Goal: Task Accomplishment & Management: Use online tool/utility

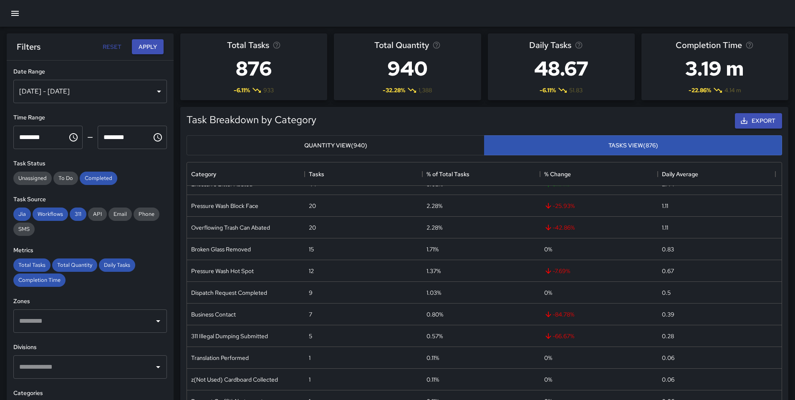
click at [75, 92] on div "Aug 01, 2025 - Aug 18, 2025" at bounding box center [90, 91] width 154 height 23
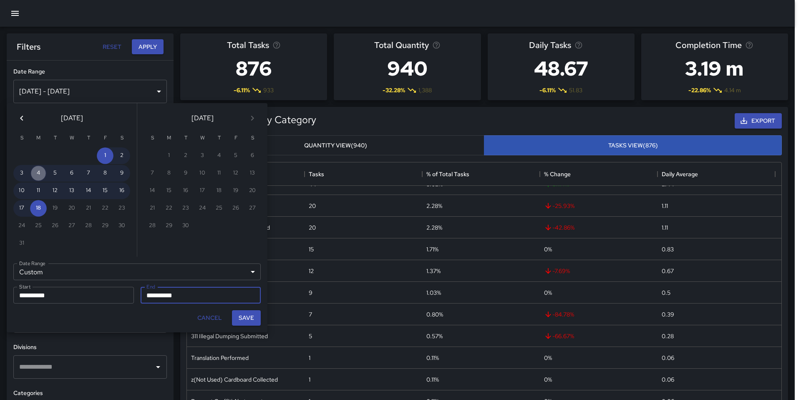
click at [36, 172] on button "4" at bounding box center [38, 173] width 17 height 17
type input "**********"
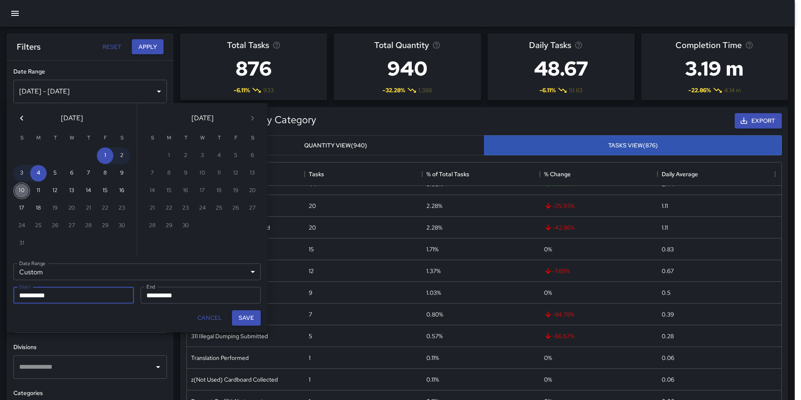
click at [21, 189] on button "10" at bounding box center [21, 190] width 17 height 17
type input "**********"
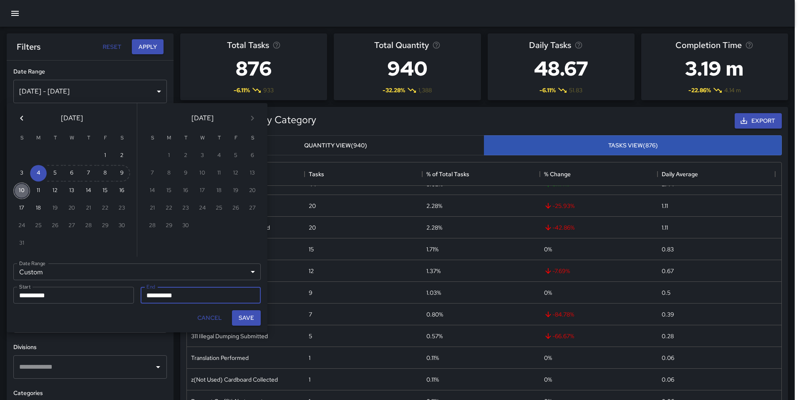
click at [22, 189] on button "10" at bounding box center [21, 190] width 17 height 17
type input "**********"
click at [36, 174] on button "4" at bounding box center [38, 173] width 17 height 17
type input "**********"
click at [244, 315] on button "Save" at bounding box center [246, 317] width 29 height 15
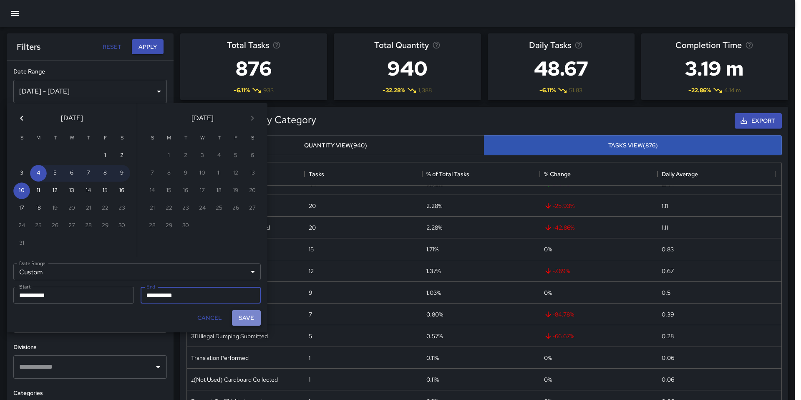
type input "**********"
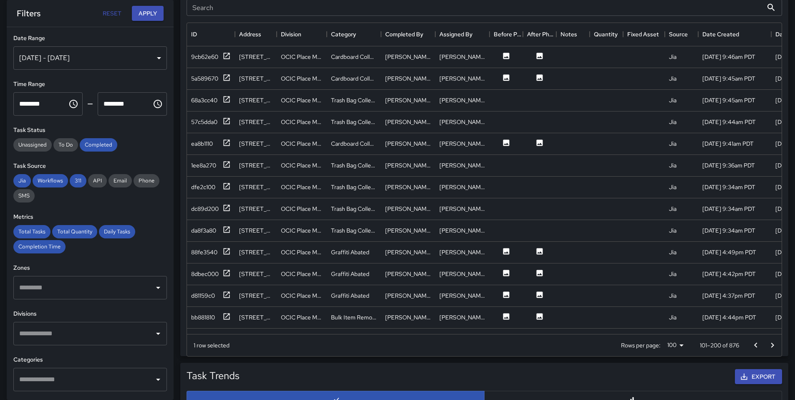
scroll to position [478, 0]
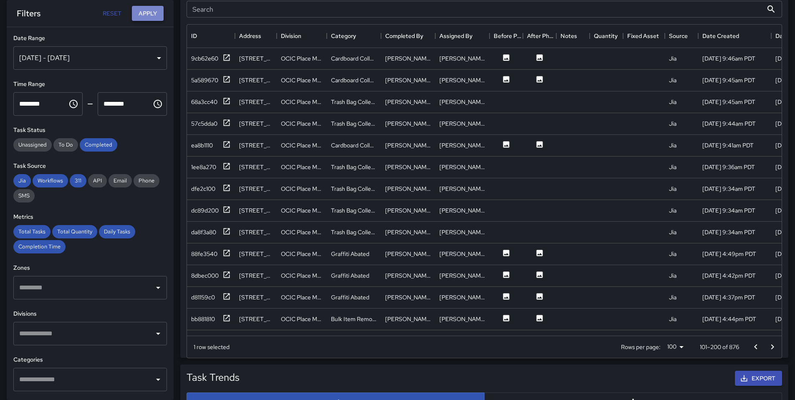
click at [153, 8] on button "Apply" at bounding box center [148, 13] width 32 height 15
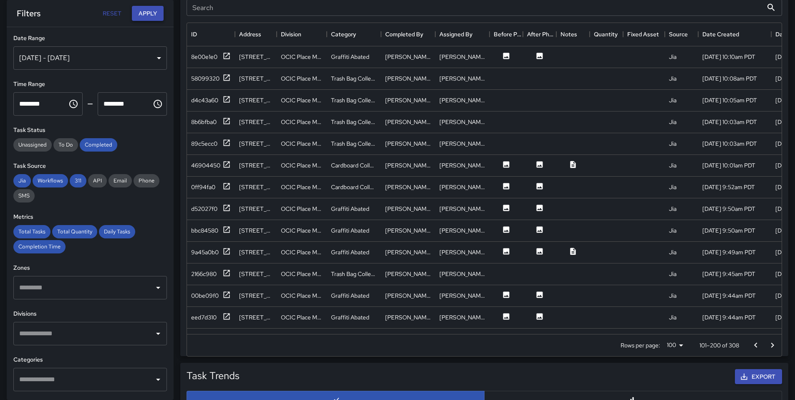
scroll to position [99, 0]
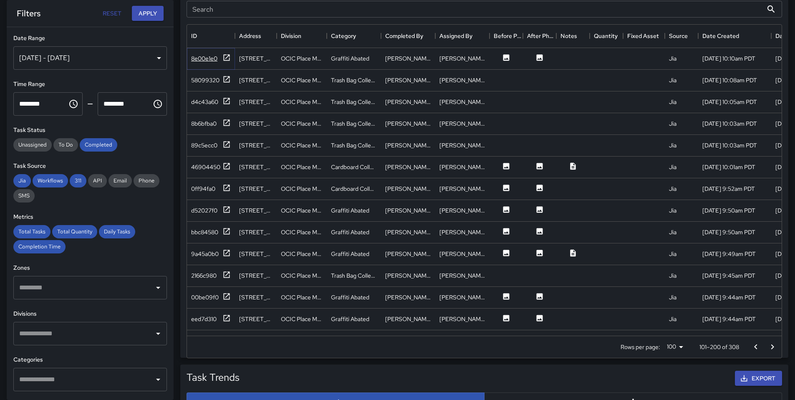
click at [227, 56] on icon at bounding box center [226, 57] width 8 height 8
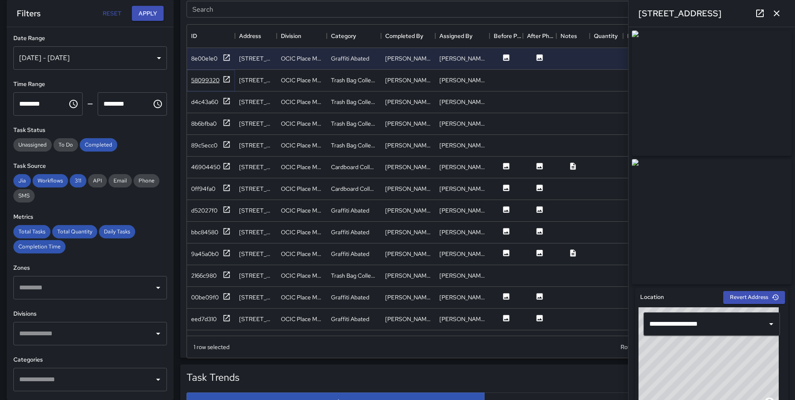
click at [225, 77] on icon at bounding box center [226, 79] width 8 height 8
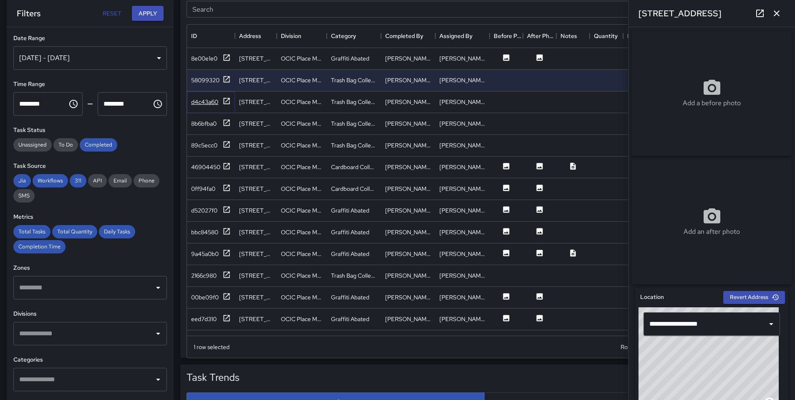
click at [227, 101] on icon at bounding box center [226, 101] width 8 height 8
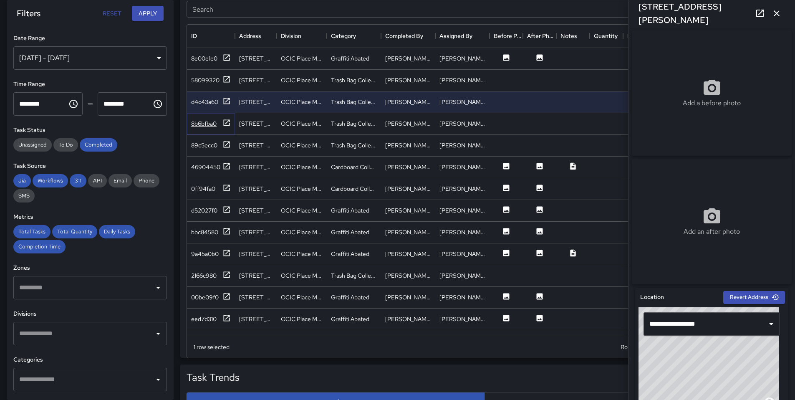
click at [225, 123] on icon at bounding box center [227, 122] width 6 height 6
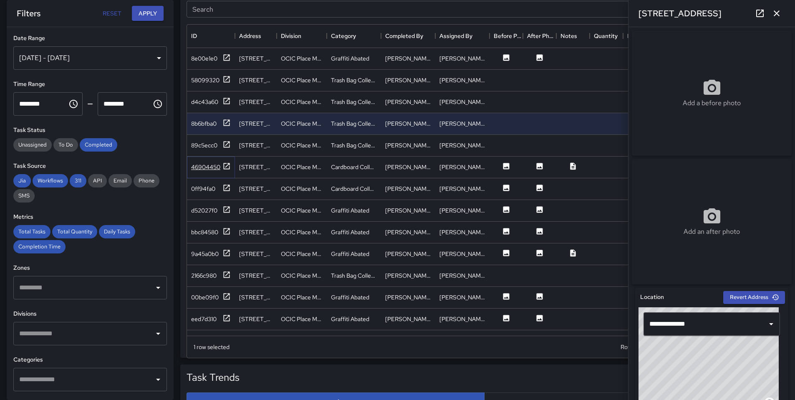
click at [229, 162] on icon at bounding box center [226, 166] width 8 height 8
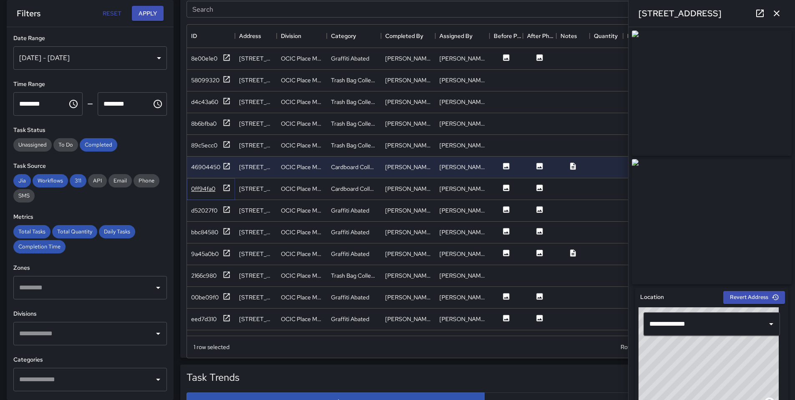
click at [227, 184] on icon at bounding box center [226, 188] width 8 height 8
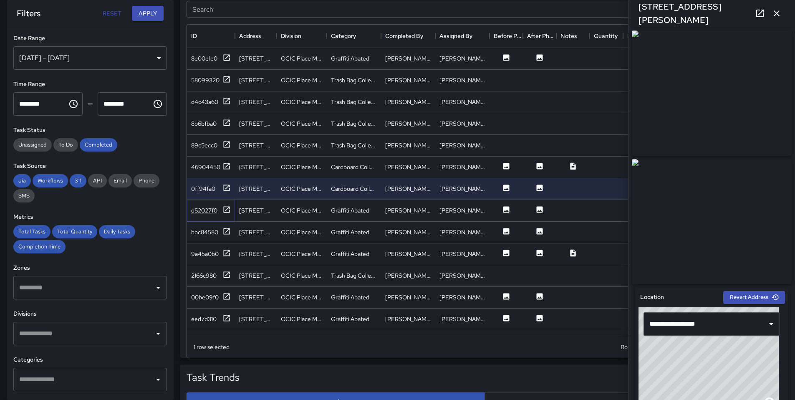
click at [224, 209] on icon at bounding box center [226, 209] width 8 height 8
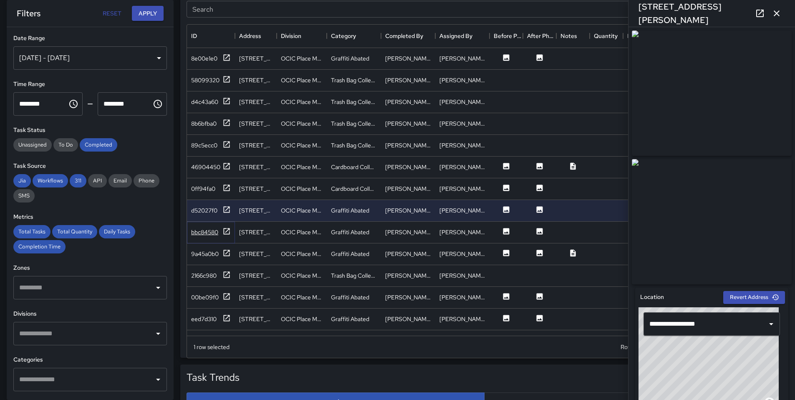
click at [227, 232] on icon at bounding box center [226, 231] width 8 height 8
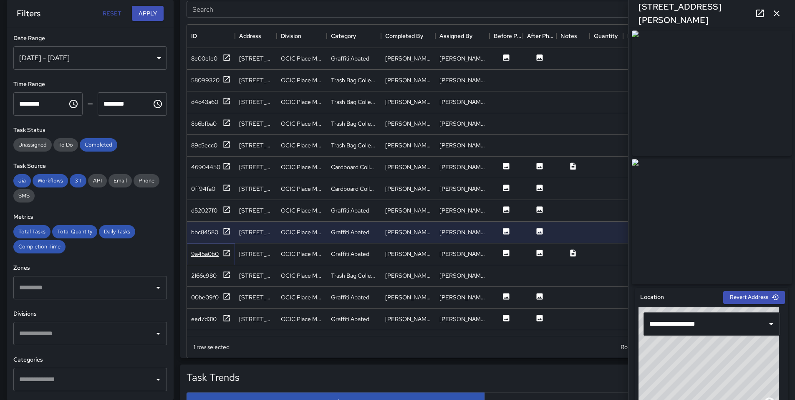
click at [229, 254] on icon at bounding box center [227, 252] width 6 height 6
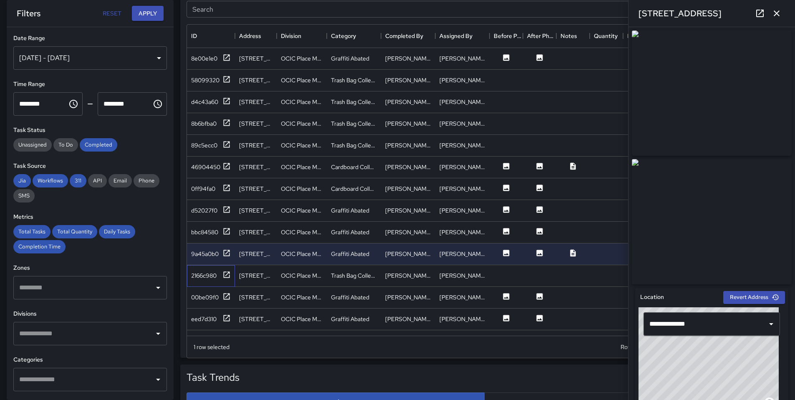
click at [231, 275] on div "2166c980" at bounding box center [211, 276] width 48 height 22
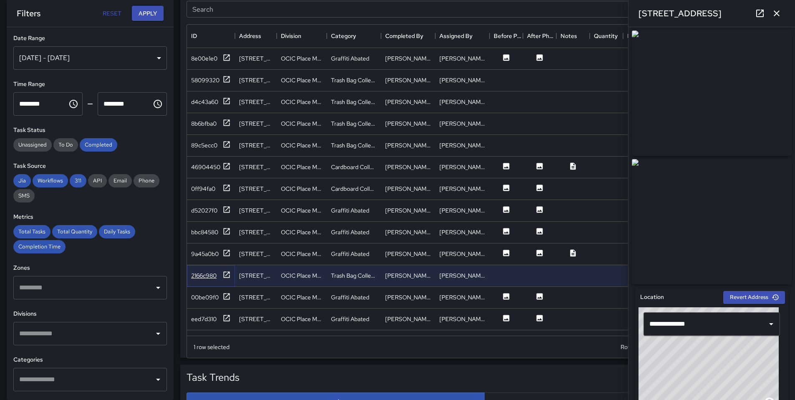
click at [229, 274] on icon at bounding box center [227, 274] width 6 height 6
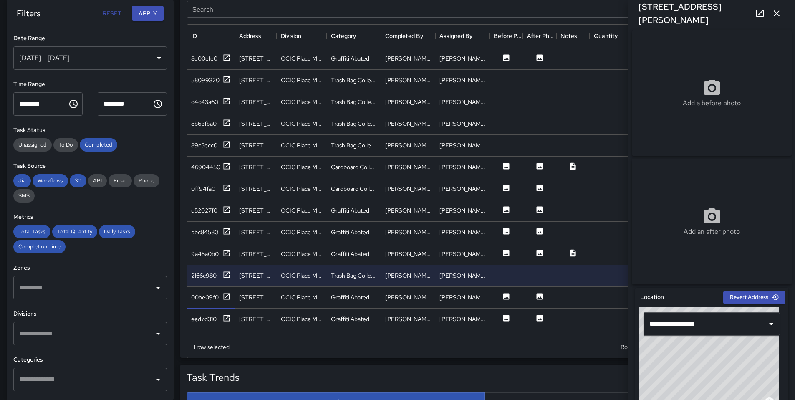
click at [225, 302] on div "00be09f0" at bounding box center [211, 298] width 48 height 22
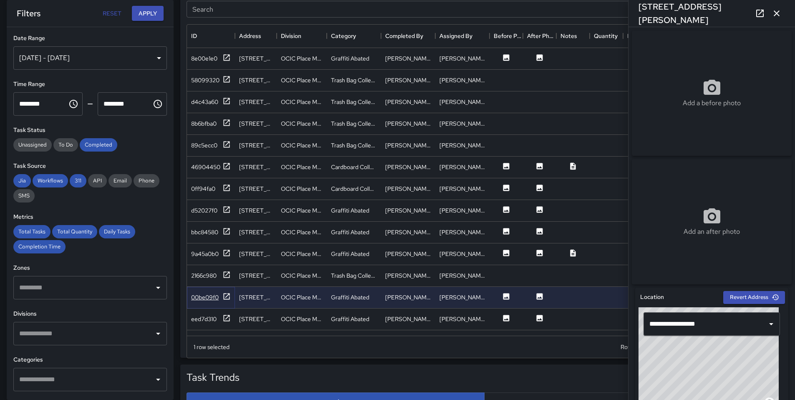
click at [229, 295] on icon at bounding box center [227, 296] width 6 height 6
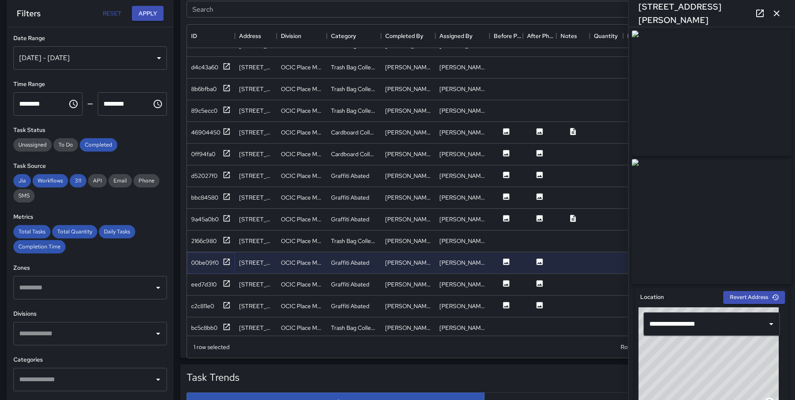
scroll to position [170, 0]
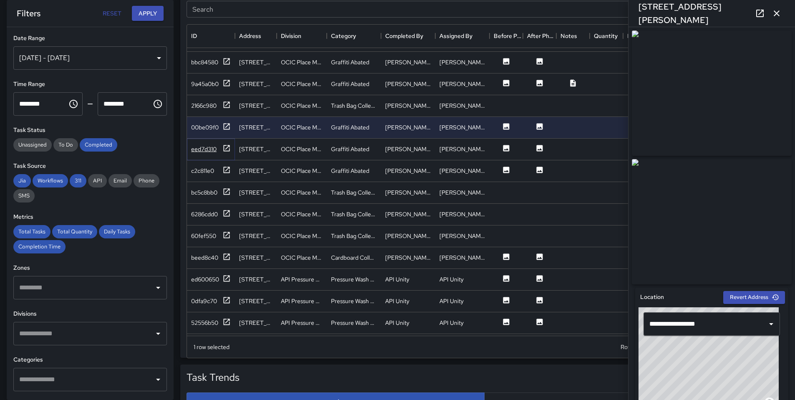
click at [225, 147] on icon at bounding box center [226, 148] width 8 height 8
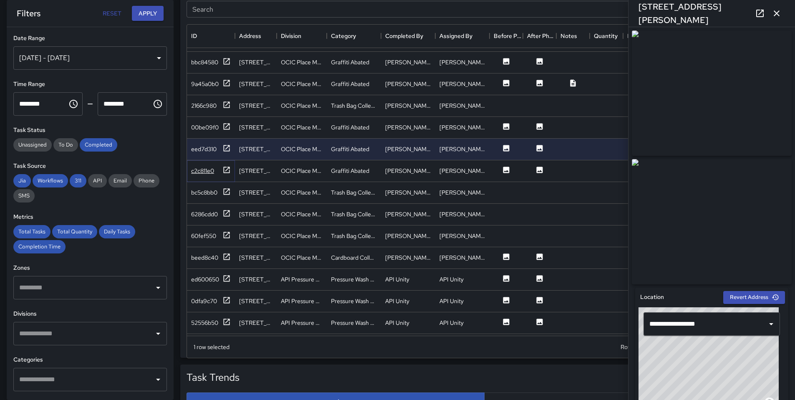
click at [226, 171] on icon at bounding box center [226, 170] width 8 height 8
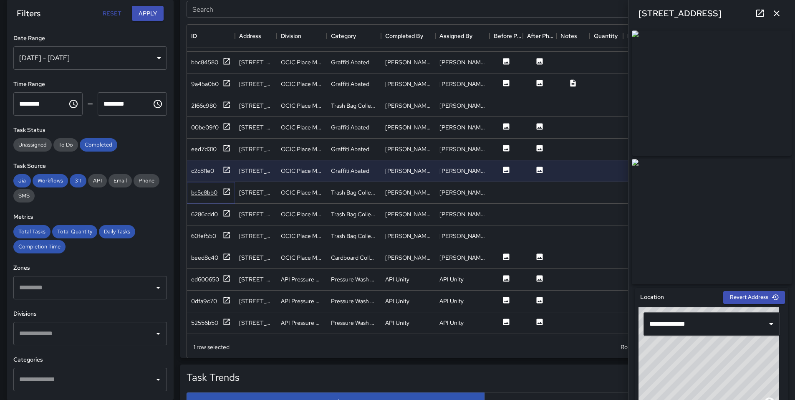
click at [229, 189] on icon at bounding box center [227, 191] width 6 height 6
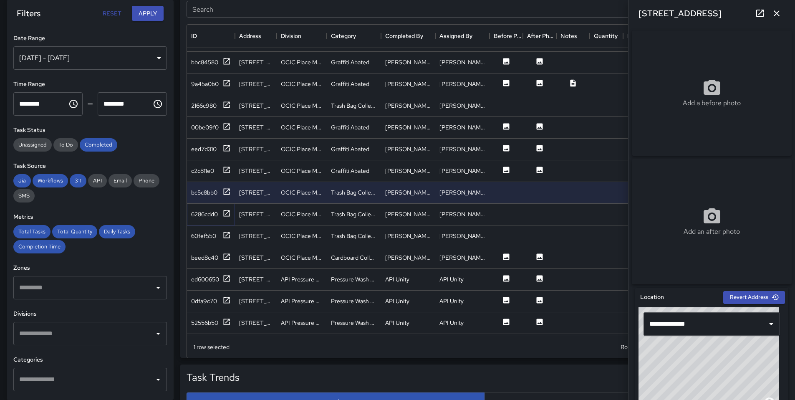
click at [227, 212] on icon at bounding box center [227, 213] width 6 height 6
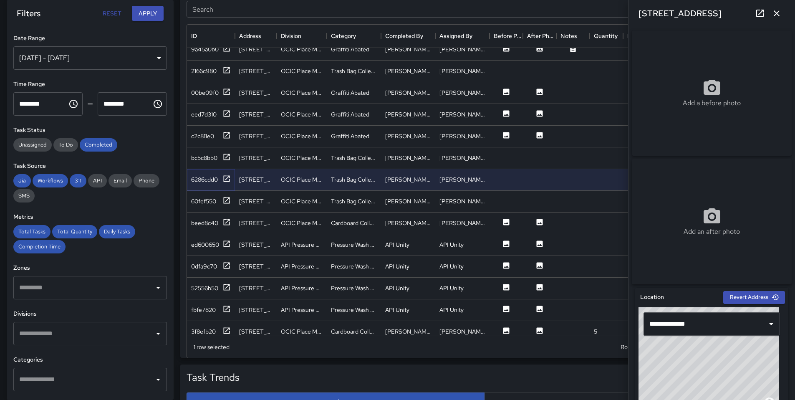
scroll to position [217, 0]
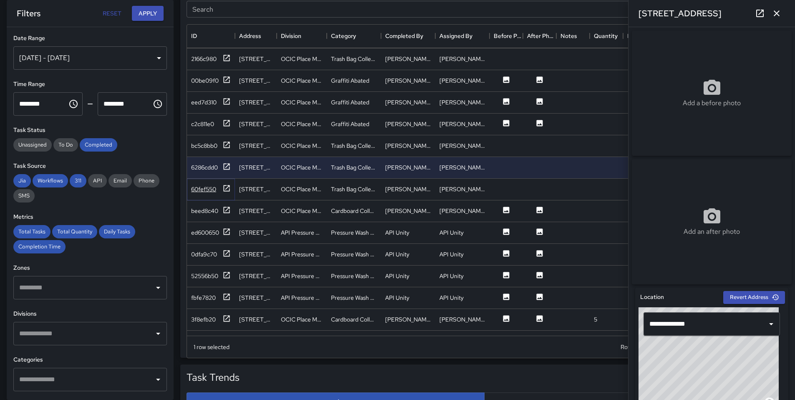
click at [230, 189] on icon at bounding box center [226, 188] width 8 height 8
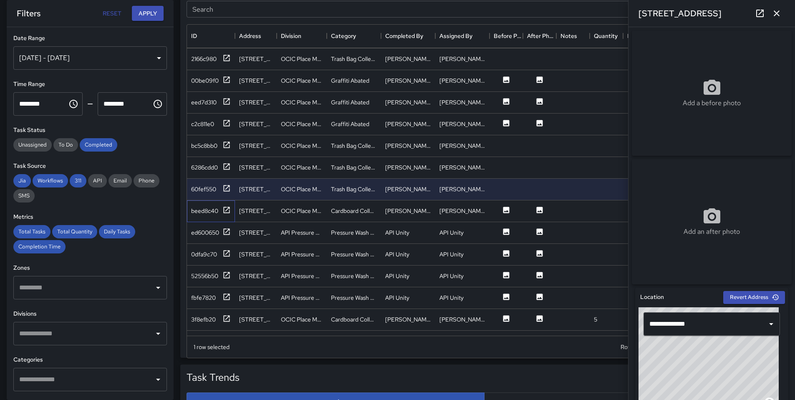
click at [230, 216] on div "beed8c40" at bounding box center [211, 211] width 48 height 22
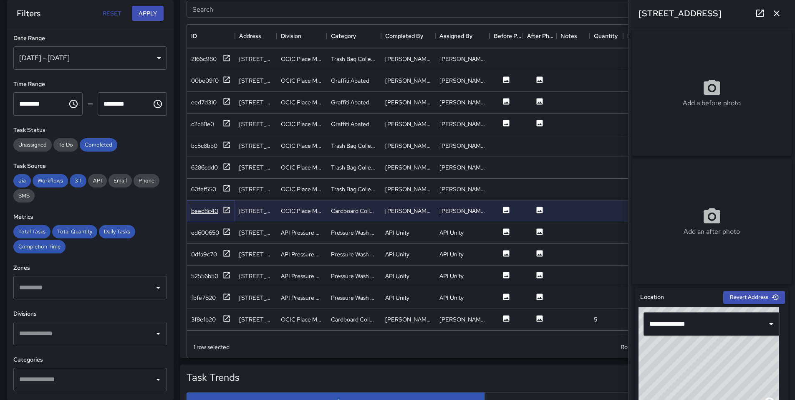
click at [230, 214] on icon at bounding box center [226, 210] width 8 height 8
click at [227, 233] on icon at bounding box center [226, 231] width 8 height 8
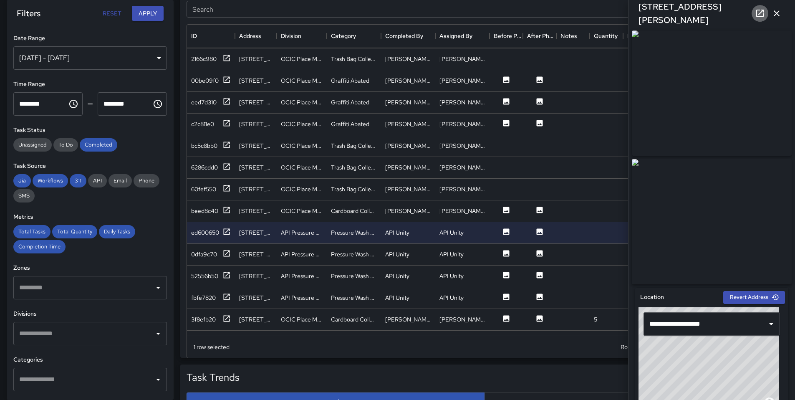
click at [763, 15] on icon at bounding box center [760, 14] width 8 height 8
click at [230, 253] on icon at bounding box center [226, 253] width 8 height 8
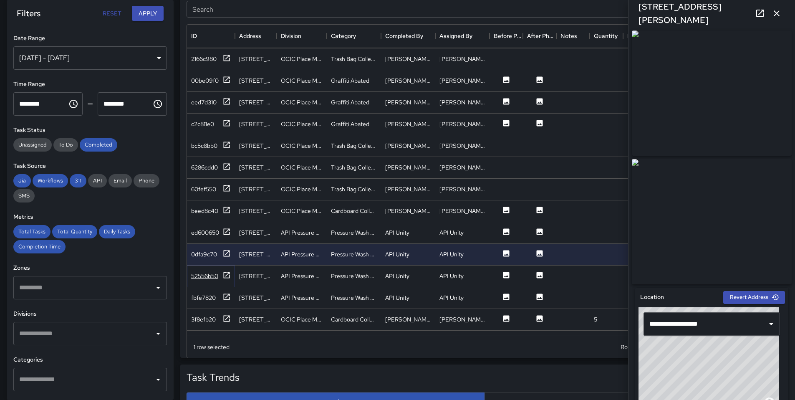
click at [229, 274] on icon at bounding box center [226, 275] width 8 height 8
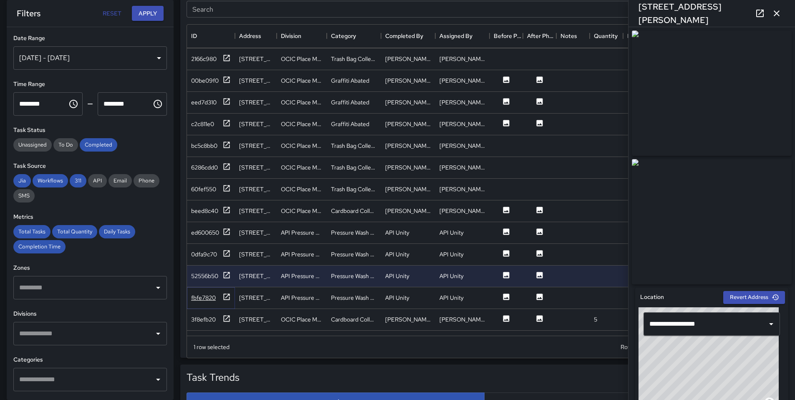
click at [227, 295] on icon at bounding box center [227, 296] width 6 height 6
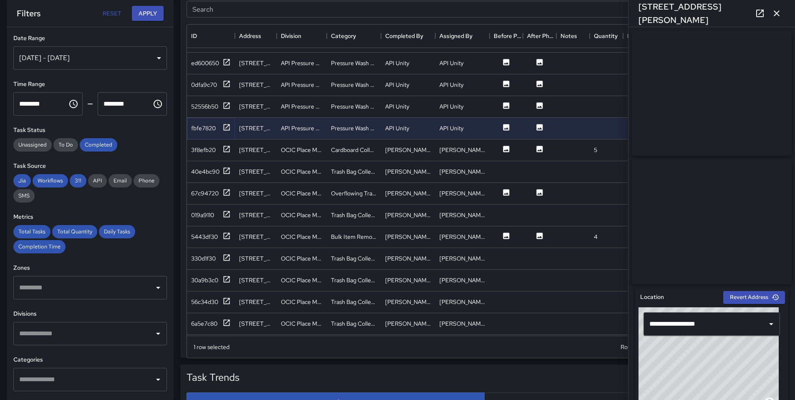
scroll to position [390, 0]
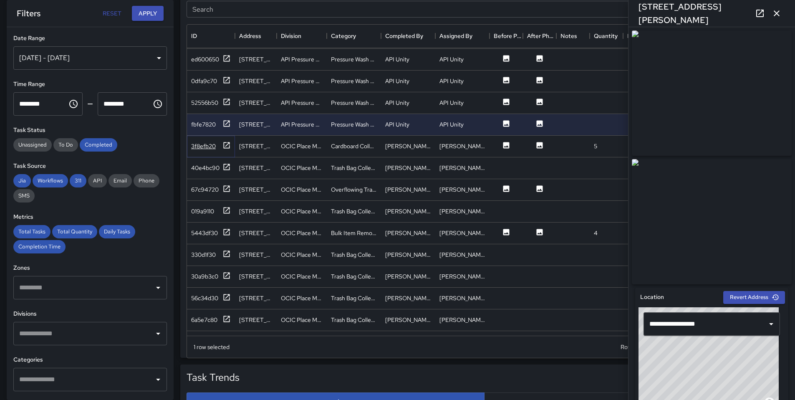
click at [230, 146] on icon at bounding box center [226, 145] width 8 height 8
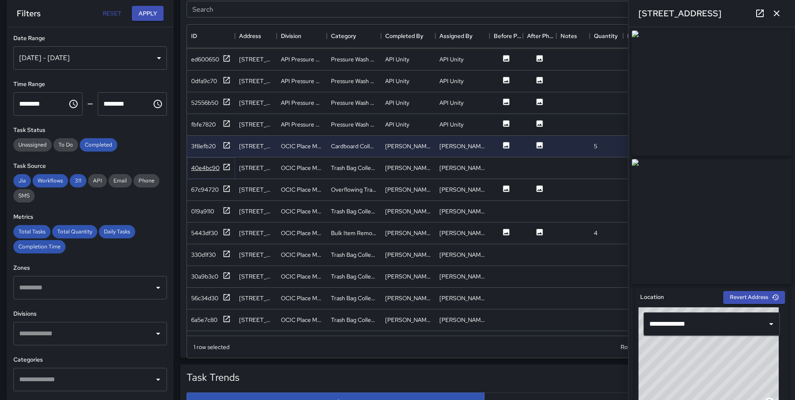
click at [225, 164] on icon at bounding box center [226, 167] width 8 height 8
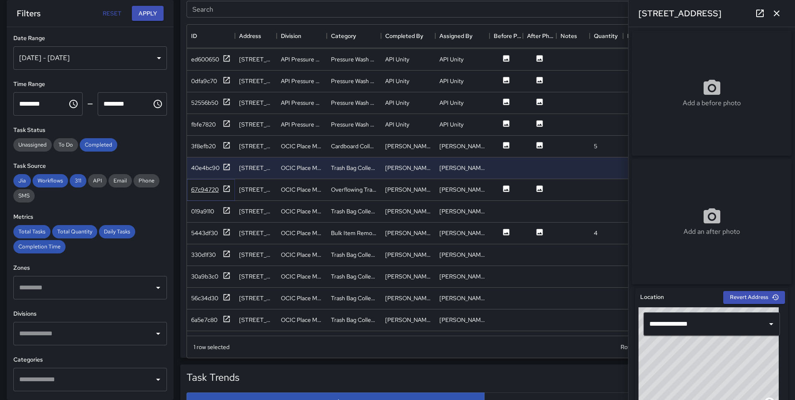
click at [227, 186] on icon at bounding box center [226, 188] width 8 height 8
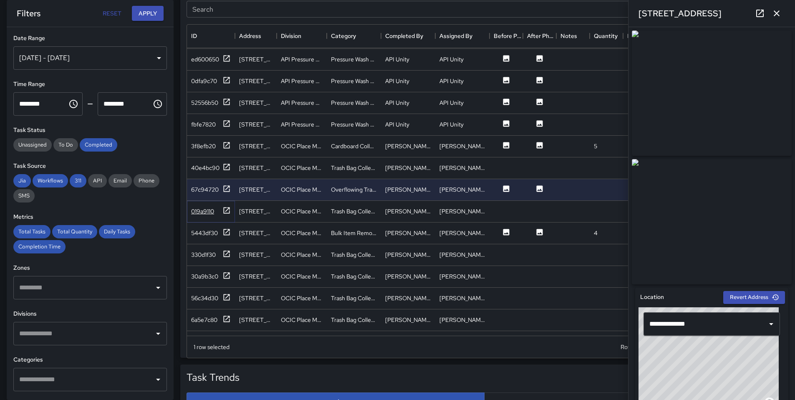
click at [229, 210] on icon at bounding box center [226, 210] width 8 height 8
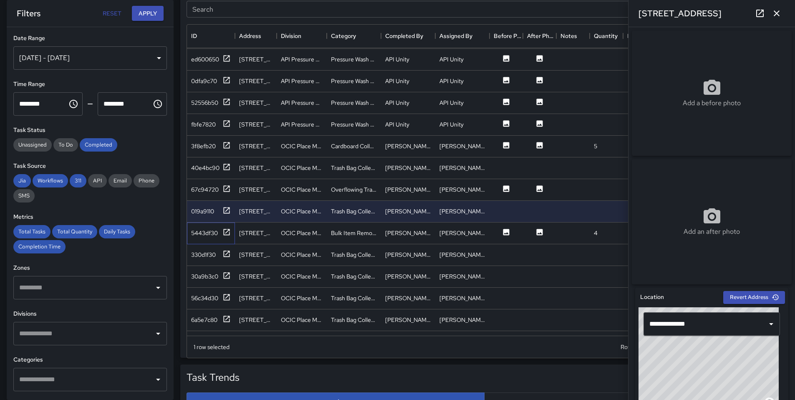
click at [227, 239] on div "5443df30" at bounding box center [211, 233] width 48 height 22
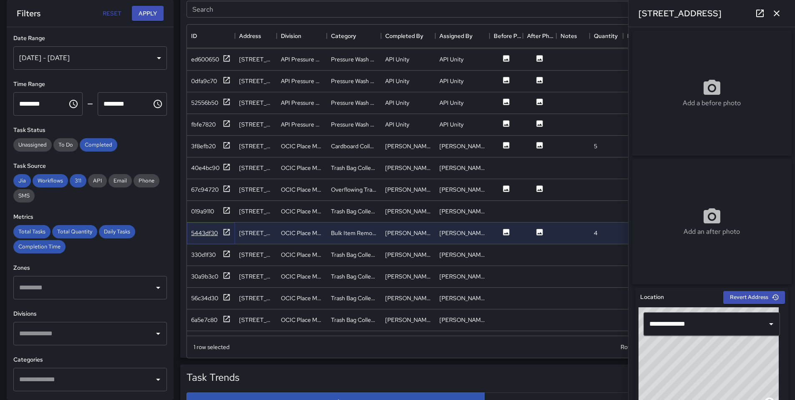
click at [226, 236] on div at bounding box center [226, 233] width 8 height 10
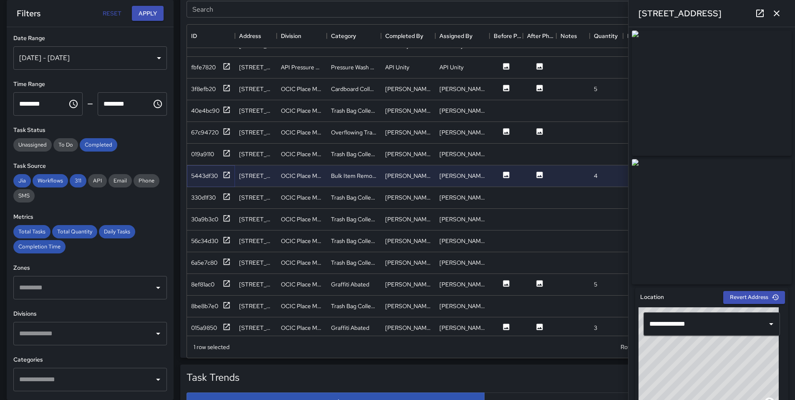
scroll to position [448, 0]
click at [153, 332] on icon "Open" at bounding box center [158, 333] width 10 height 10
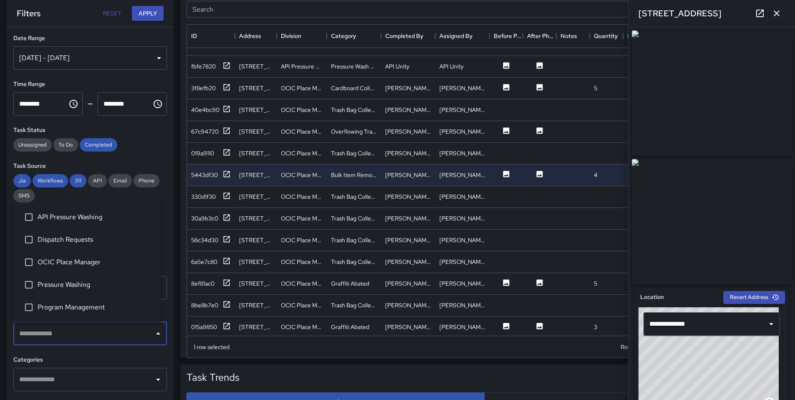
click at [93, 300] on li "Program Management" at bounding box center [86, 307] width 147 height 23
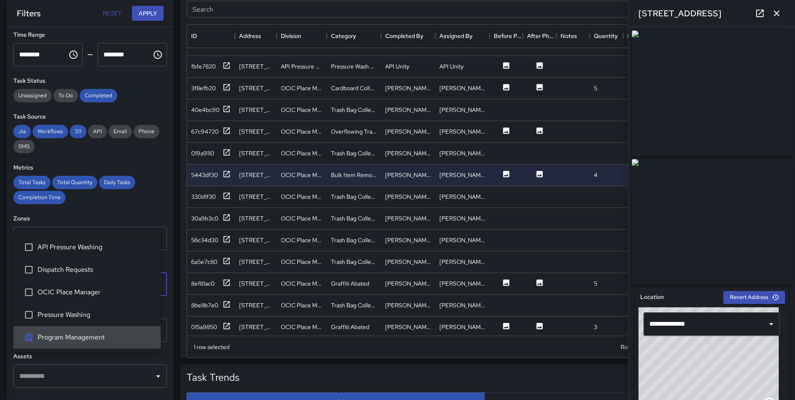
scroll to position [136, 0]
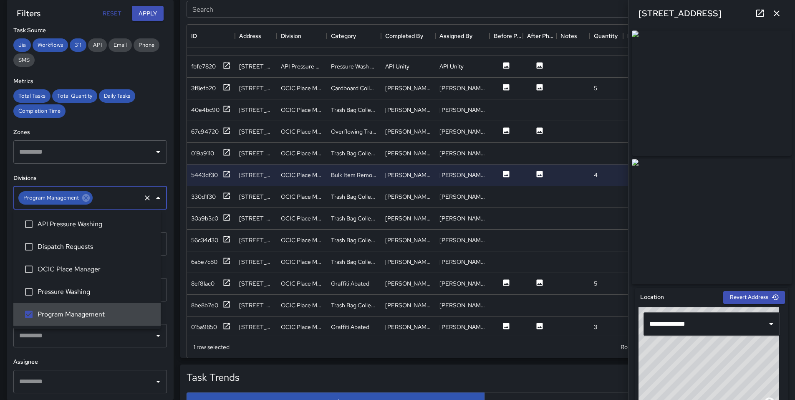
click at [131, 361] on h6 "Assignee" at bounding box center [90, 361] width 154 height 9
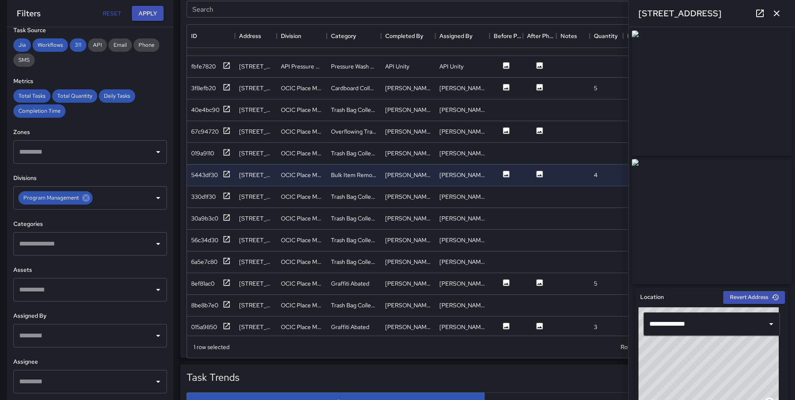
click at [142, 238] on input "text" at bounding box center [83, 244] width 133 height 16
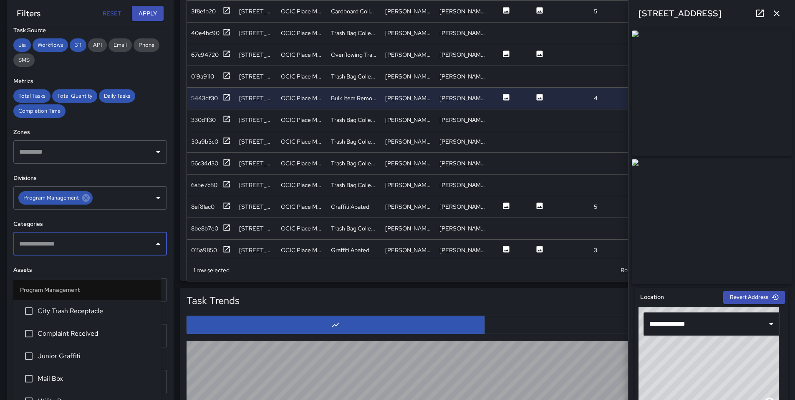
scroll to position [527, 0]
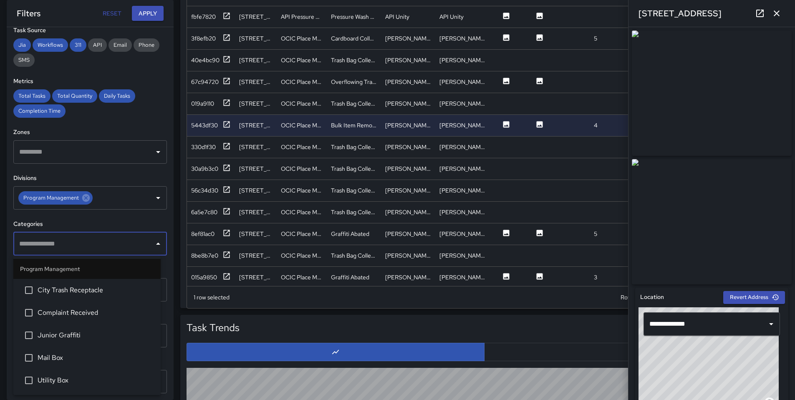
drag, startPoint x: 114, startPoint y: 274, endPoint x: 164, endPoint y: 203, distance: 86.6
click at [163, 203] on body "**********" at bounding box center [397, 74] width 795 height 1202
click at [88, 196] on icon at bounding box center [86, 198] width 8 height 8
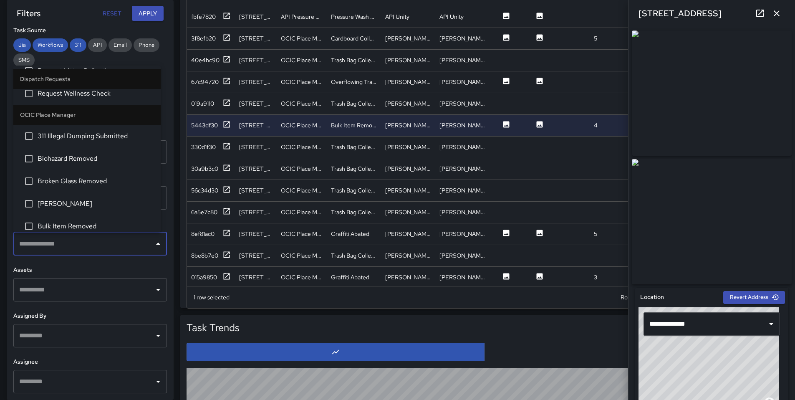
scroll to position [212, 0]
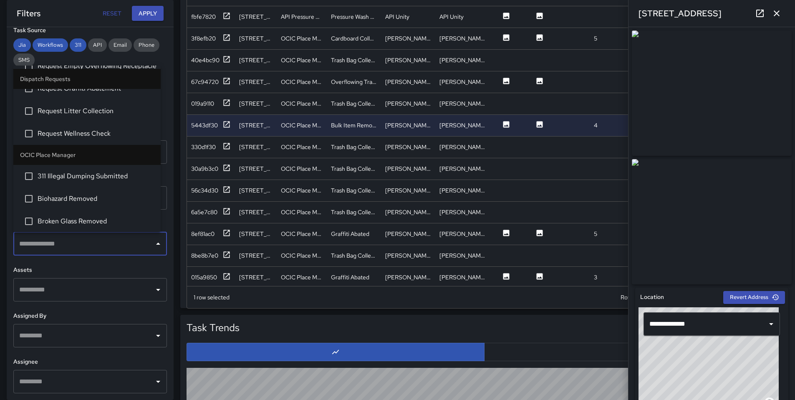
click at [110, 159] on li "OCIC Place Manager" at bounding box center [86, 155] width 147 height 20
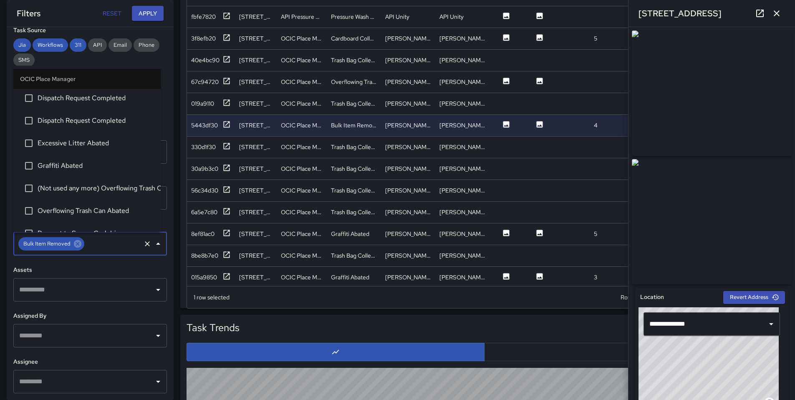
scroll to position [517, 0]
click at [101, 166] on span "Graffiti Abated" at bounding box center [96, 164] width 116 height 10
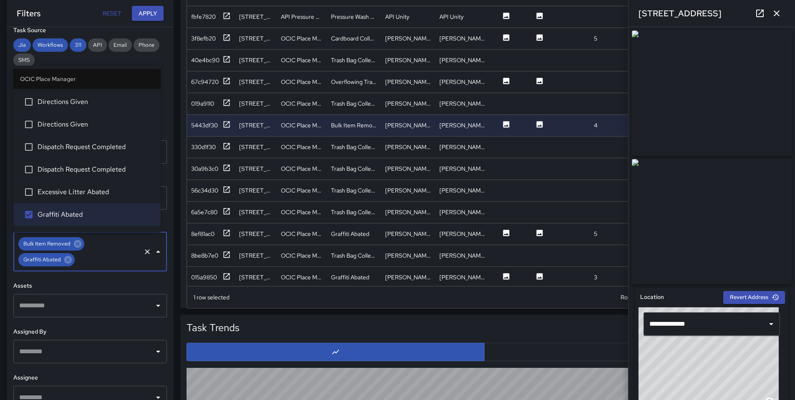
scroll to position [468, 0]
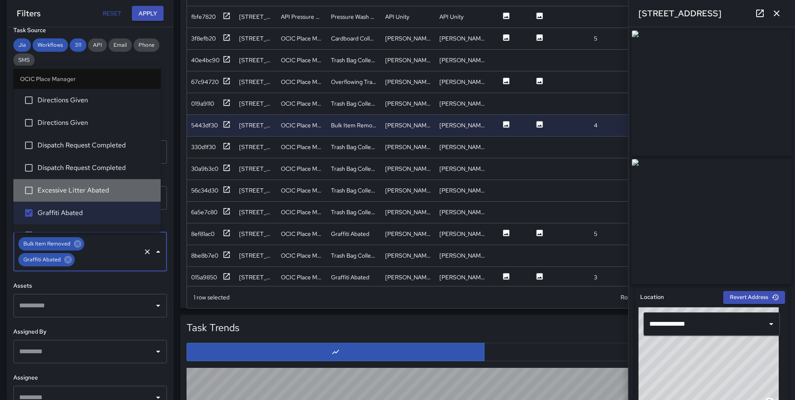
click at [108, 194] on span "Excessive Litter Abated" at bounding box center [96, 190] width 116 height 10
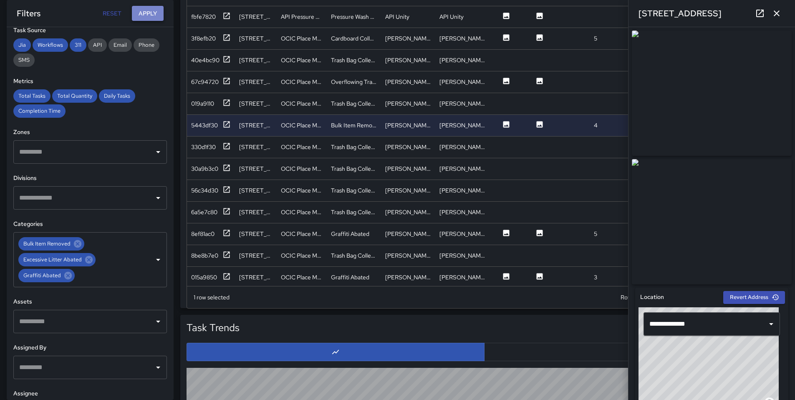
click at [146, 11] on button "Apply" at bounding box center [148, 13] width 32 height 15
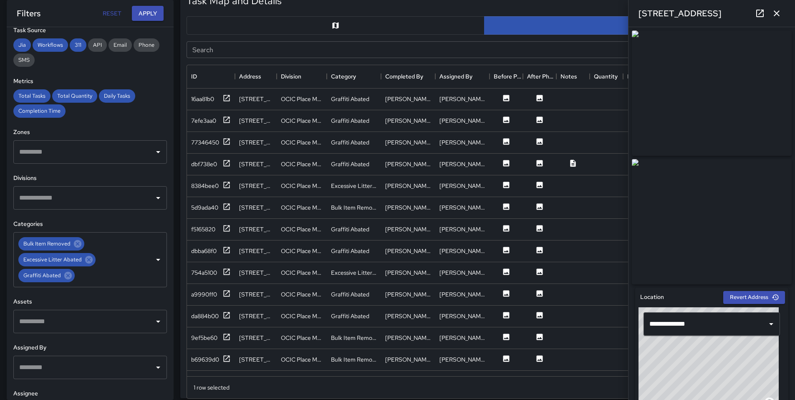
scroll to position [433, 0]
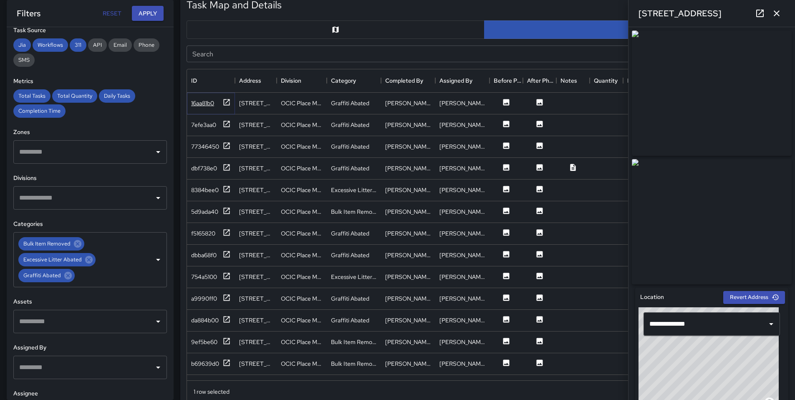
click at [228, 101] on icon at bounding box center [226, 102] width 8 height 8
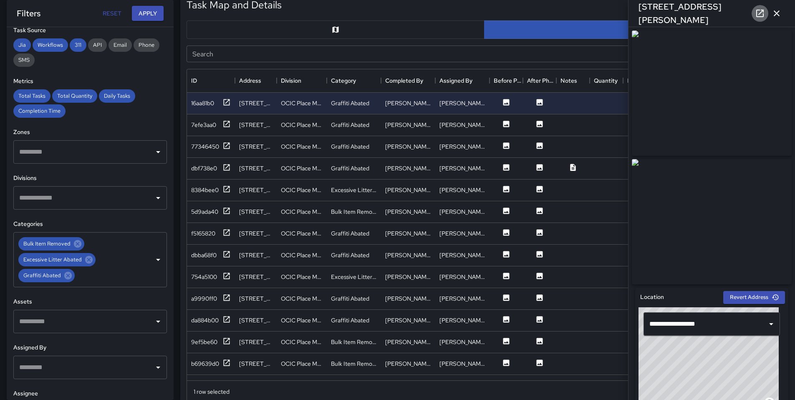
click at [759, 16] on icon at bounding box center [760, 14] width 8 height 8
click at [225, 123] on icon at bounding box center [226, 124] width 8 height 8
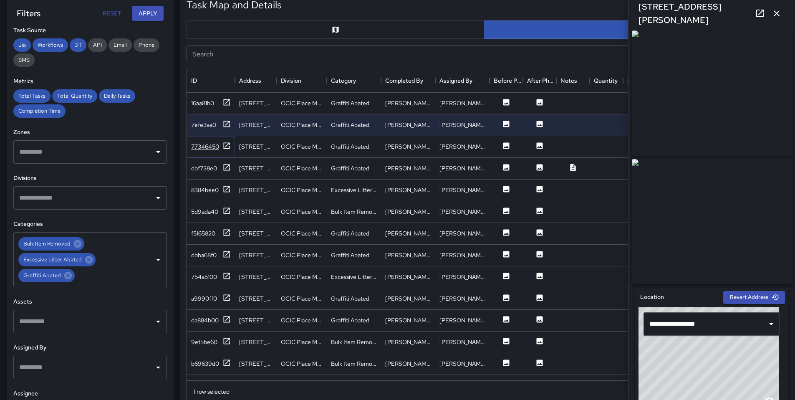
click at [228, 144] on icon at bounding box center [226, 145] width 8 height 8
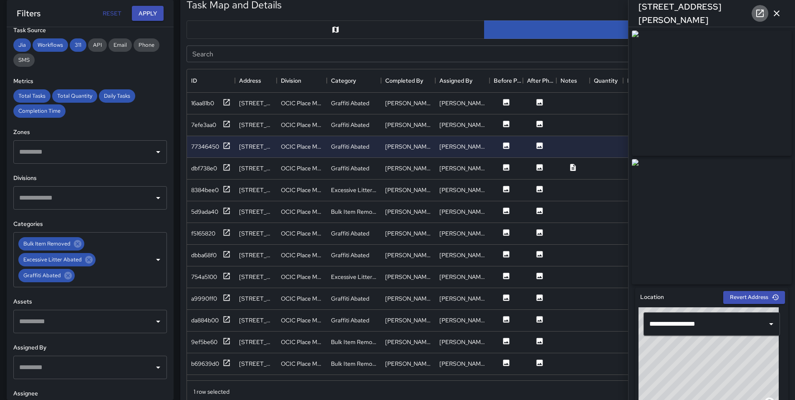
click at [758, 18] on icon at bounding box center [760, 13] width 10 height 10
click at [227, 169] on icon at bounding box center [226, 167] width 8 height 8
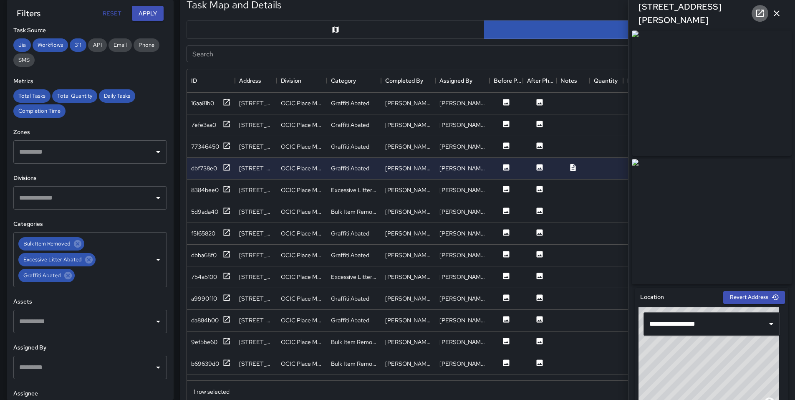
click at [762, 17] on icon at bounding box center [760, 13] width 10 height 10
click at [229, 189] on icon at bounding box center [226, 189] width 8 height 8
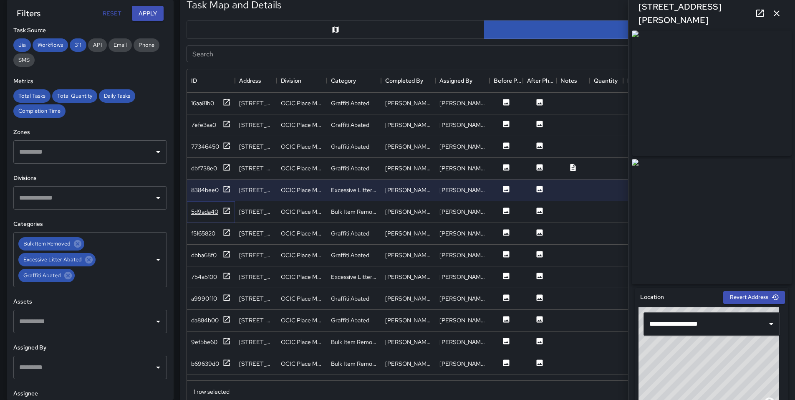
click at [227, 211] on icon at bounding box center [226, 210] width 8 height 8
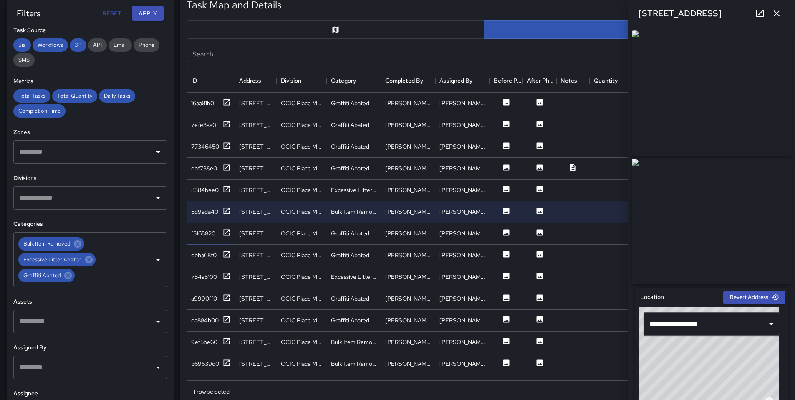
click at [228, 232] on icon at bounding box center [226, 232] width 8 height 8
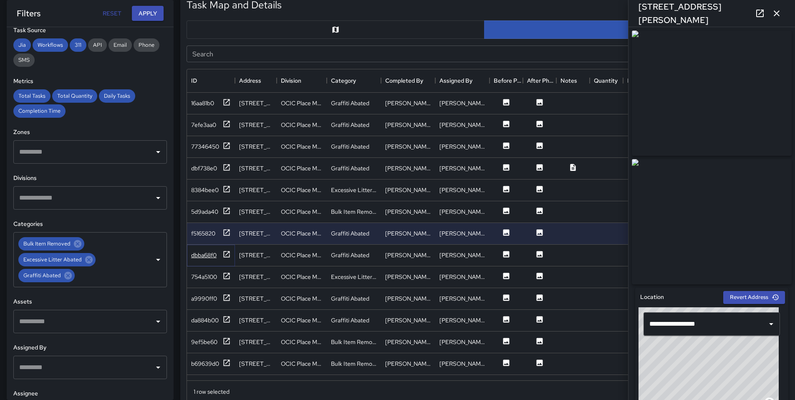
click at [227, 256] on icon at bounding box center [226, 254] width 8 height 8
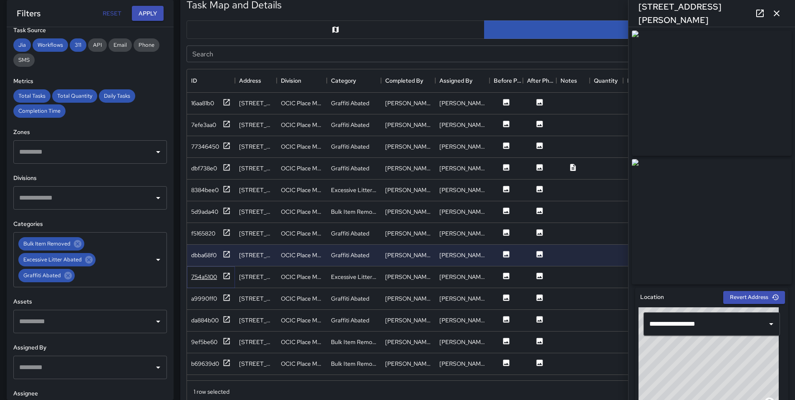
click at [226, 276] on icon at bounding box center [227, 275] width 6 height 6
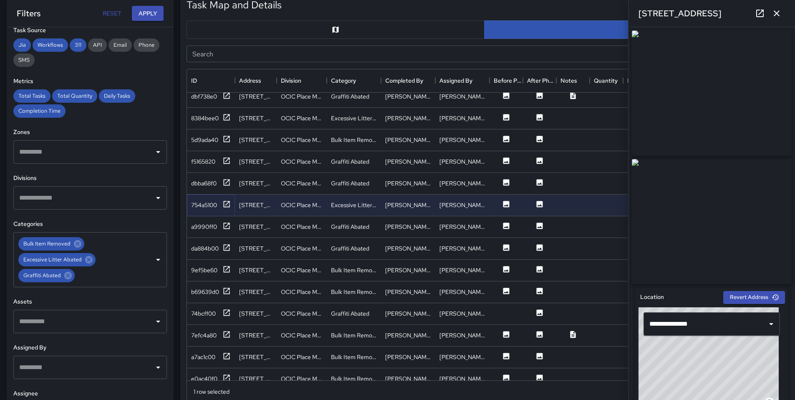
scroll to position [73, 0]
click at [226, 223] on icon at bounding box center [226, 224] width 8 height 8
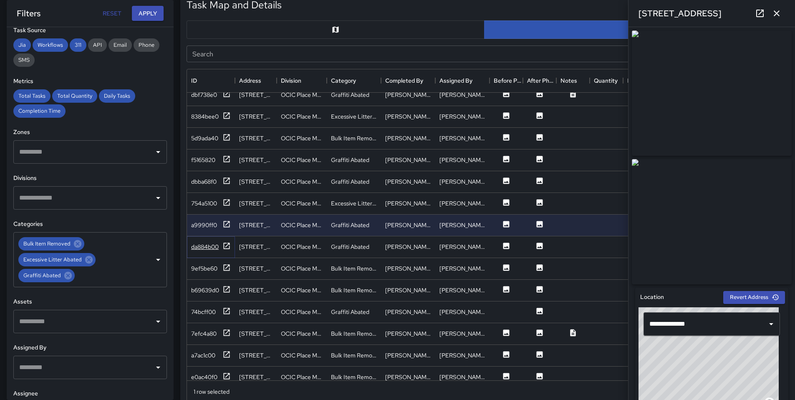
click at [226, 249] on icon at bounding box center [226, 246] width 8 height 8
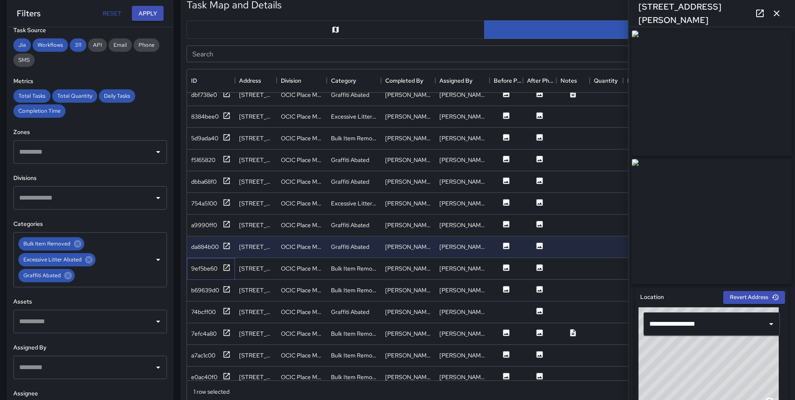
click at [232, 267] on div "9ef5be60" at bounding box center [211, 269] width 48 height 22
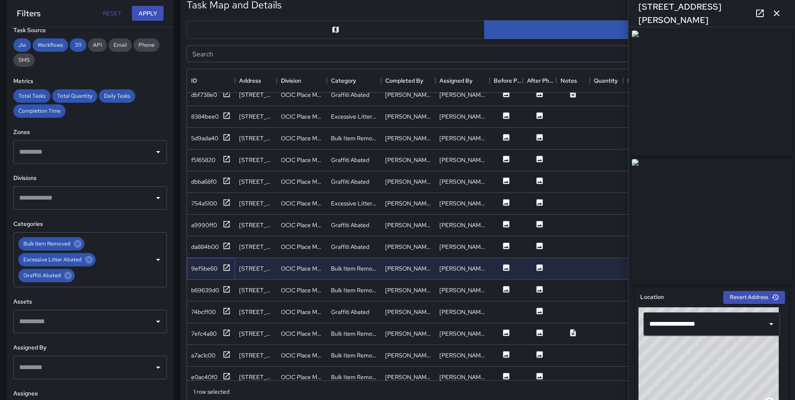
click at [232, 267] on div "9ef5be60" at bounding box center [211, 269] width 48 height 22
click at [228, 267] on icon at bounding box center [226, 267] width 8 height 8
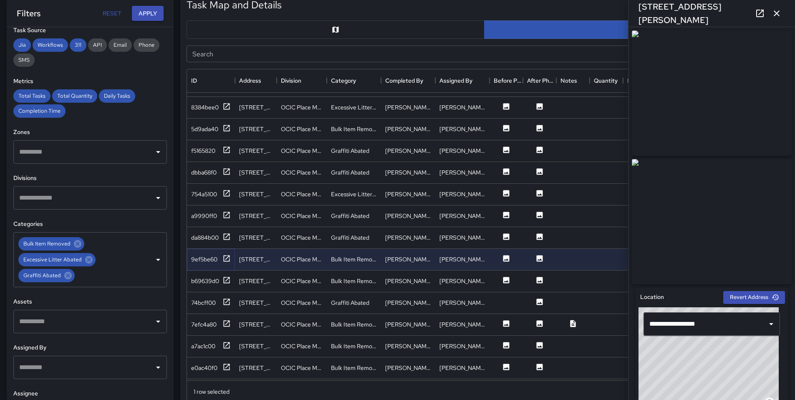
scroll to position [84, 0]
click at [230, 280] on icon at bounding box center [226, 278] width 8 height 8
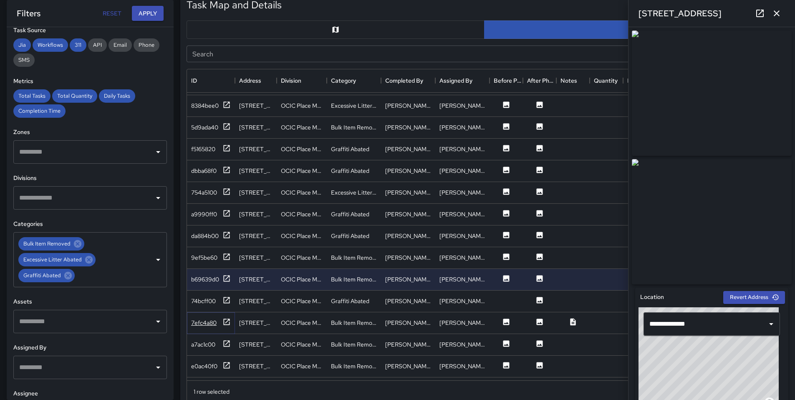
click at [229, 322] on icon at bounding box center [226, 321] width 8 height 8
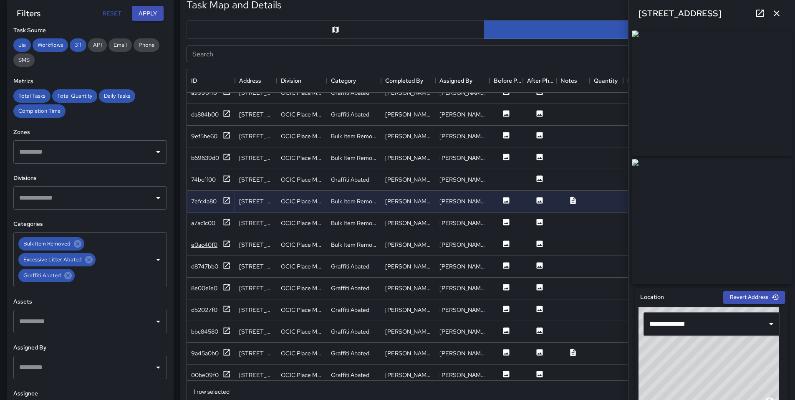
scroll to position [206, 0]
click at [225, 225] on div at bounding box center [226, 222] width 8 height 10
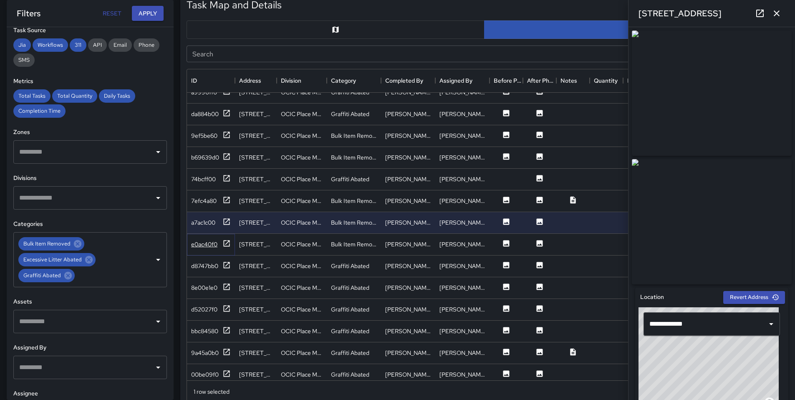
click at [226, 244] on icon at bounding box center [226, 243] width 8 height 8
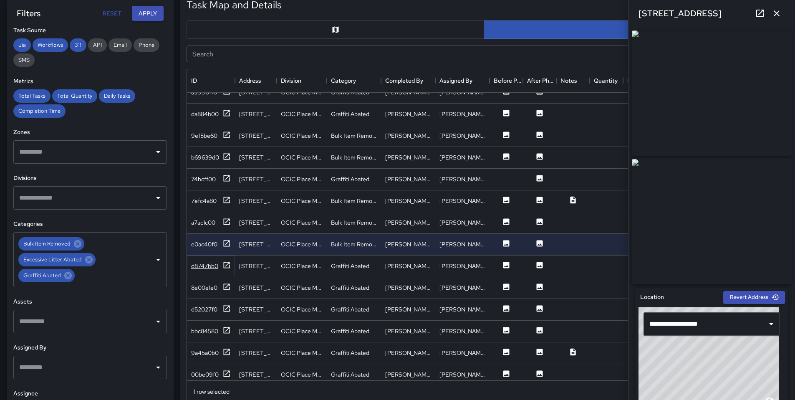
click at [229, 268] on icon at bounding box center [226, 265] width 8 height 8
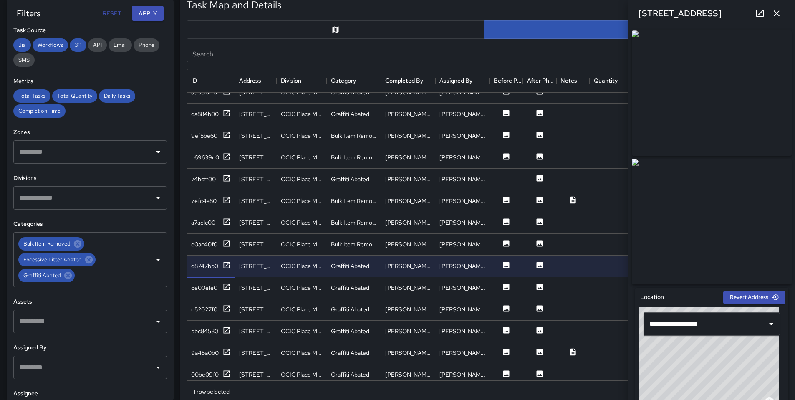
click at [229, 280] on div "8e00e1e0" at bounding box center [211, 288] width 48 height 22
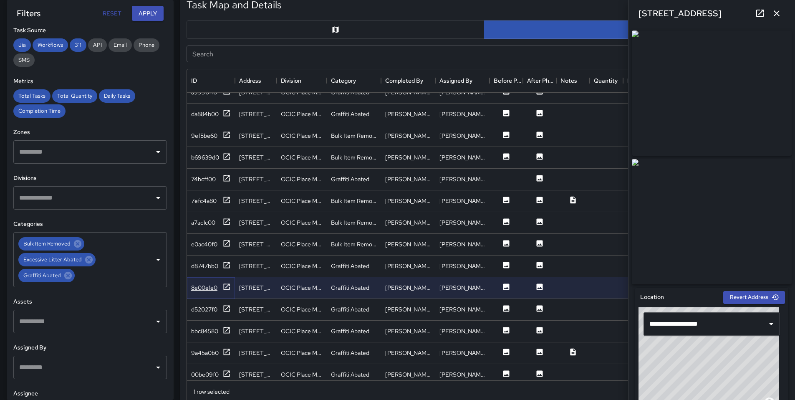
click at [229, 284] on icon at bounding box center [227, 286] width 6 height 6
click at [229, 308] on icon at bounding box center [226, 308] width 8 height 8
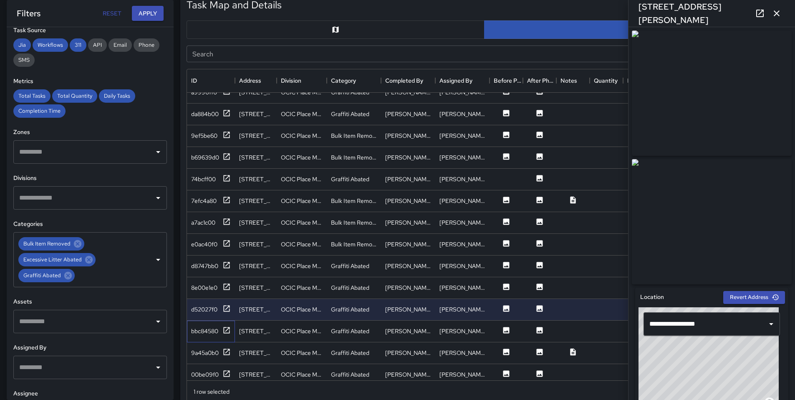
click at [227, 321] on div "bbc84580" at bounding box center [211, 331] width 48 height 22
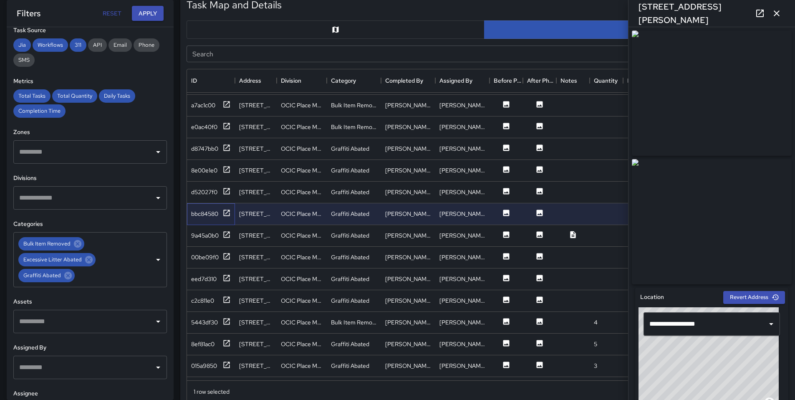
scroll to position [330, 0]
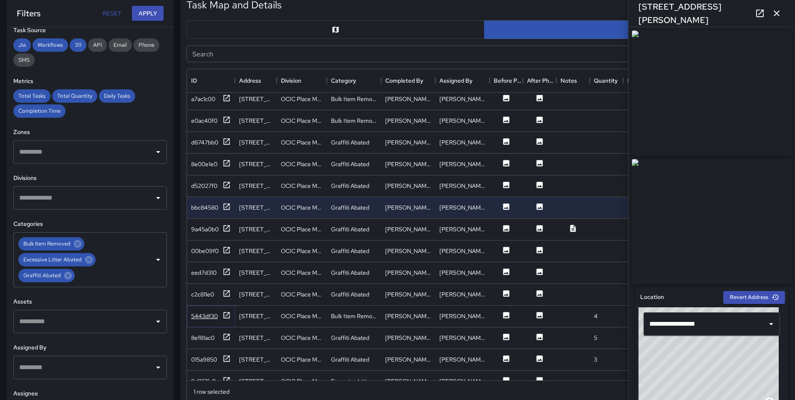
click at [221, 315] on div "5443df30" at bounding box center [211, 316] width 40 height 10
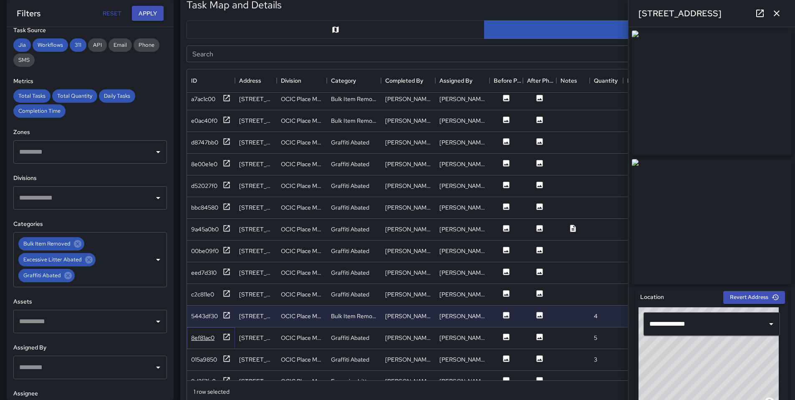
click at [227, 333] on icon at bounding box center [226, 336] width 8 height 8
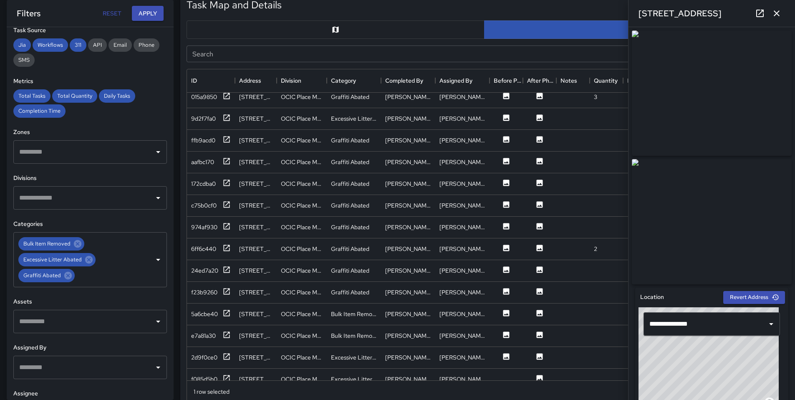
scroll to position [598, 0]
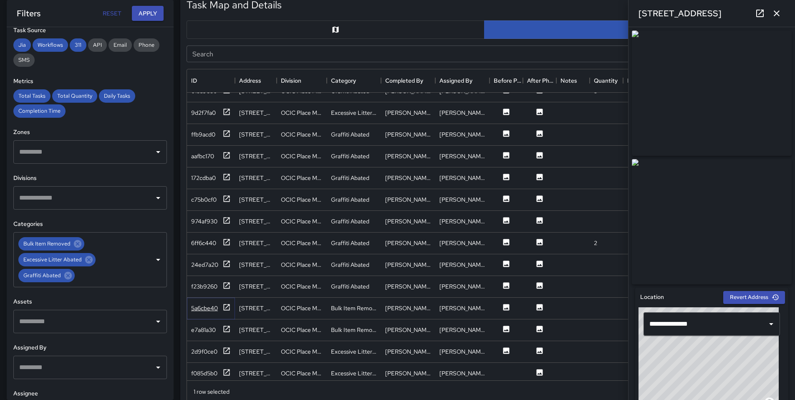
click at [229, 307] on icon at bounding box center [226, 307] width 8 height 8
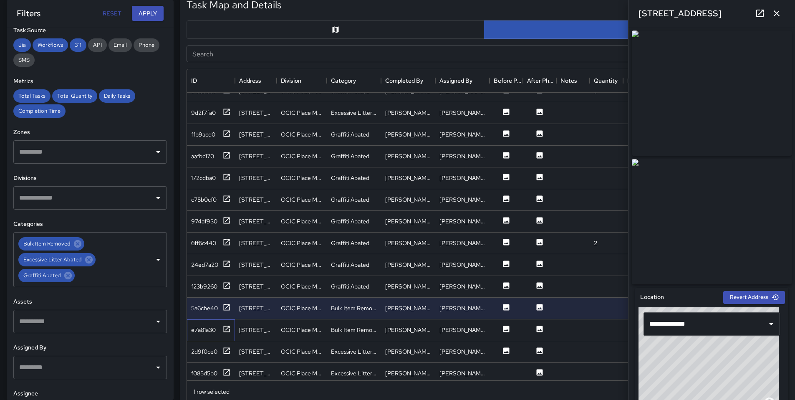
click at [233, 330] on div "e7a81a30" at bounding box center [211, 330] width 48 height 22
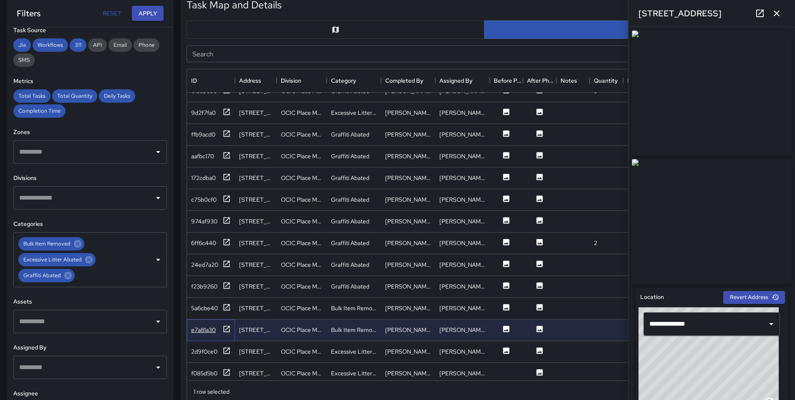
drag, startPoint x: 233, startPoint y: 330, endPoint x: 229, endPoint y: 328, distance: 4.7
click at [229, 328] on div "e7a81a30" at bounding box center [211, 330] width 48 height 22
click at [229, 328] on icon at bounding box center [226, 329] width 8 height 8
click at [231, 350] on div "2d9f0ce0" at bounding box center [211, 352] width 48 height 22
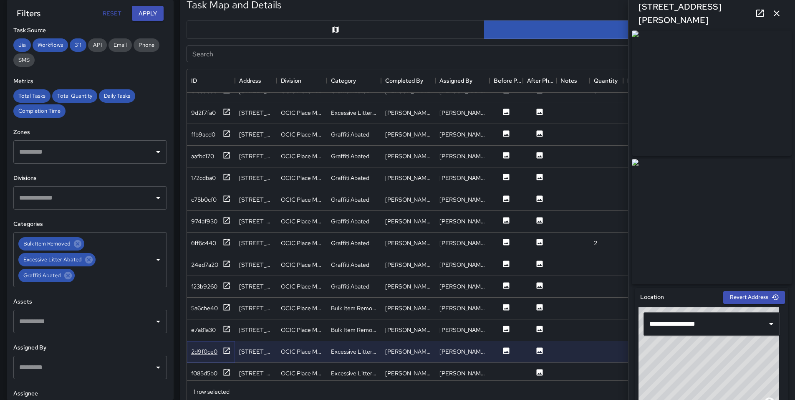
click at [229, 350] on icon at bounding box center [226, 350] width 8 height 8
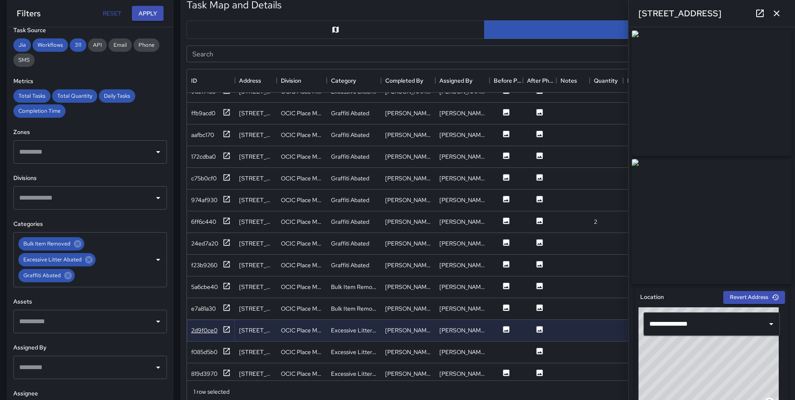
scroll to position [629, 0]
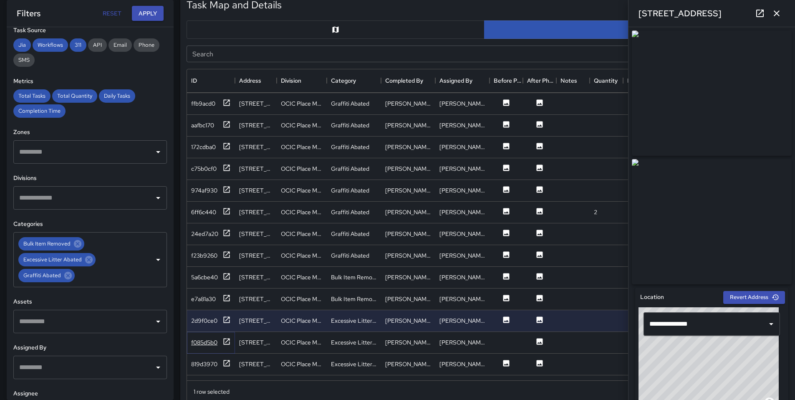
click at [229, 347] on div at bounding box center [226, 342] width 8 height 10
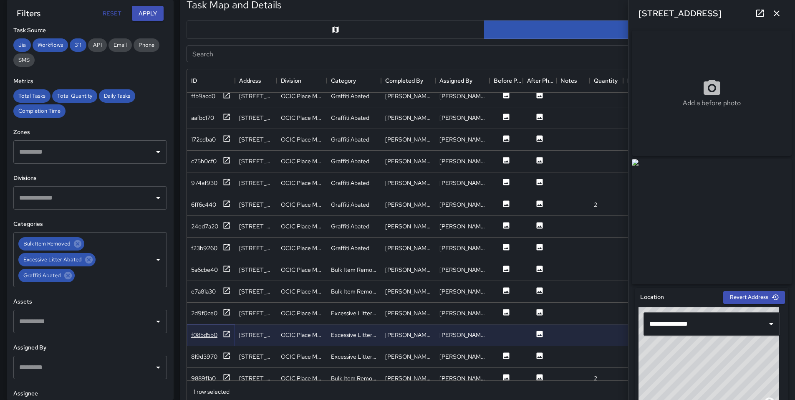
scroll to position [637, 0]
click at [229, 353] on icon at bounding box center [227, 355] width 6 height 6
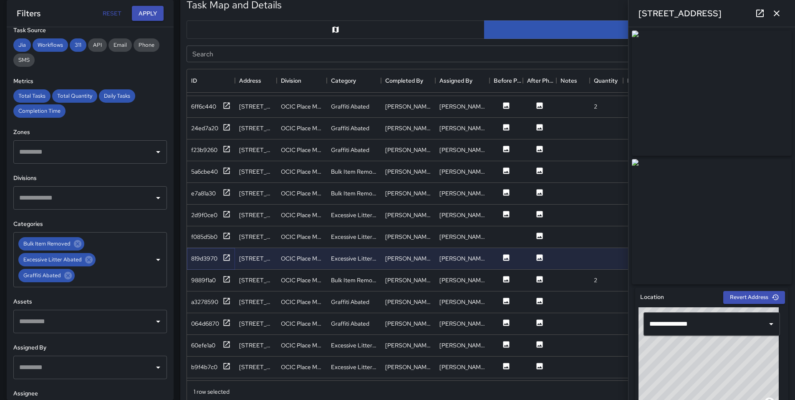
scroll to position [774, 0]
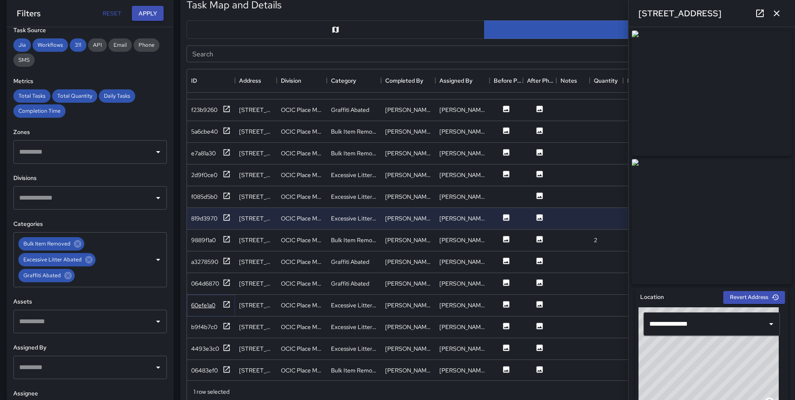
click at [229, 302] on icon at bounding box center [227, 304] width 6 height 6
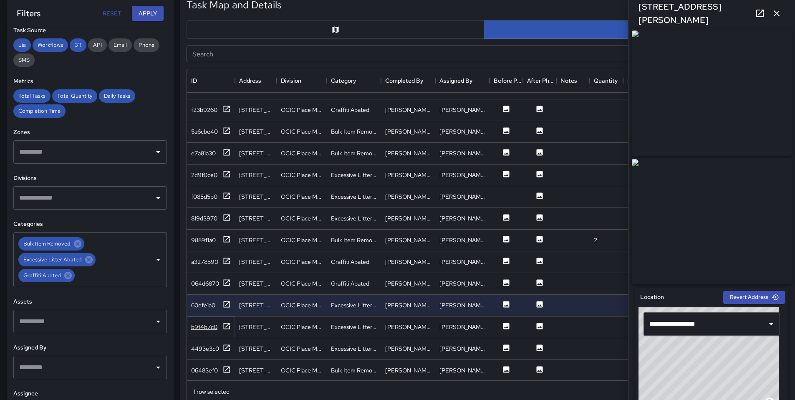
click at [230, 328] on icon at bounding box center [226, 326] width 8 height 8
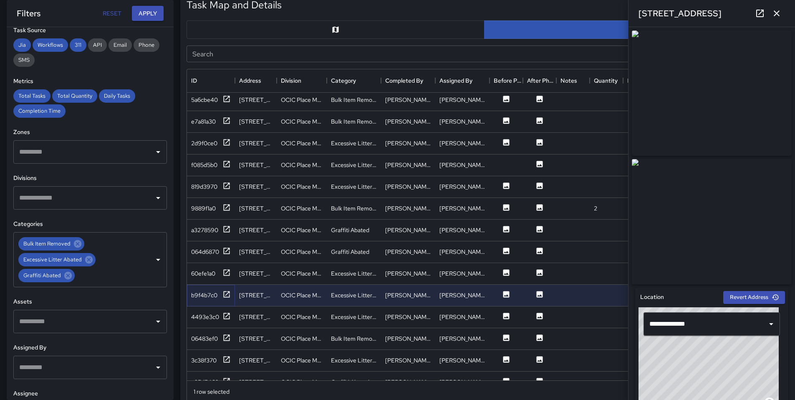
scroll to position [808, 0]
click at [222, 315] on icon at bounding box center [226, 314] width 8 height 8
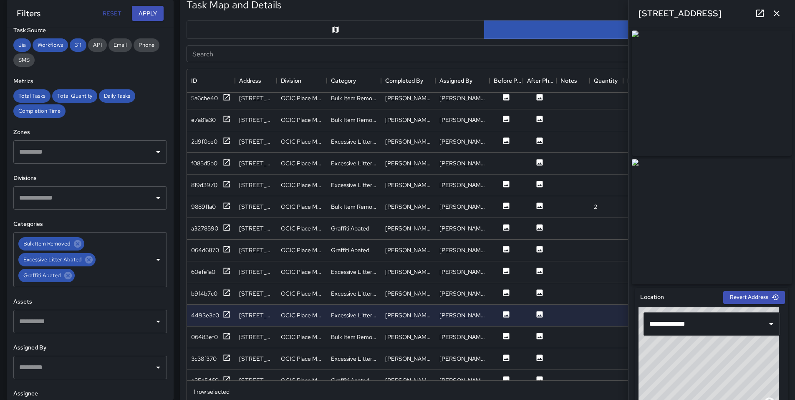
click at [762, 13] on icon at bounding box center [760, 13] width 10 height 10
click at [227, 336] on icon at bounding box center [226, 336] width 8 height 8
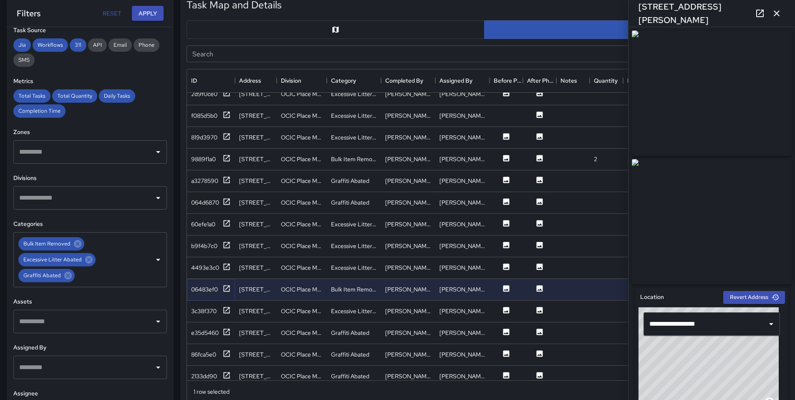
scroll to position [856, 0]
click at [222, 307] on div "3c38f370" at bounding box center [211, 310] width 40 height 10
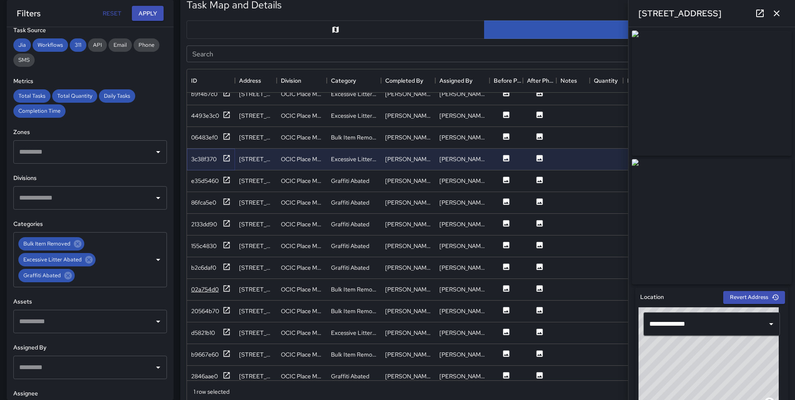
scroll to position [1024, 0]
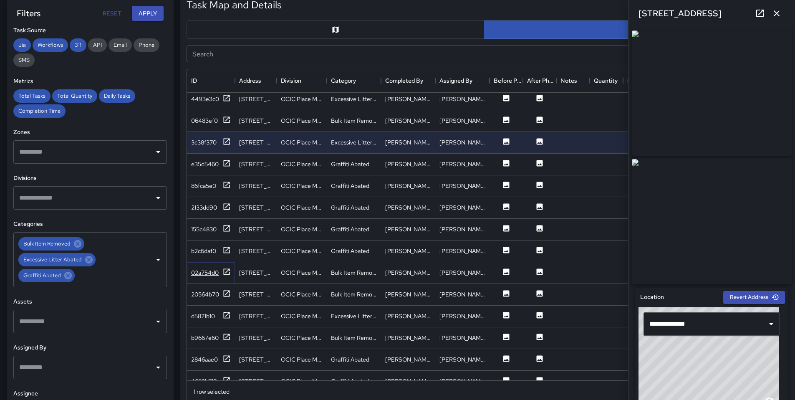
click at [228, 269] on icon at bounding box center [226, 271] width 8 height 8
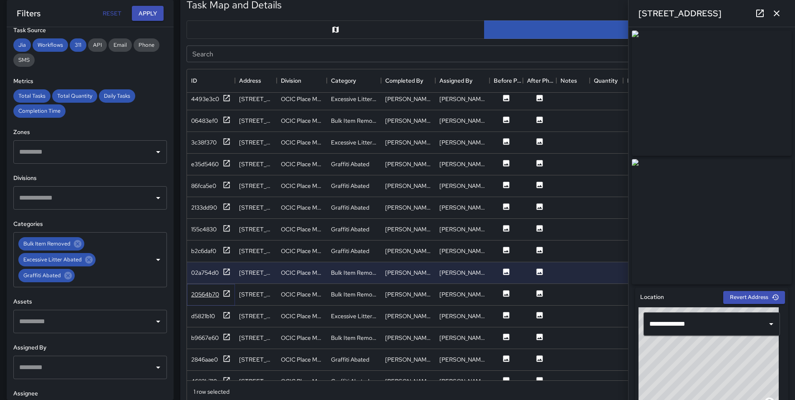
click at [229, 295] on icon at bounding box center [227, 293] width 6 height 6
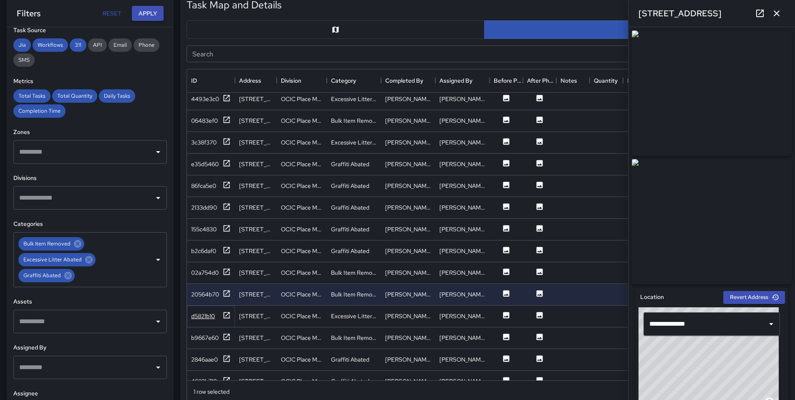
click at [229, 313] on icon at bounding box center [227, 315] width 6 height 6
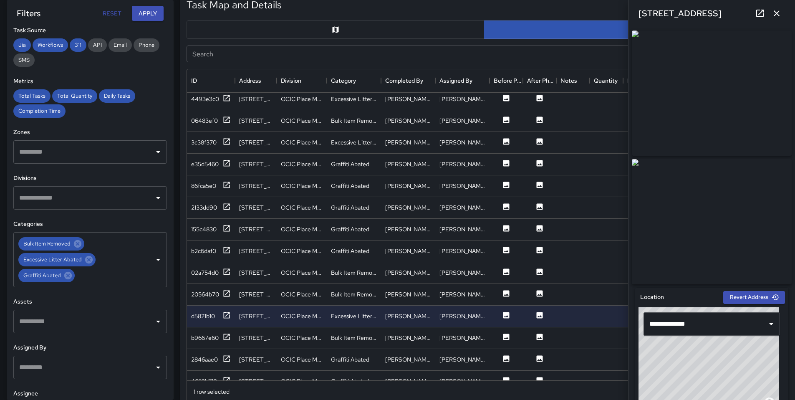
click at [760, 18] on icon at bounding box center [760, 13] width 10 height 10
click at [227, 338] on icon at bounding box center [226, 336] width 8 height 8
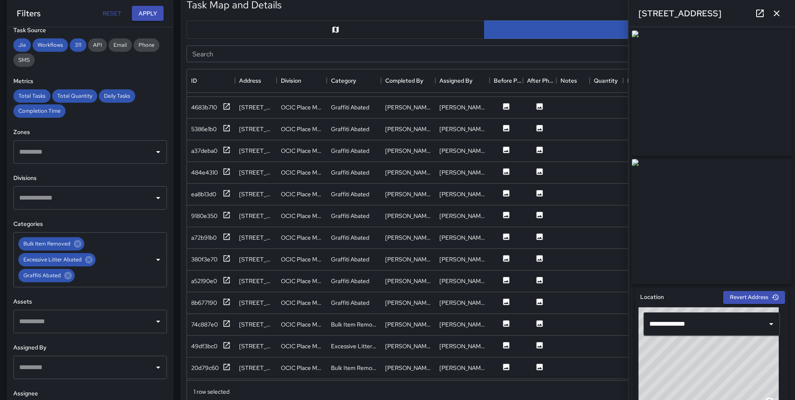
scroll to position [1332, 0]
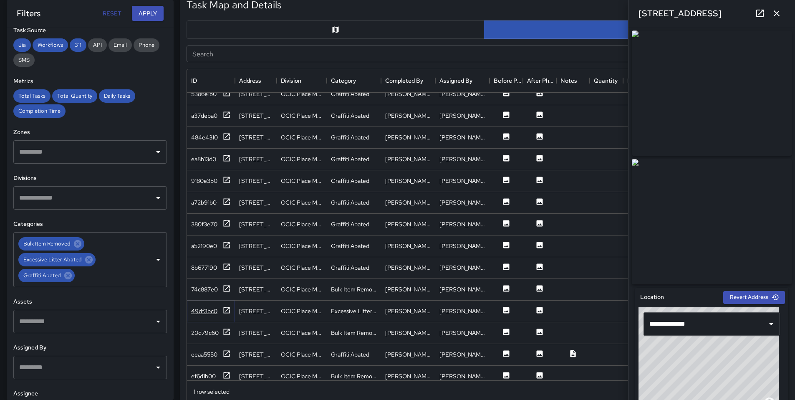
click at [228, 315] on div at bounding box center [226, 311] width 8 height 10
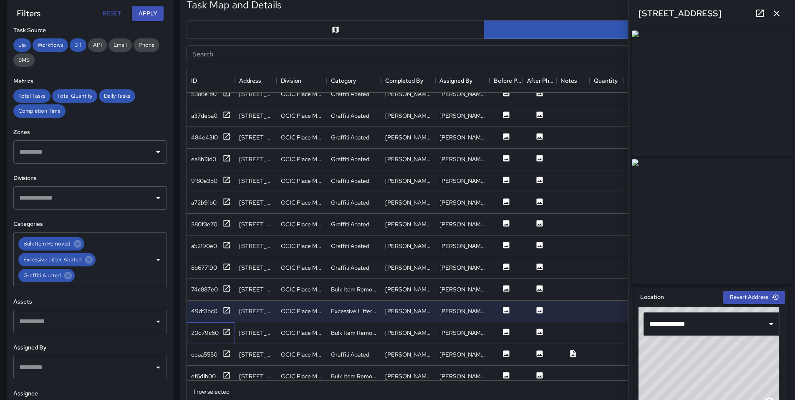
click at [231, 338] on div "20d79c60" at bounding box center [211, 333] width 48 height 22
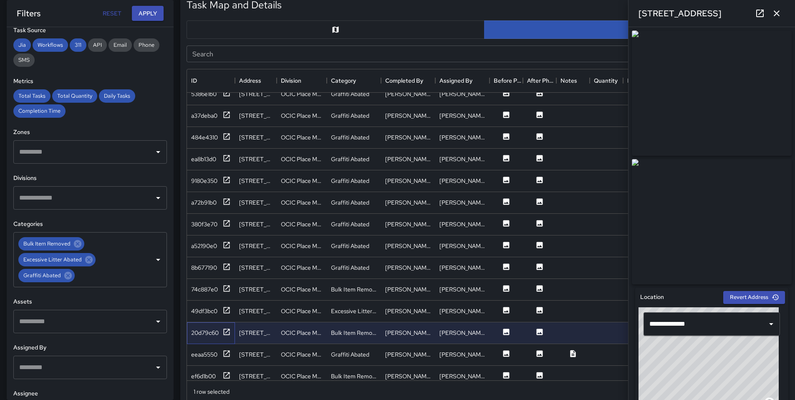
click at [231, 335] on div "20d79c60" at bounding box center [211, 333] width 48 height 22
click at [227, 329] on icon at bounding box center [226, 331] width 8 height 8
click at [226, 355] on icon at bounding box center [226, 353] width 8 height 8
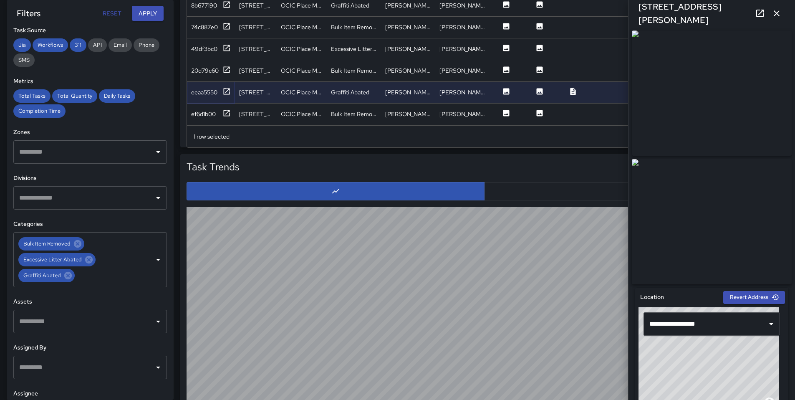
scroll to position [691, 0]
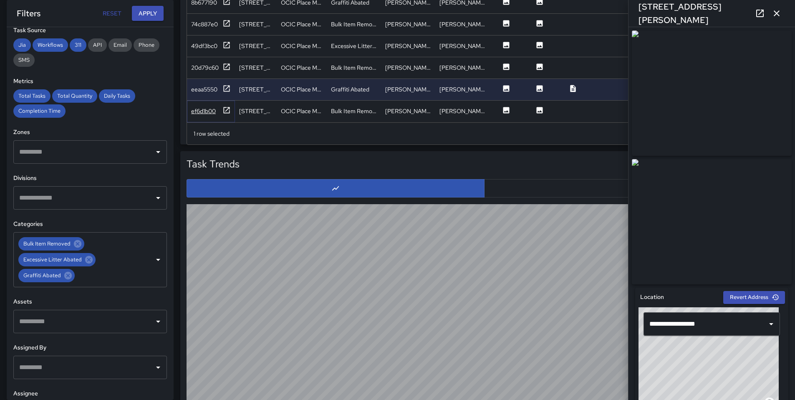
click at [228, 106] on icon at bounding box center [226, 110] width 8 height 8
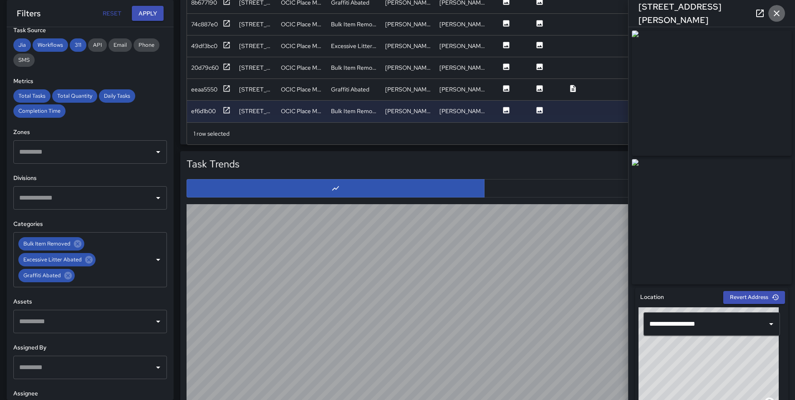
click at [773, 13] on icon "button" at bounding box center [776, 13] width 10 height 10
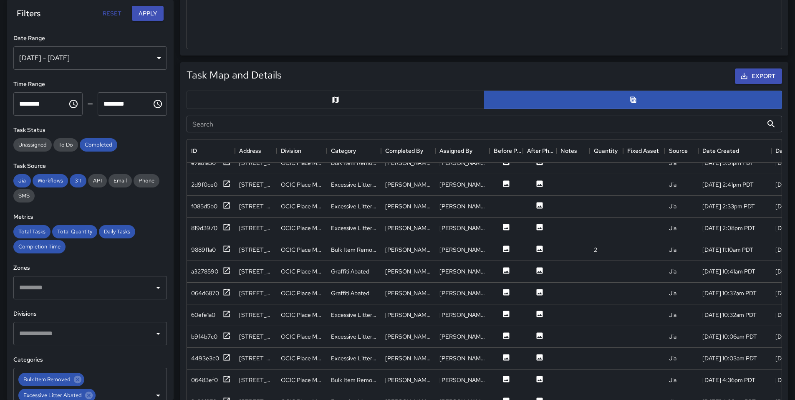
scroll to position [354, 0]
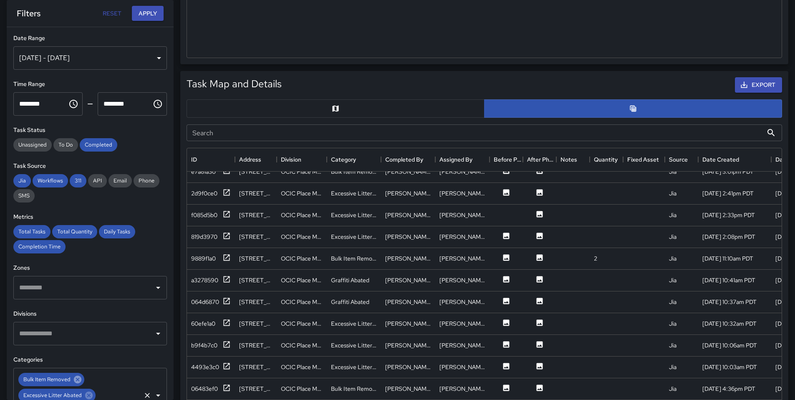
click at [76, 383] on icon at bounding box center [77, 379] width 9 height 9
click at [84, 384] on div "Excessive Litter Abated" at bounding box center [56, 379] width 77 height 13
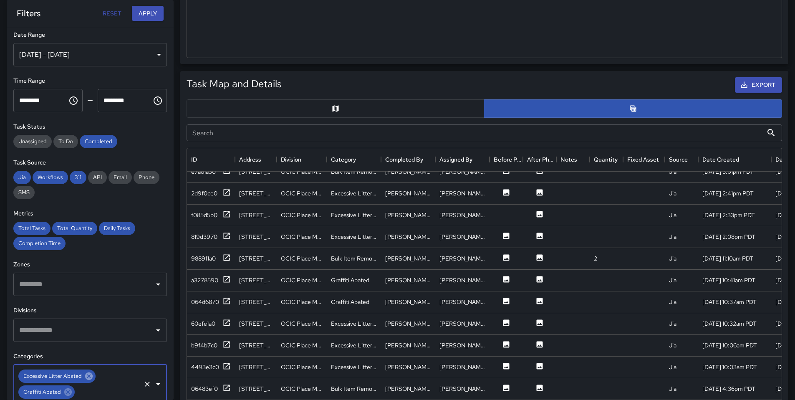
click at [87, 374] on icon at bounding box center [89, 376] width 8 height 8
click at [65, 375] on icon at bounding box center [68, 376] width 8 height 8
click at [161, 54] on div "**********" at bounding box center [90, 213] width 167 height 373
click at [154, 54] on div "Aug 04, 2025 - Aug 10, 2025" at bounding box center [90, 54] width 154 height 23
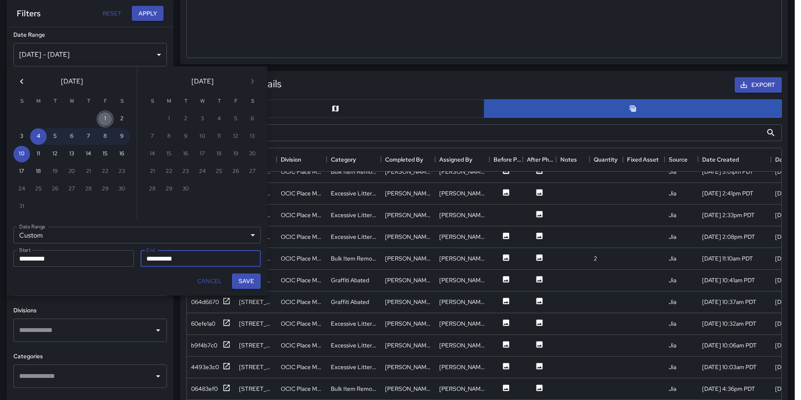
click at [108, 116] on button "1" at bounding box center [105, 119] width 17 height 17
type input "**********"
click at [35, 169] on button "18" at bounding box center [38, 171] width 17 height 17
type input "**********"
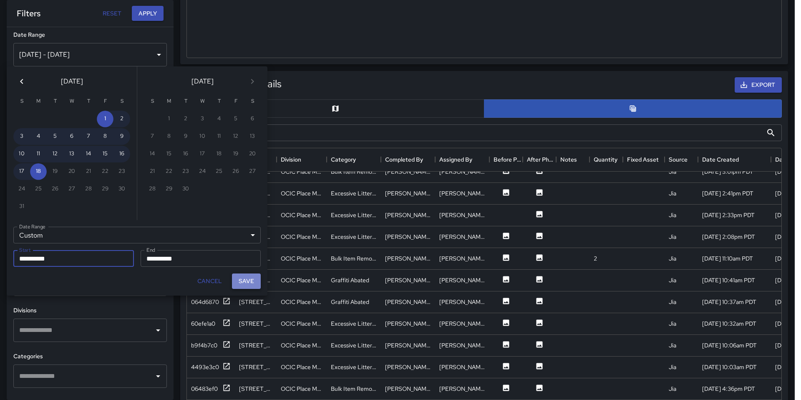
click at [259, 282] on button "Save" at bounding box center [246, 280] width 29 height 15
type input "**********"
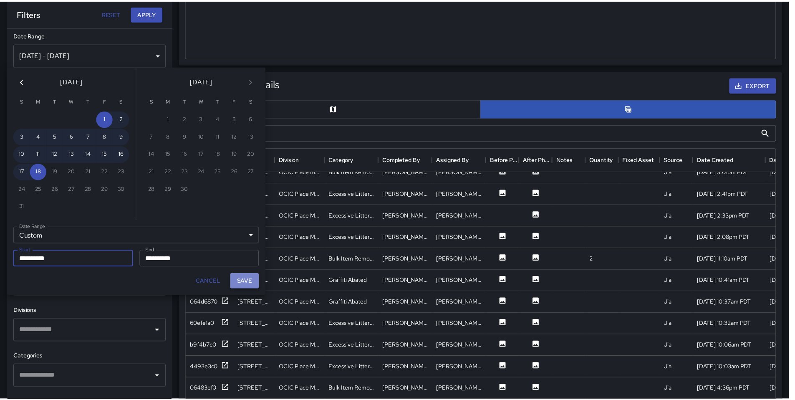
scroll to position [7, 7]
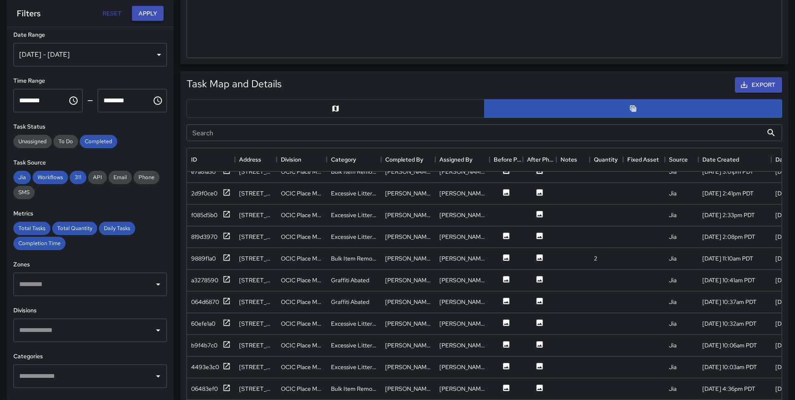
click at [156, 12] on button "Apply" at bounding box center [148, 13] width 32 height 15
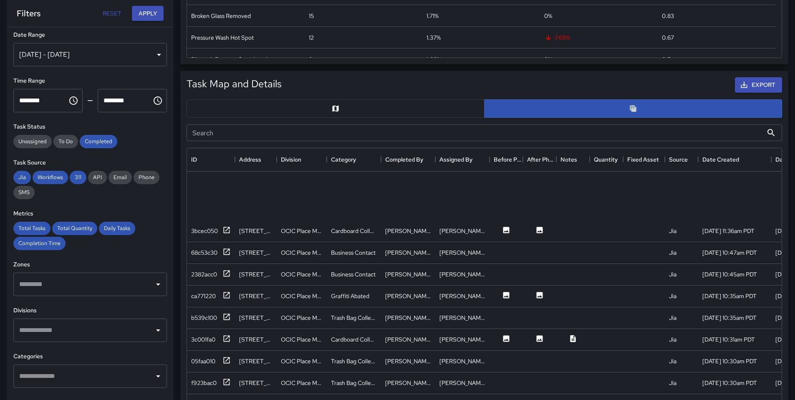
scroll to position [0, 0]
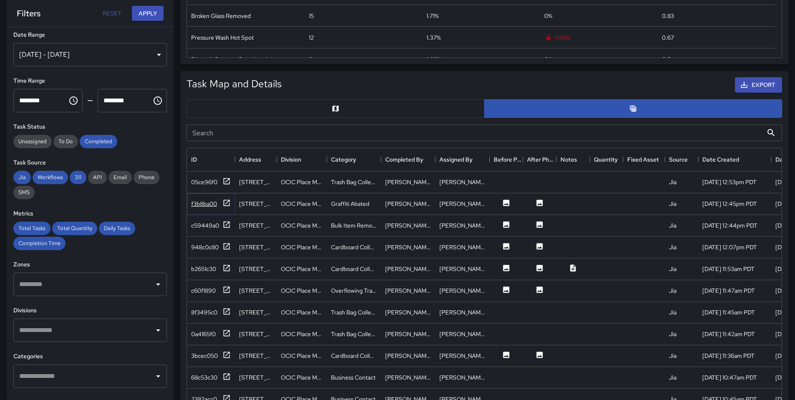
click at [227, 204] on icon at bounding box center [226, 203] width 8 height 8
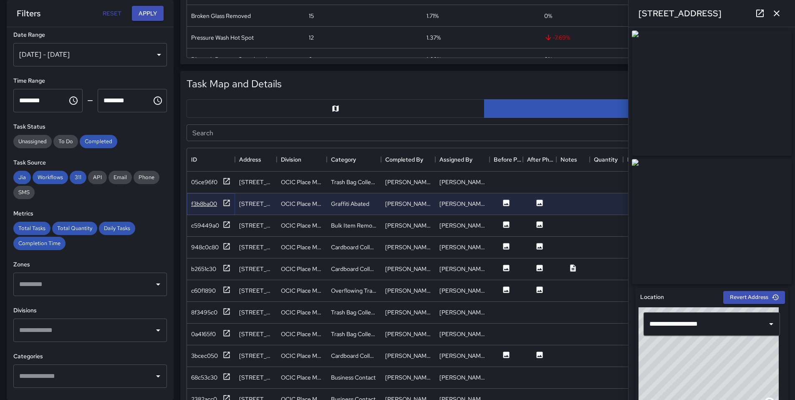
click at [222, 200] on icon at bounding box center [226, 203] width 8 height 8
click at [225, 203] on icon at bounding box center [227, 202] width 6 height 6
click at [777, 16] on icon "button" at bounding box center [776, 13] width 10 height 10
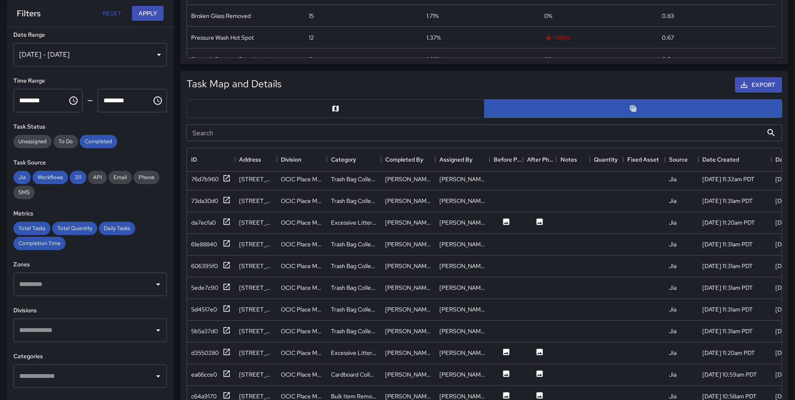
scroll to position [1110, 0]
click at [359, 349] on div "Excessive Litter Abated" at bounding box center [354, 352] width 46 height 8
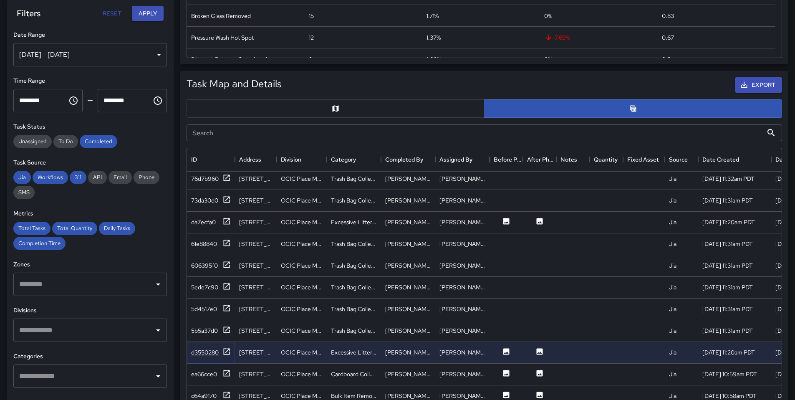
click at [229, 350] on icon at bounding box center [226, 351] width 8 height 8
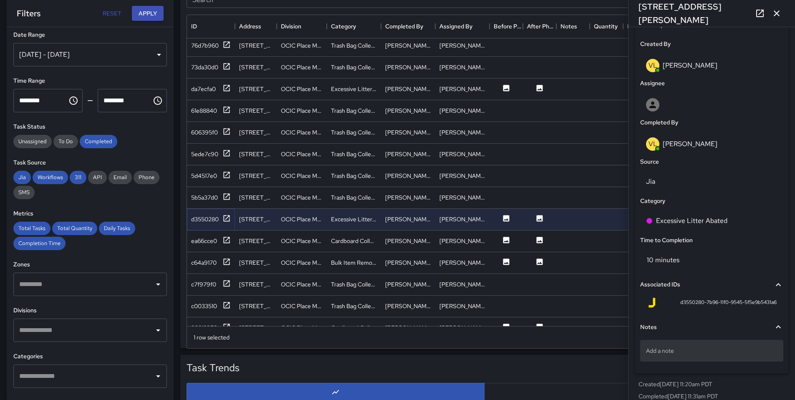
scroll to position [436, 0]
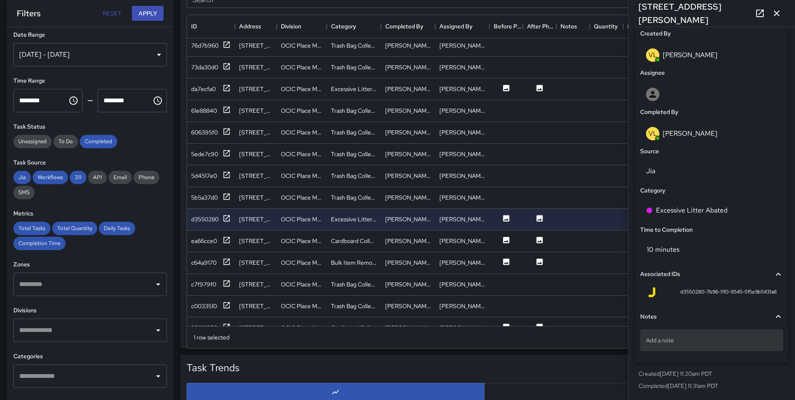
click at [738, 343] on p "Add a note" at bounding box center [711, 340] width 131 height 8
type textarea "**********"
click at [562, 307] on div at bounding box center [572, 306] width 33 height 22
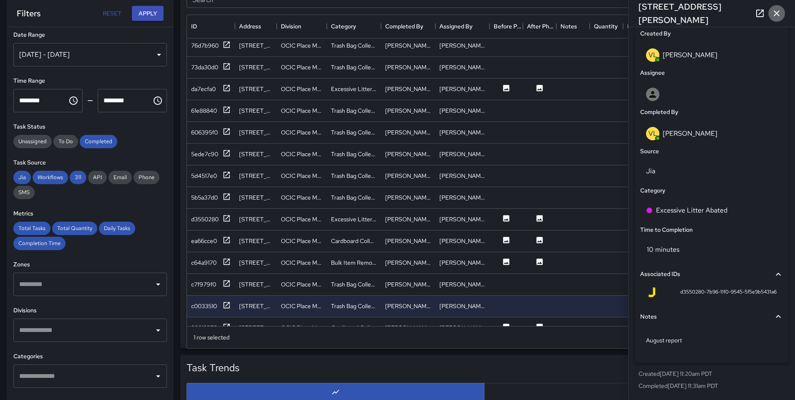
click at [781, 11] on button "button" at bounding box center [776, 13] width 17 height 17
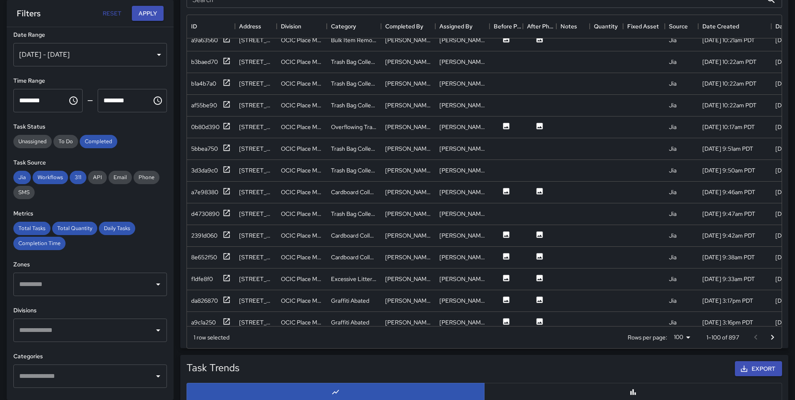
scroll to position [1888, 0]
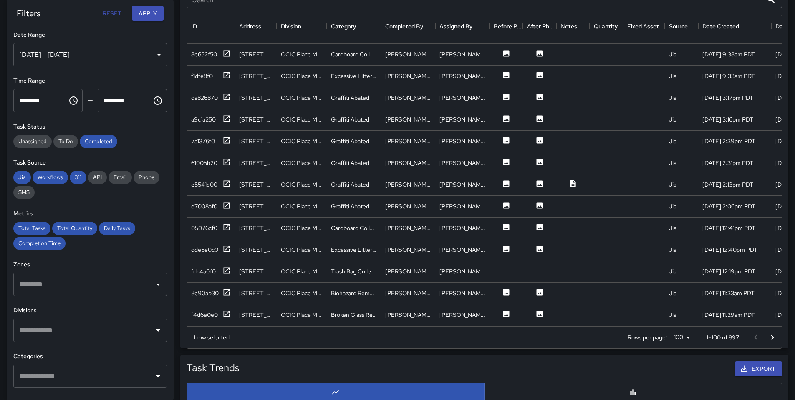
click at [768, 339] on icon "Go to next page" at bounding box center [772, 337] width 10 height 10
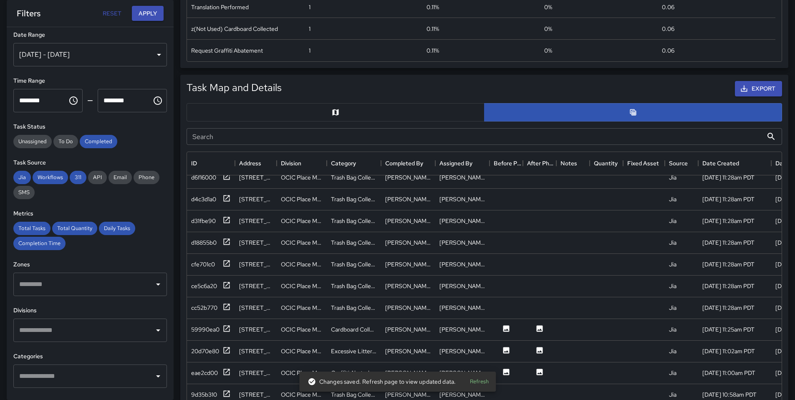
scroll to position [20, 0]
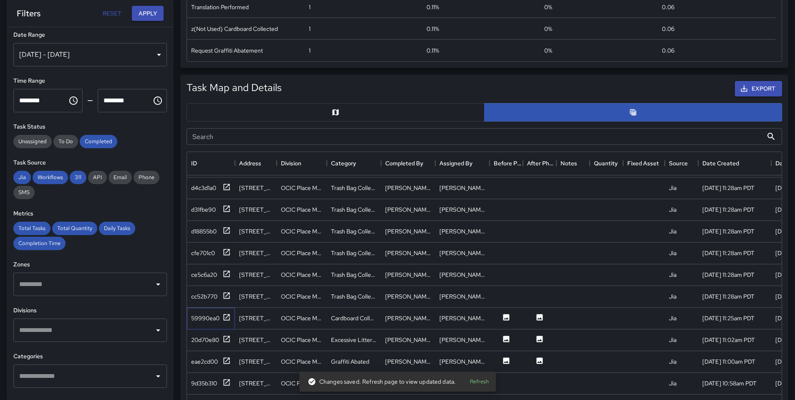
click at [231, 319] on div "59990ea0" at bounding box center [211, 318] width 48 height 22
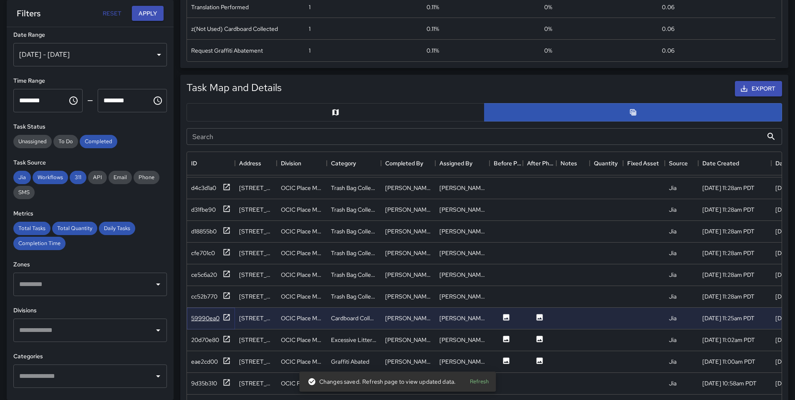
click at [224, 314] on icon at bounding box center [227, 317] width 6 height 6
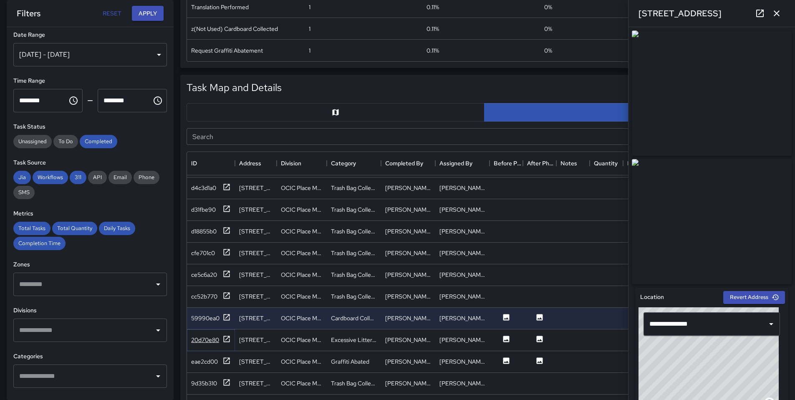
click at [227, 339] on icon at bounding box center [226, 339] width 8 height 8
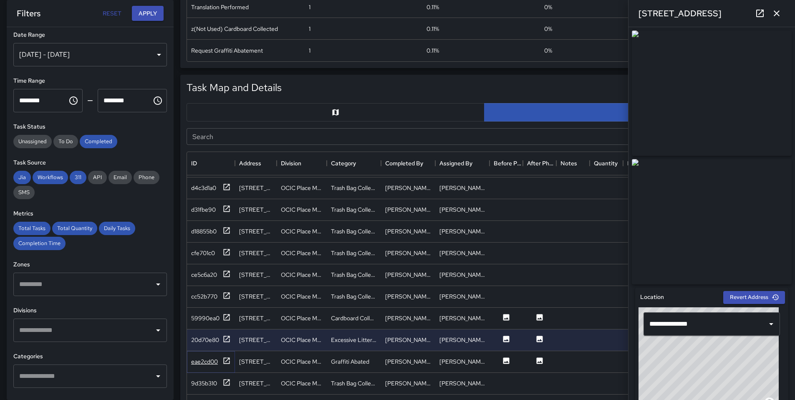
click at [228, 363] on icon at bounding box center [226, 360] width 8 height 8
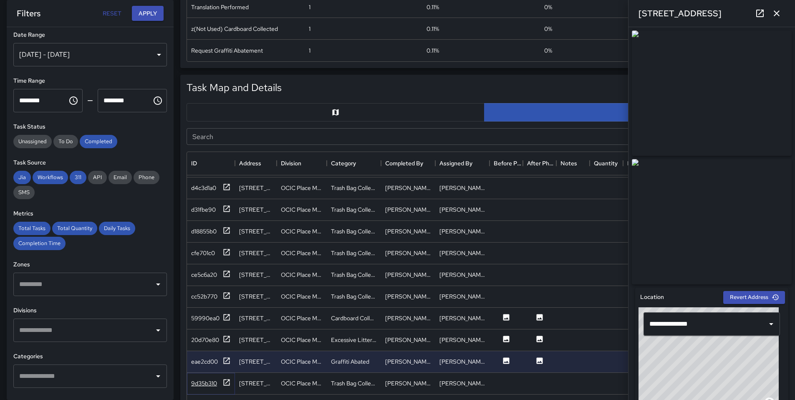
click at [227, 385] on icon at bounding box center [227, 382] width 6 height 6
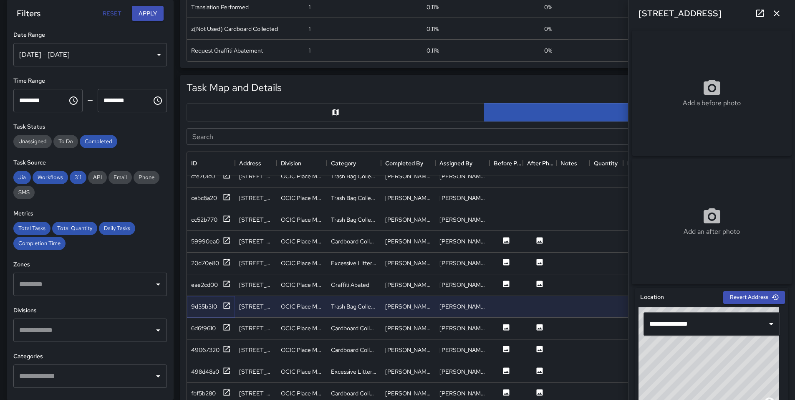
scroll to position [107, 0]
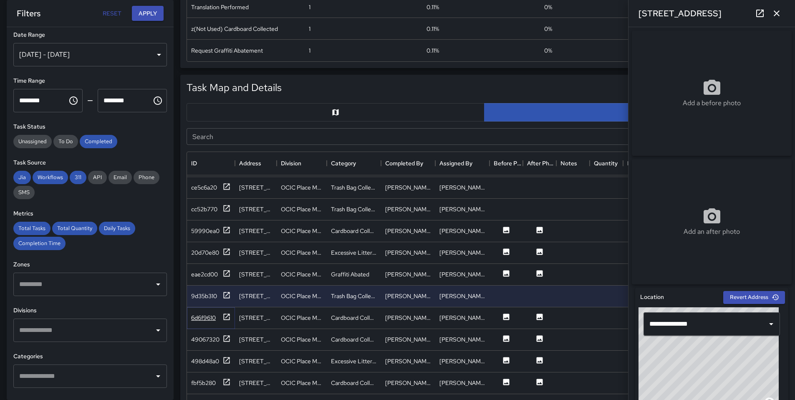
click at [228, 316] on icon at bounding box center [226, 316] width 8 height 8
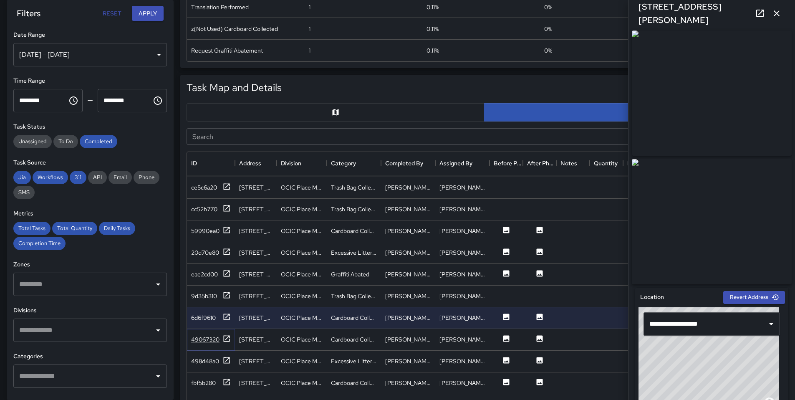
click at [224, 343] on div at bounding box center [226, 339] width 8 height 10
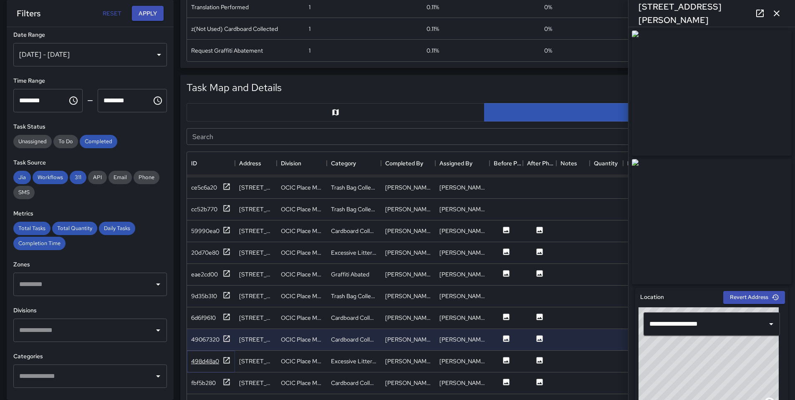
click at [224, 357] on icon at bounding box center [227, 360] width 6 height 6
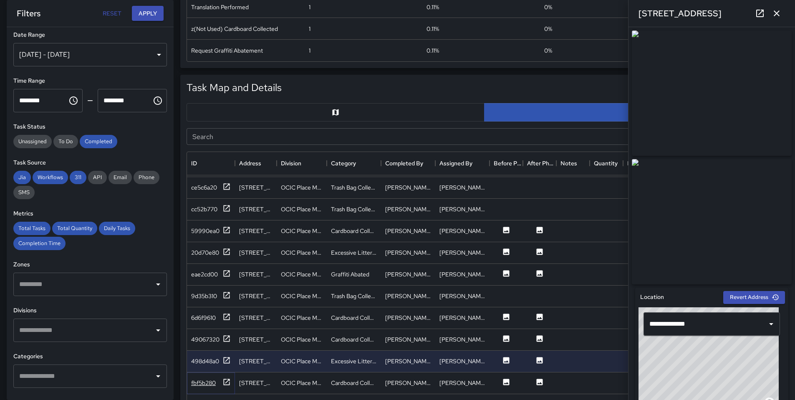
click at [229, 385] on icon at bounding box center [226, 382] width 8 height 8
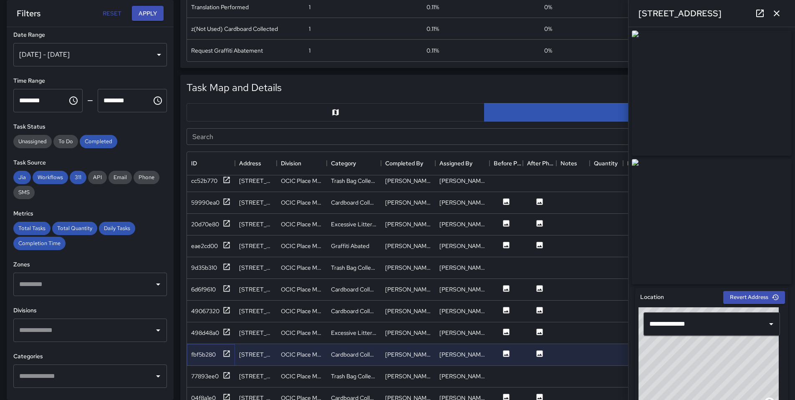
scroll to position [158, 0]
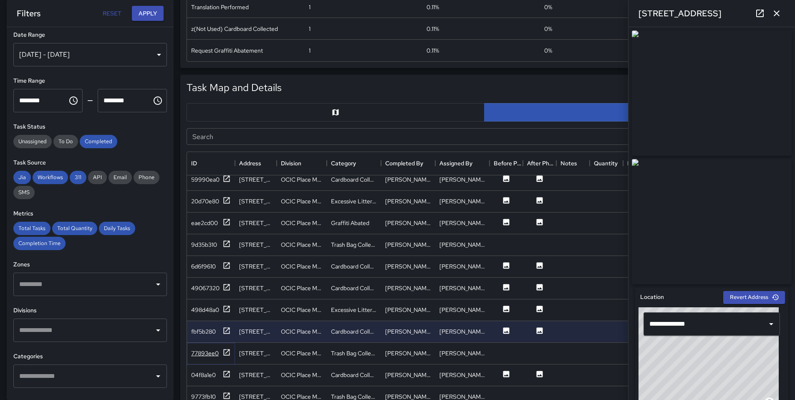
click at [224, 352] on icon at bounding box center [226, 352] width 8 height 8
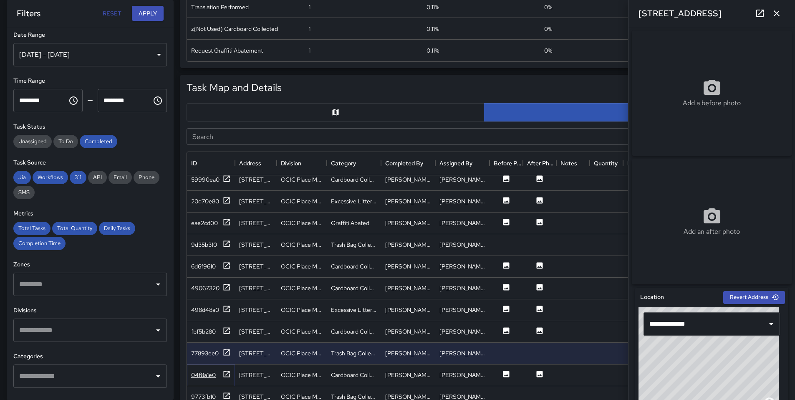
click at [226, 375] on icon at bounding box center [226, 374] width 8 height 8
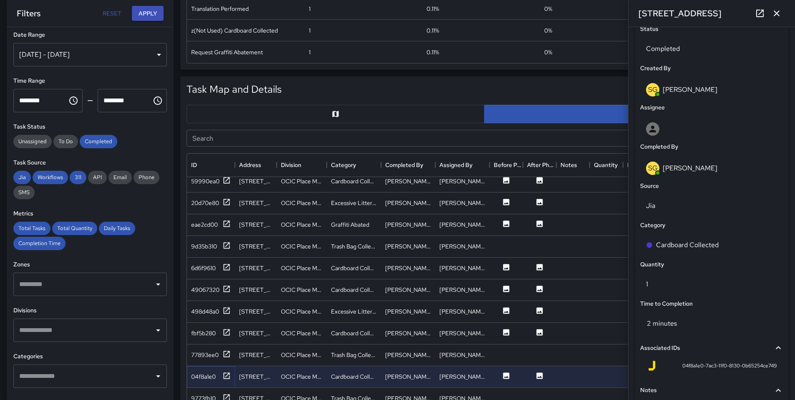
scroll to position [429, 0]
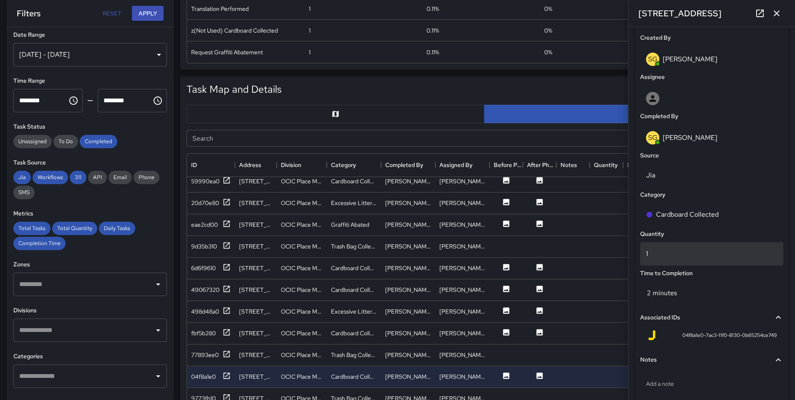
click at [652, 259] on p "1" at bounding box center [711, 254] width 131 height 10
type input "*"
click at [740, 144] on div "SG Sam Gonzalez" at bounding box center [711, 137] width 131 height 13
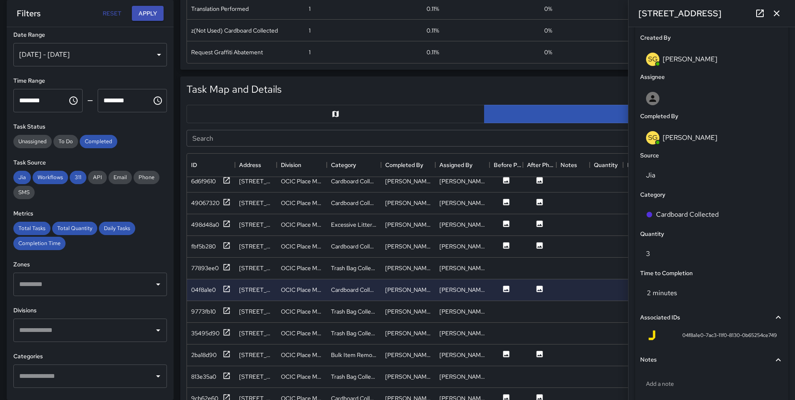
scroll to position [262, 0]
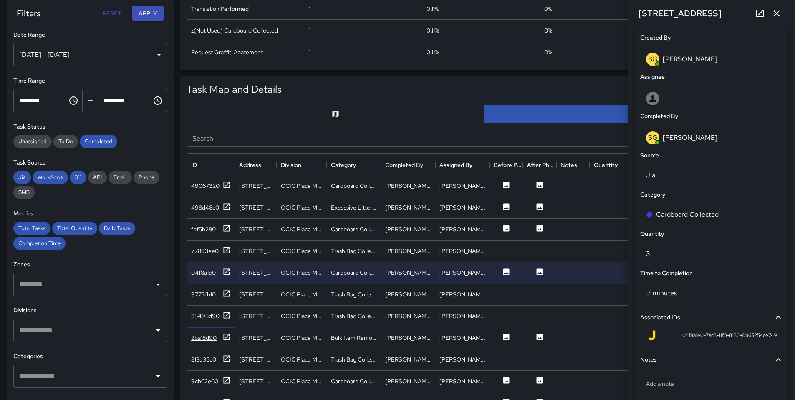
click at [229, 340] on icon at bounding box center [226, 336] width 8 height 8
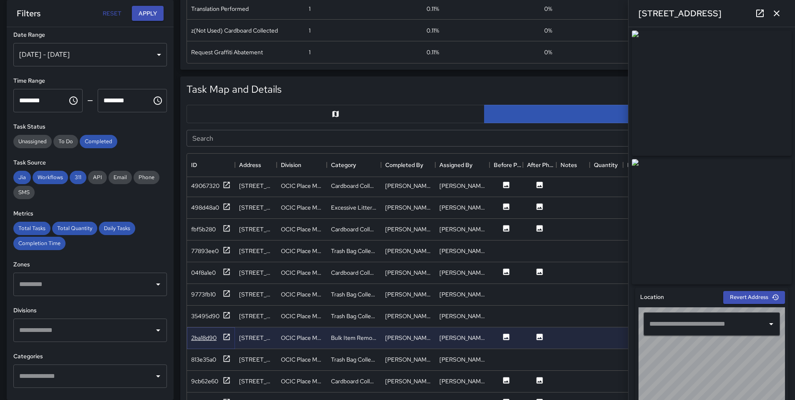
type input "**********"
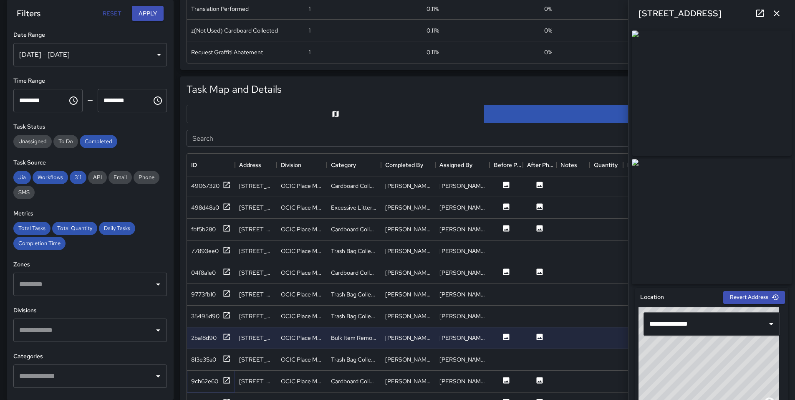
click at [228, 379] on icon at bounding box center [226, 380] width 8 height 8
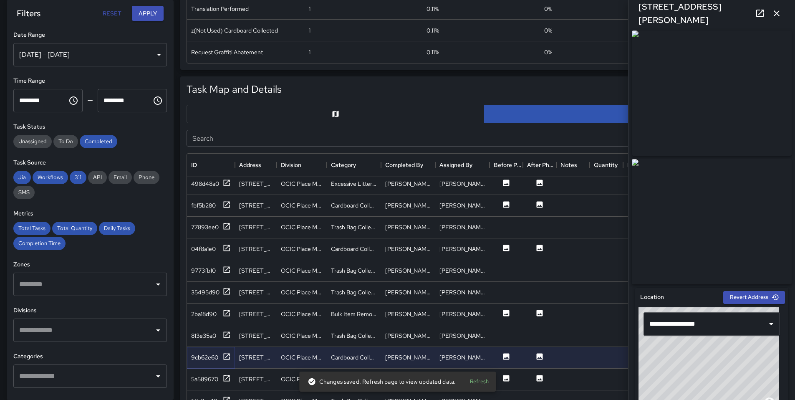
scroll to position [397, 0]
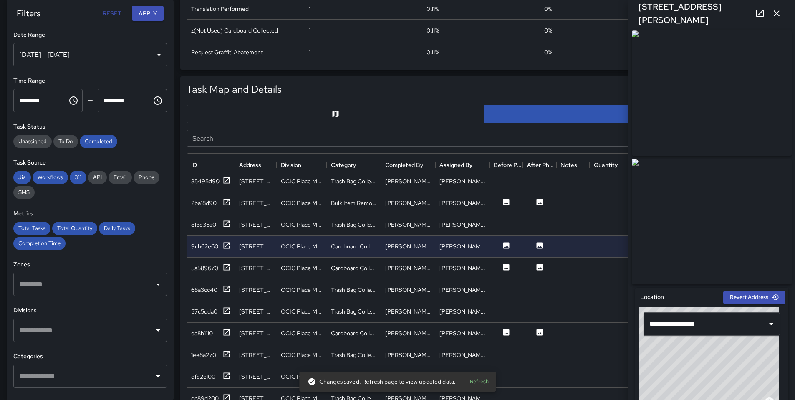
click at [232, 272] on div "5a589670" at bounding box center [211, 268] width 48 height 22
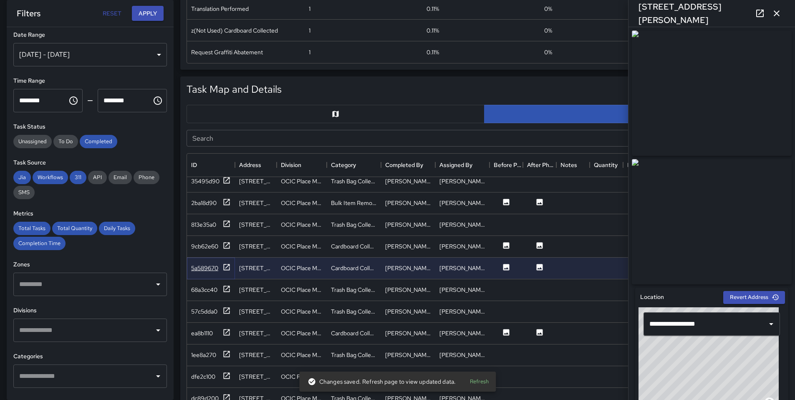
click at [230, 268] on icon at bounding box center [226, 267] width 8 height 8
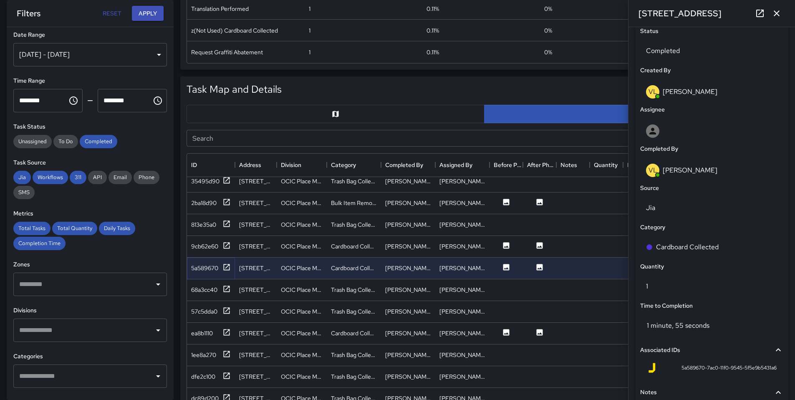
scroll to position [404, 0]
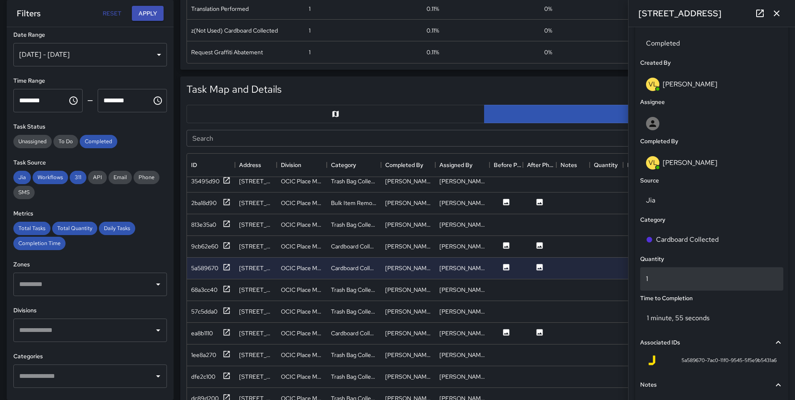
click at [691, 277] on p "1" at bounding box center [711, 279] width 131 height 10
type input "*"
click at [248, 289] on div "900 Webster Street" at bounding box center [255, 289] width 33 height 8
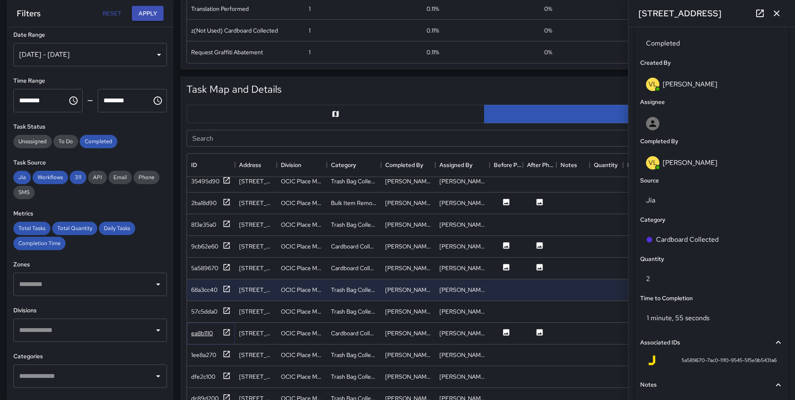
click at [230, 332] on icon at bounding box center [226, 332] width 8 height 8
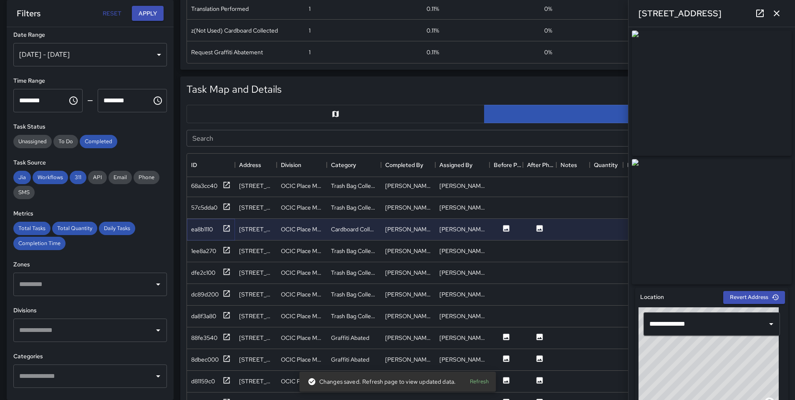
scroll to position [502, 0]
click at [224, 335] on icon at bounding box center [227, 335] width 6 height 6
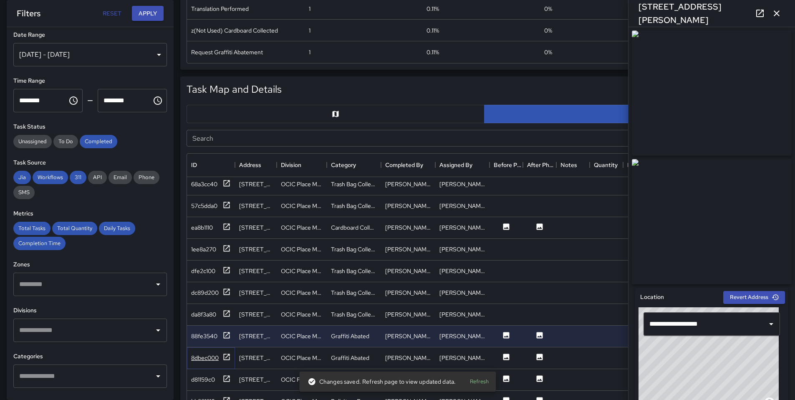
click at [229, 361] on div at bounding box center [226, 358] width 8 height 10
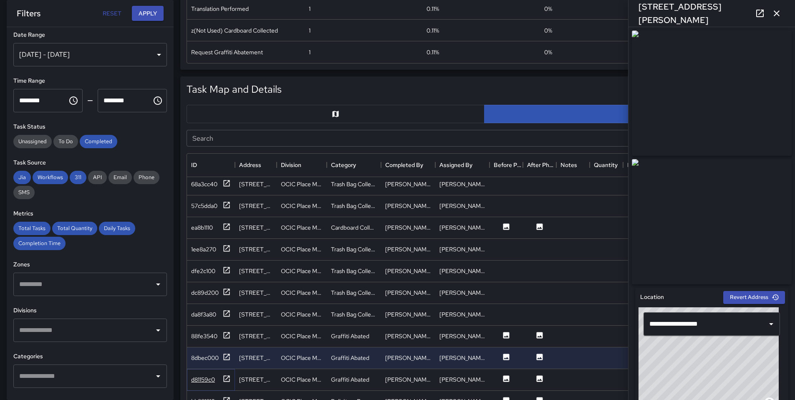
click at [227, 383] on div at bounding box center [226, 379] width 8 height 10
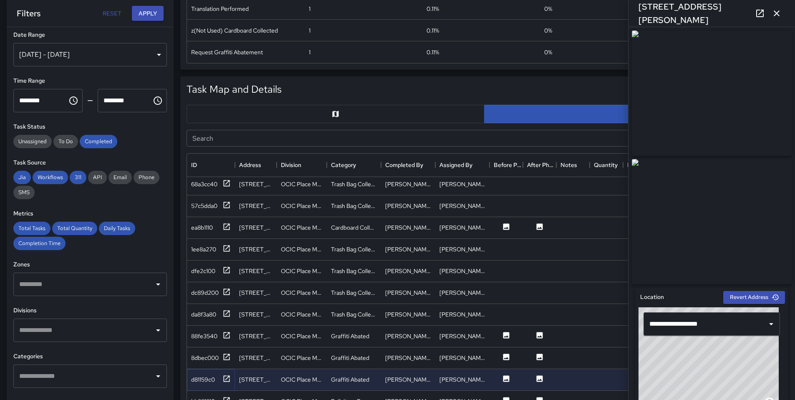
scroll to position [636, 0]
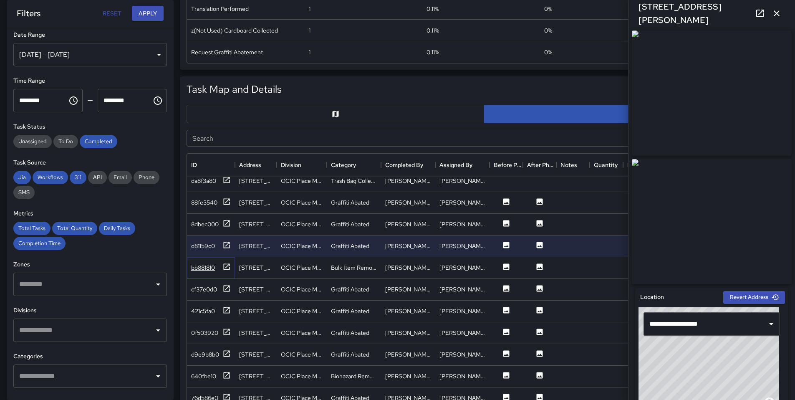
click at [228, 270] on icon at bounding box center [226, 266] width 8 height 8
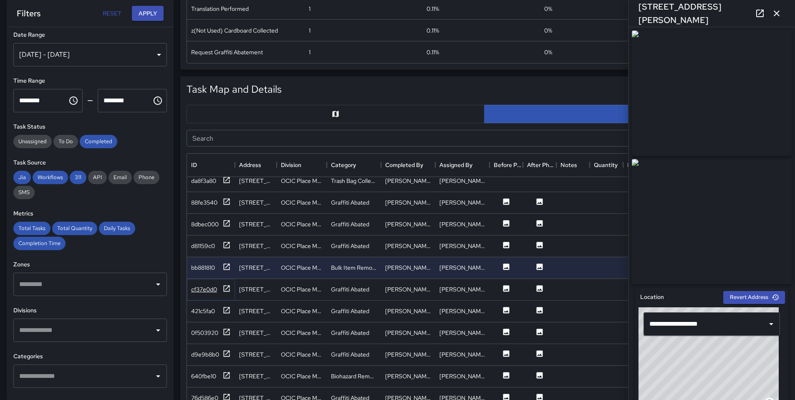
click at [224, 290] on icon at bounding box center [227, 288] width 6 height 6
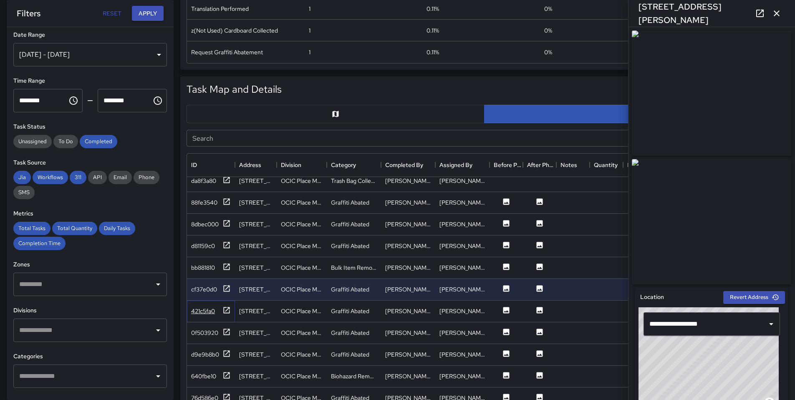
click at [228, 311] on icon at bounding box center [226, 310] width 8 height 8
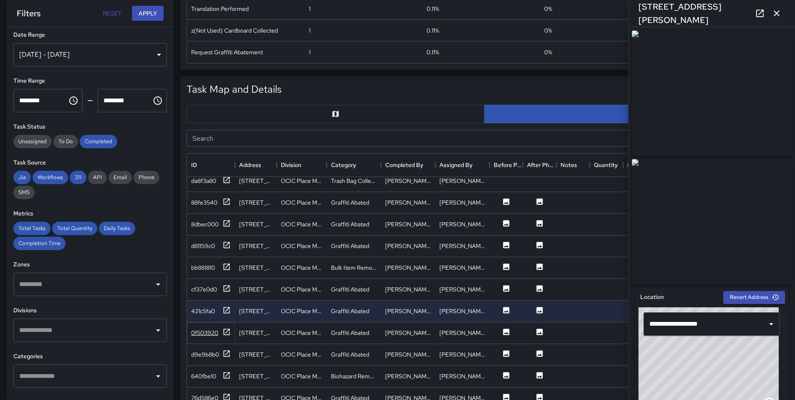
click at [227, 328] on icon at bounding box center [226, 331] width 8 height 8
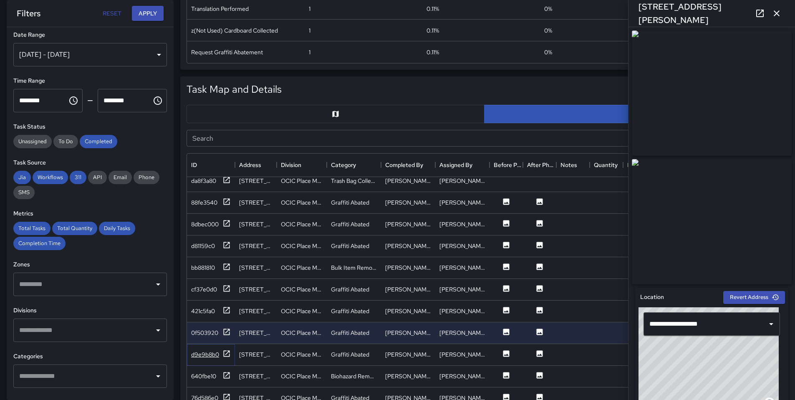
click at [230, 349] on icon at bounding box center [226, 353] width 8 height 8
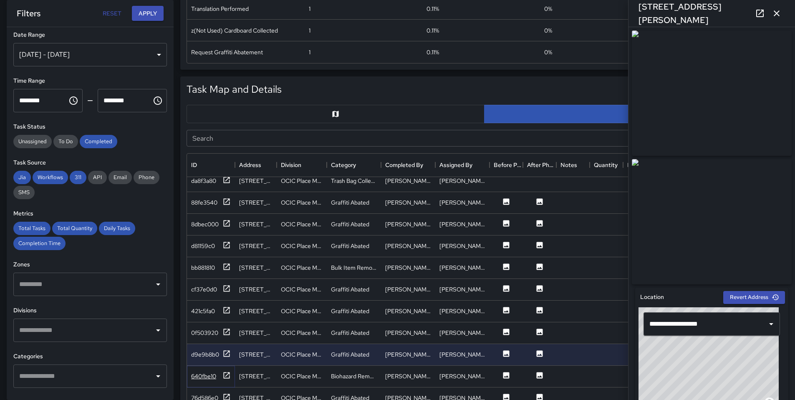
click at [228, 379] on div at bounding box center [226, 376] width 8 height 10
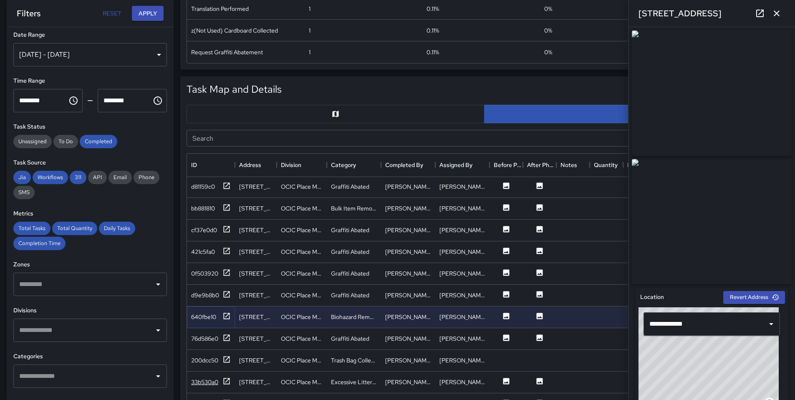
scroll to position [697, 0]
click at [224, 335] on icon at bounding box center [227, 335] width 6 height 6
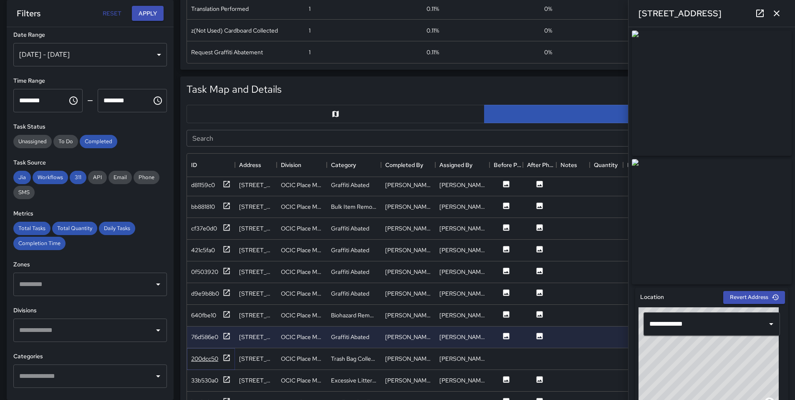
click at [227, 355] on icon at bounding box center [226, 357] width 8 height 8
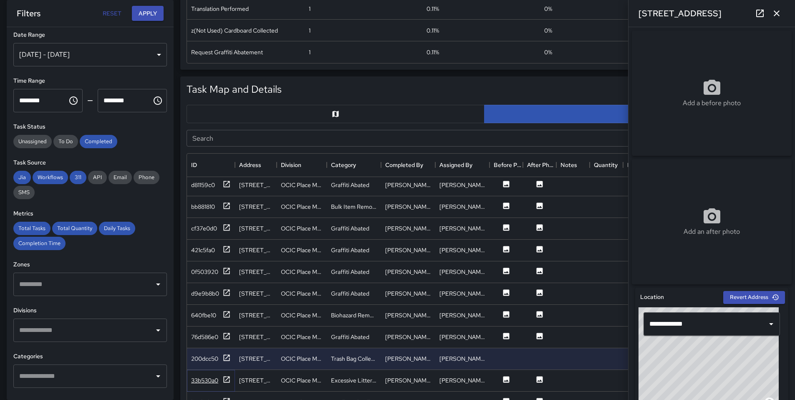
click at [229, 376] on icon at bounding box center [227, 379] width 6 height 6
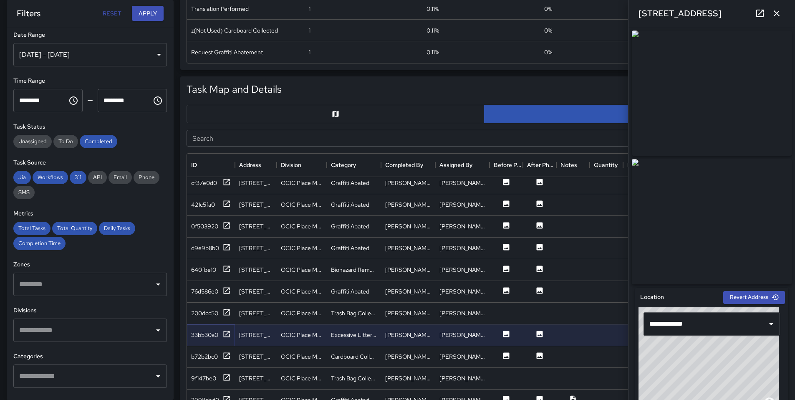
scroll to position [744, 0]
click at [230, 355] on icon at bounding box center [226, 354] width 8 height 8
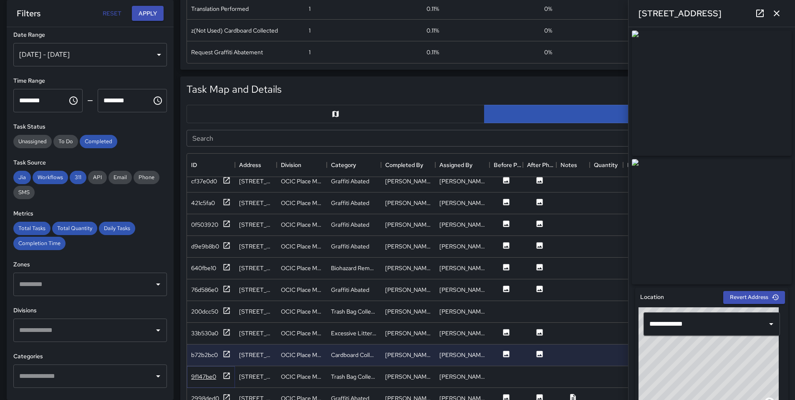
click at [228, 374] on icon at bounding box center [226, 375] width 8 height 8
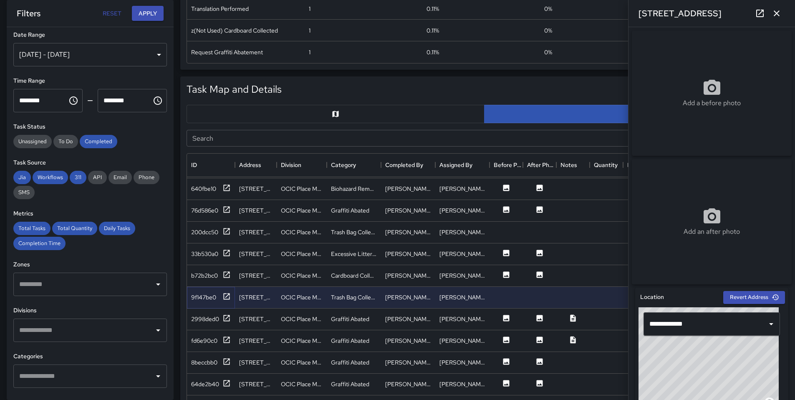
scroll to position [845, 0]
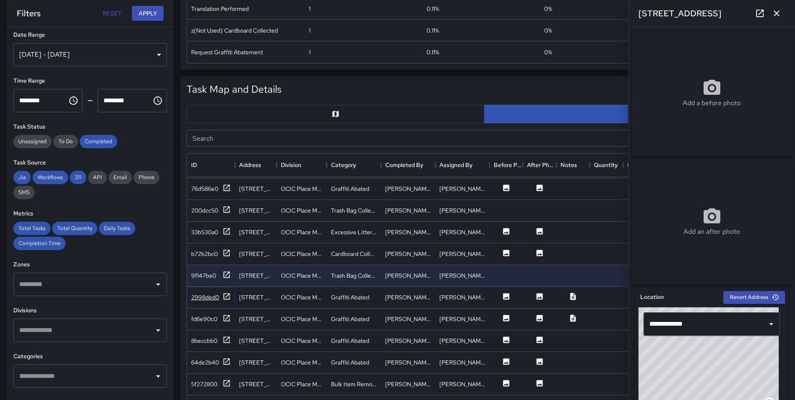
click at [228, 301] on div at bounding box center [226, 297] width 8 height 10
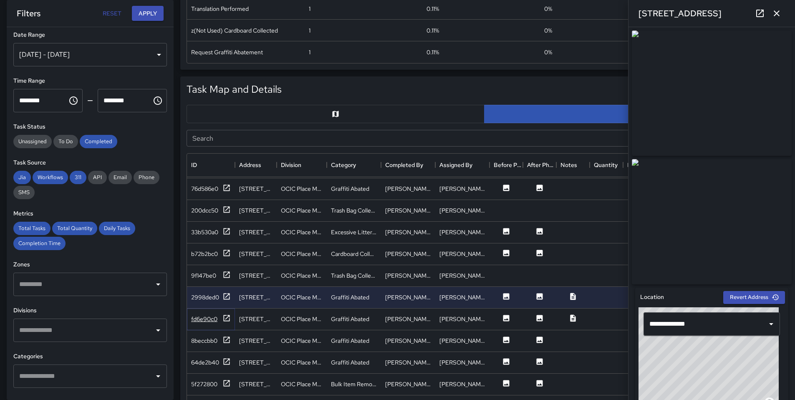
click at [224, 322] on div at bounding box center [226, 319] width 8 height 10
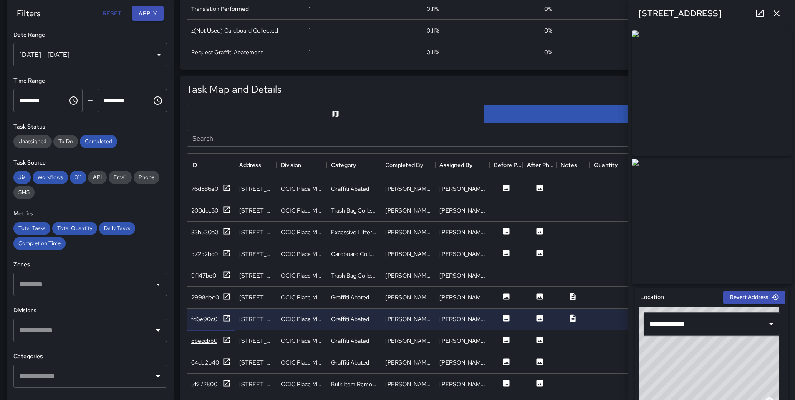
click at [229, 339] on icon at bounding box center [226, 339] width 8 height 8
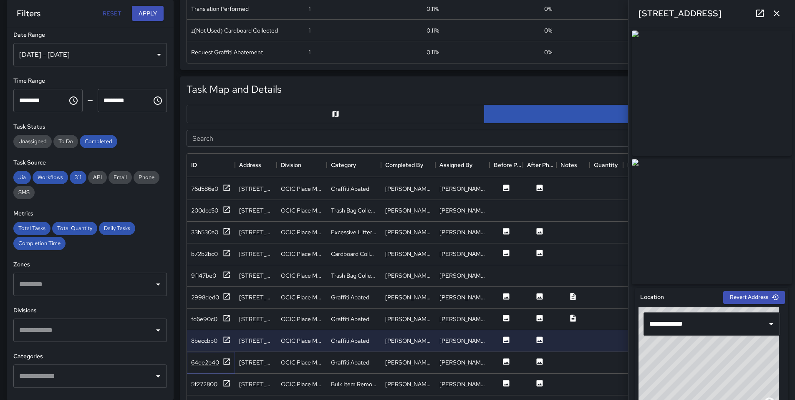
click at [225, 366] on div at bounding box center [226, 362] width 8 height 10
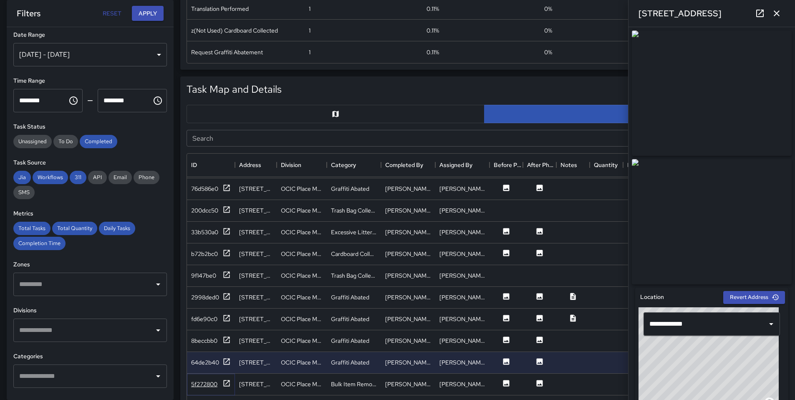
click at [227, 382] on icon at bounding box center [227, 383] width 6 height 6
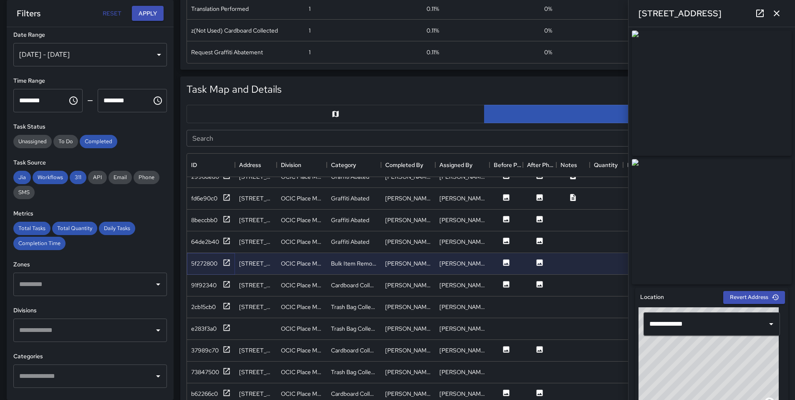
scroll to position [1031, 0]
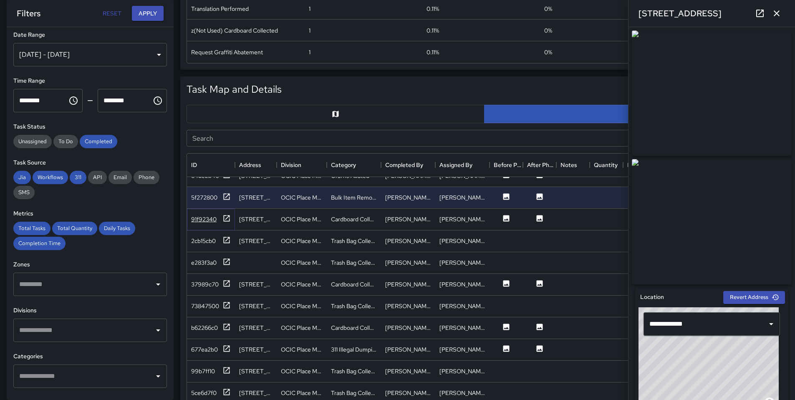
click at [225, 214] on icon at bounding box center [226, 218] width 8 height 8
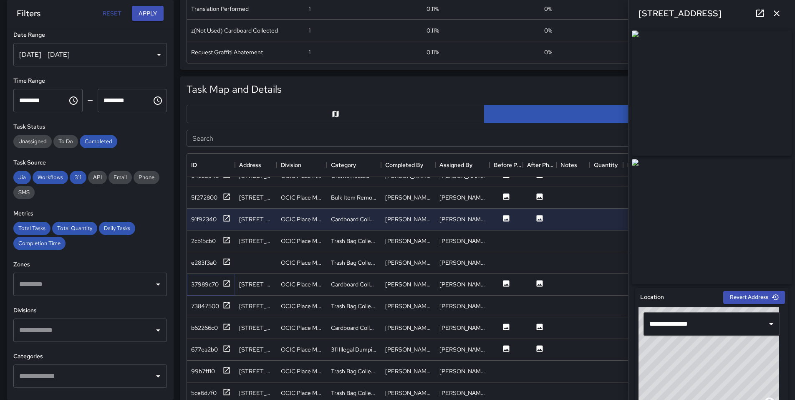
click at [228, 282] on icon at bounding box center [226, 283] width 8 height 8
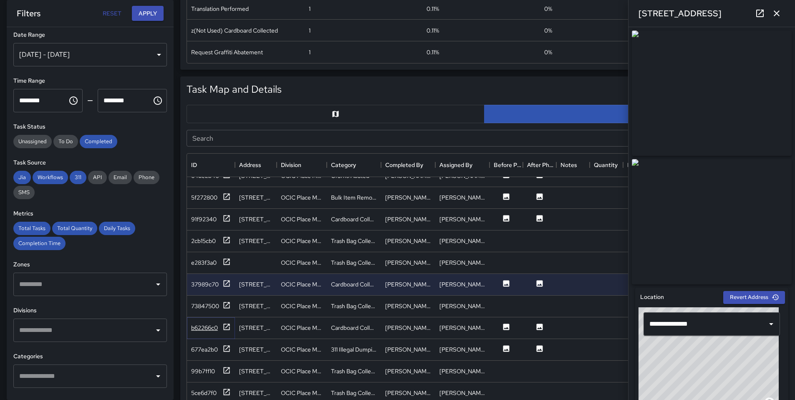
click at [229, 325] on icon at bounding box center [226, 326] width 8 height 8
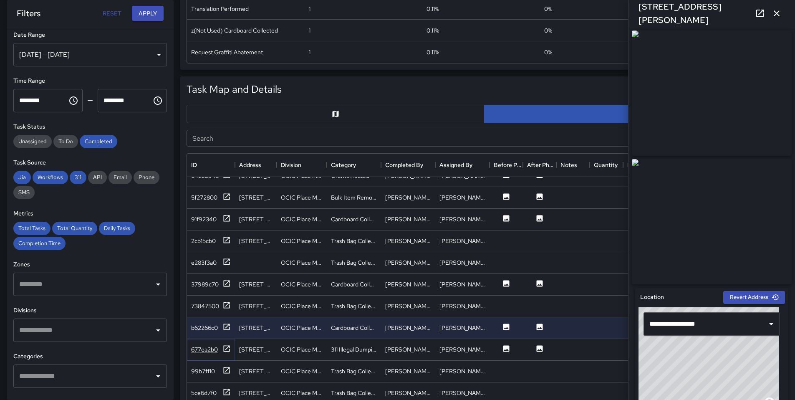
click at [225, 344] on icon at bounding box center [226, 348] width 8 height 8
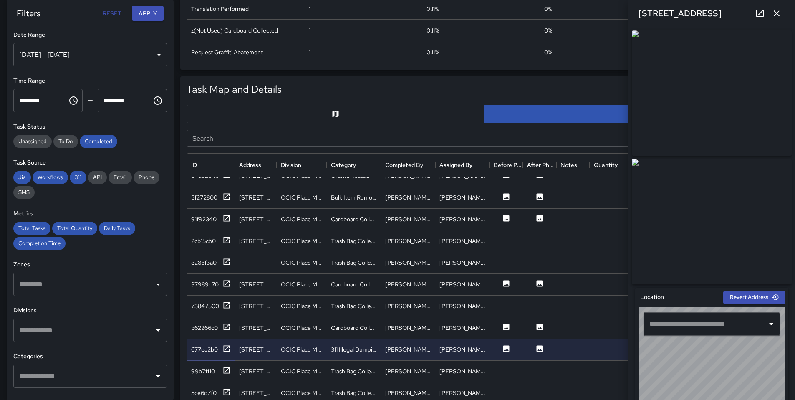
type input "**********"
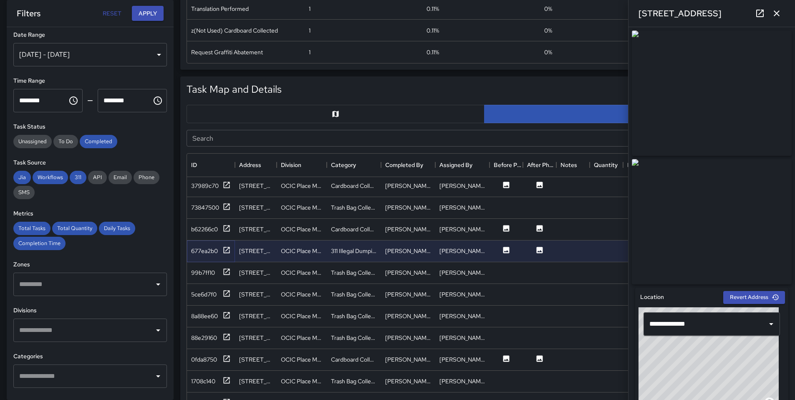
scroll to position [1131, 0]
click at [227, 355] on icon at bounding box center [226, 357] width 8 height 8
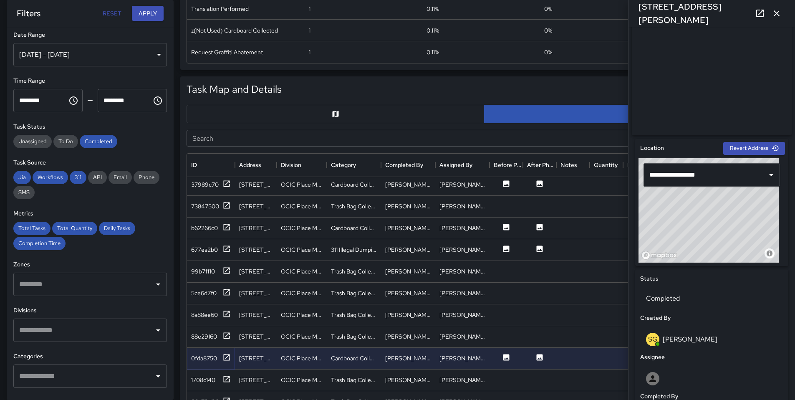
scroll to position [303, 0]
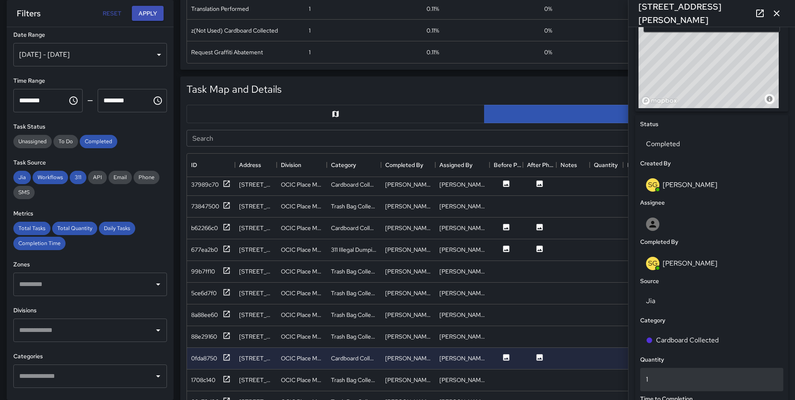
click at [675, 388] on div "1" at bounding box center [711, 379] width 143 height 23
type input "*"
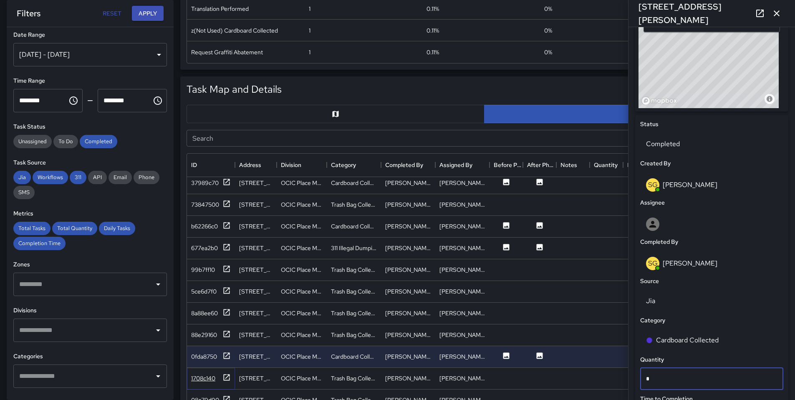
click at [228, 375] on icon at bounding box center [227, 377] width 6 height 6
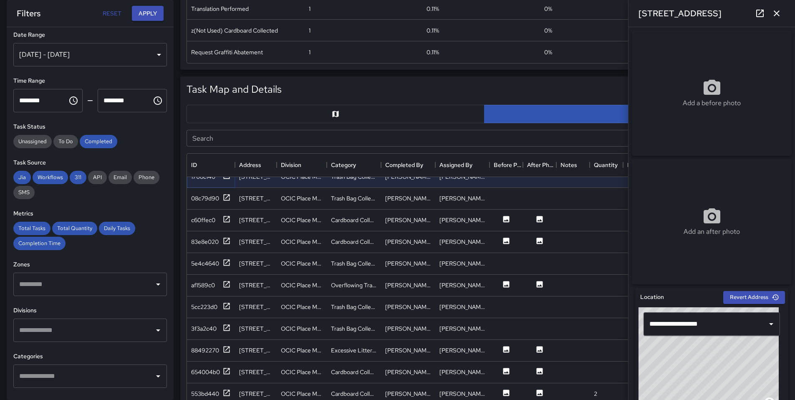
scroll to position [1337, 0]
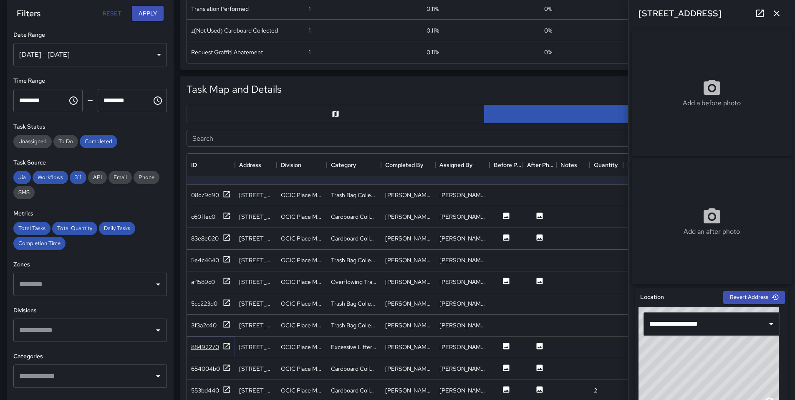
click at [219, 345] on div "88492270" at bounding box center [205, 346] width 28 height 8
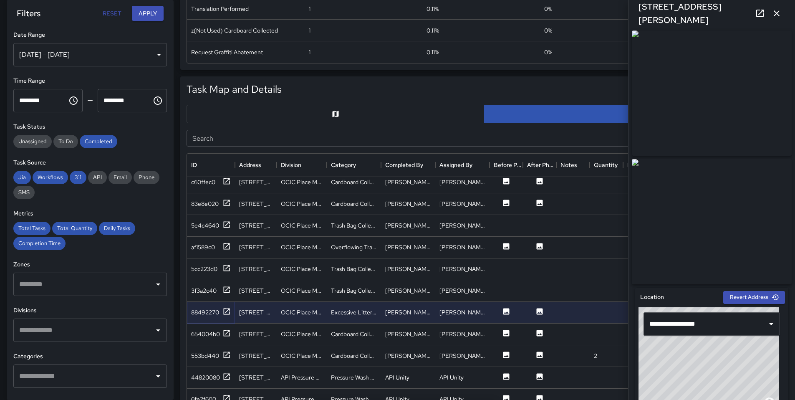
scroll to position [1380, 0]
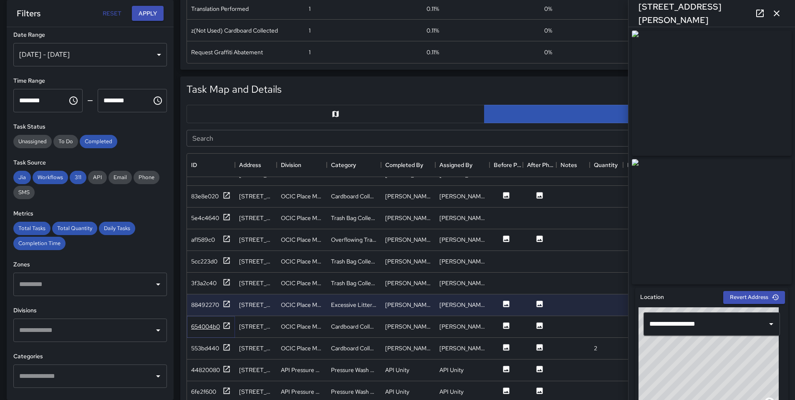
click at [227, 327] on icon at bounding box center [226, 325] width 8 height 8
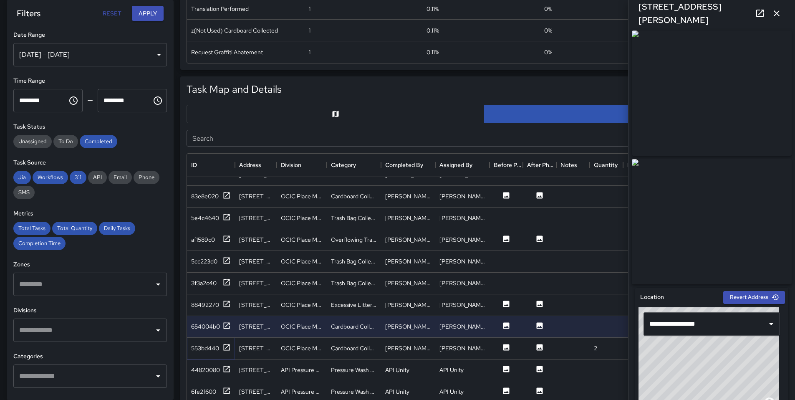
click at [228, 347] on icon at bounding box center [226, 347] width 8 height 8
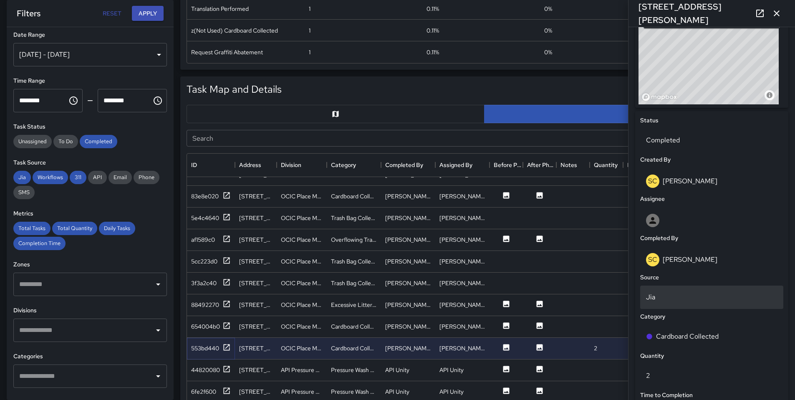
scroll to position [309, 0]
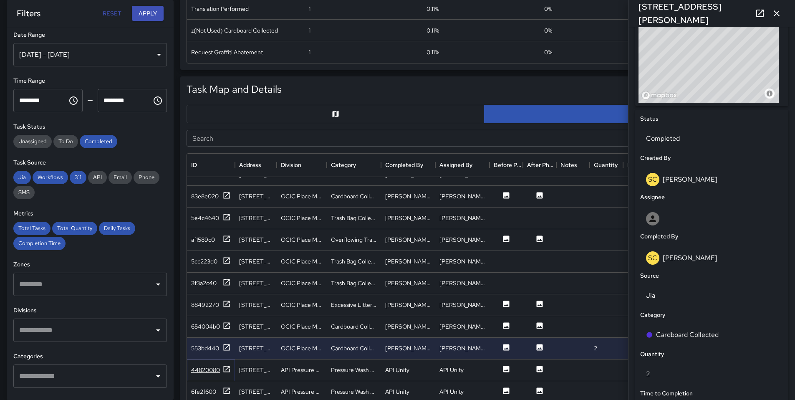
click at [224, 370] on icon at bounding box center [227, 368] width 6 height 6
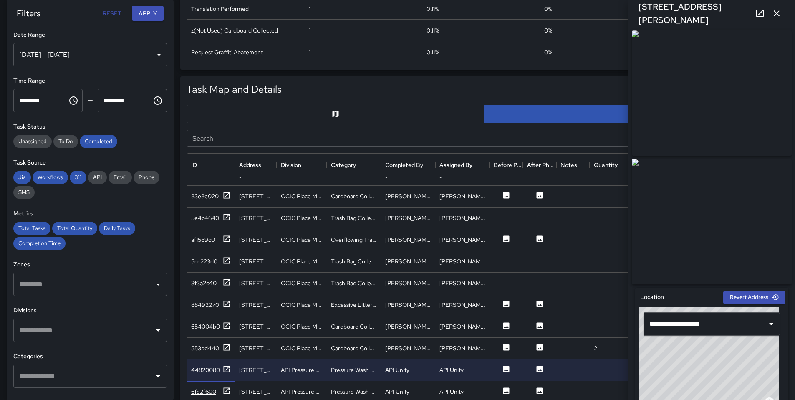
click at [230, 390] on div "6fe2f600" at bounding box center [211, 392] width 48 height 22
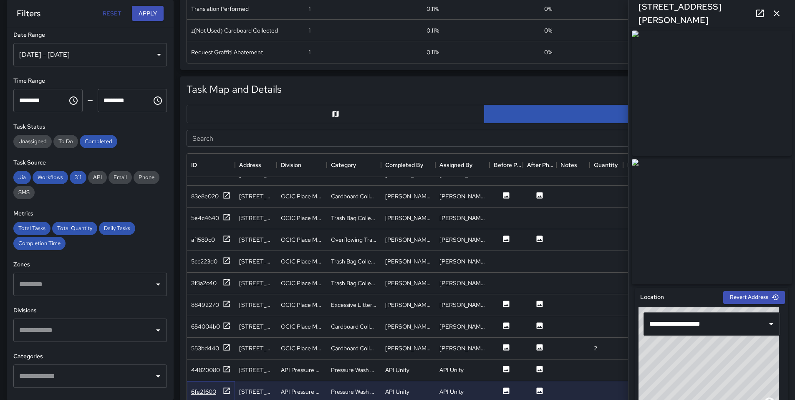
click at [227, 390] on icon at bounding box center [227, 390] width 6 height 6
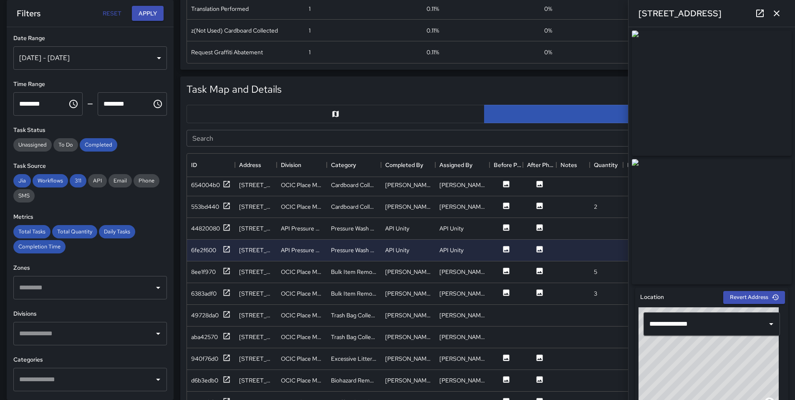
scroll to position [1531, 0]
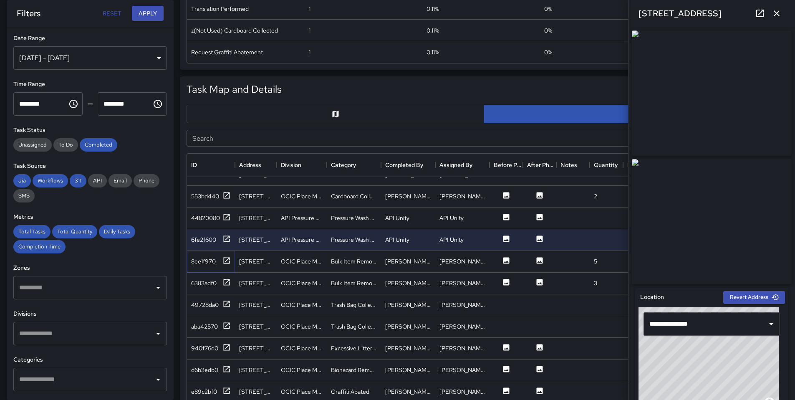
click at [228, 261] on icon at bounding box center [226, 260] width 8 height 8
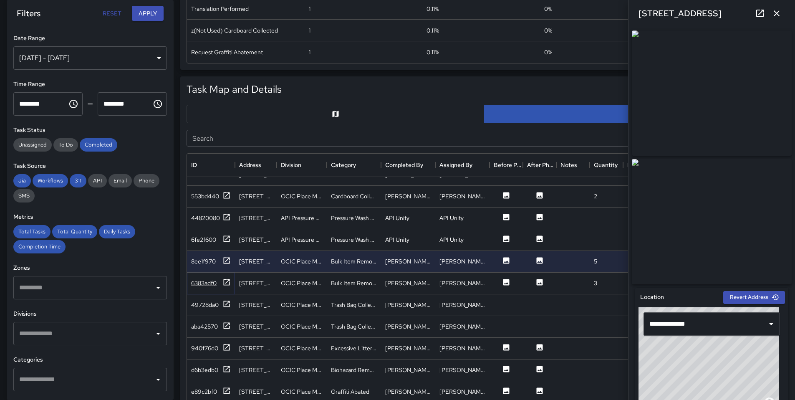
click at [227, 282] on icon at bounding box center [226, 282] width 8 height 8
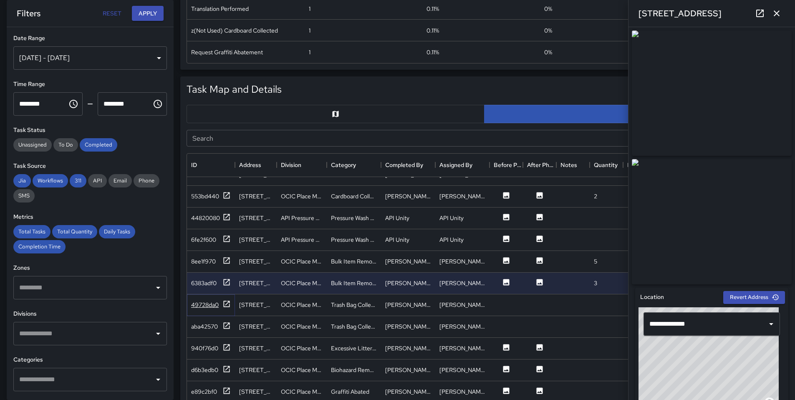
click at [224, 305] on icon at bounding box center [227, 303] width 6 height 6
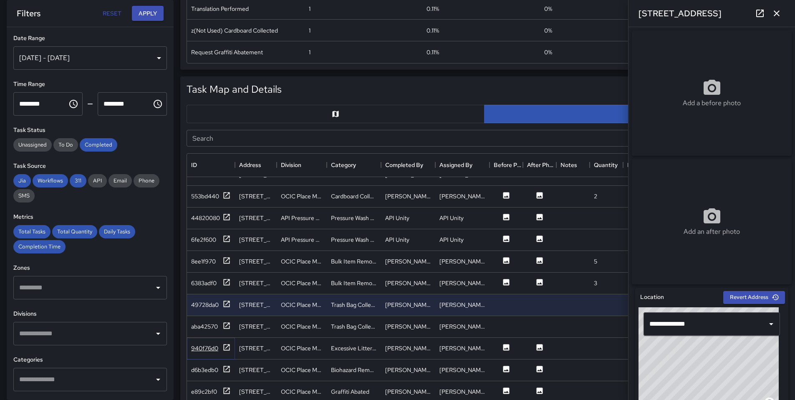
click at [218, 348] on div "940f76d0" at bounding box center [204, 348] width 27 height 8
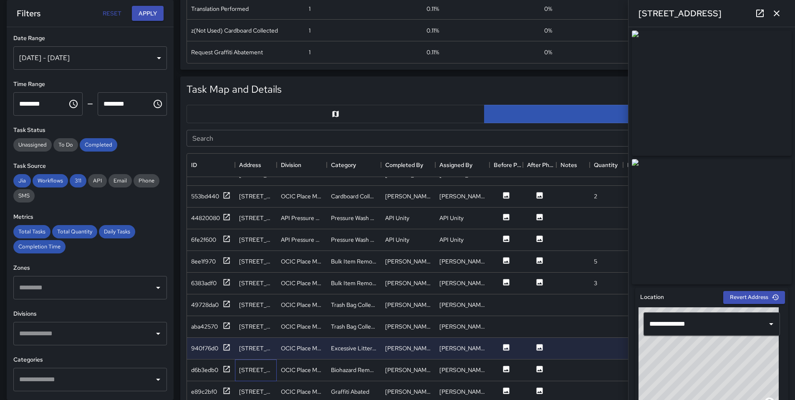
click at [238, 361] on div "610 Oak Street" at bounding box center [256, 370] width 42 height 22
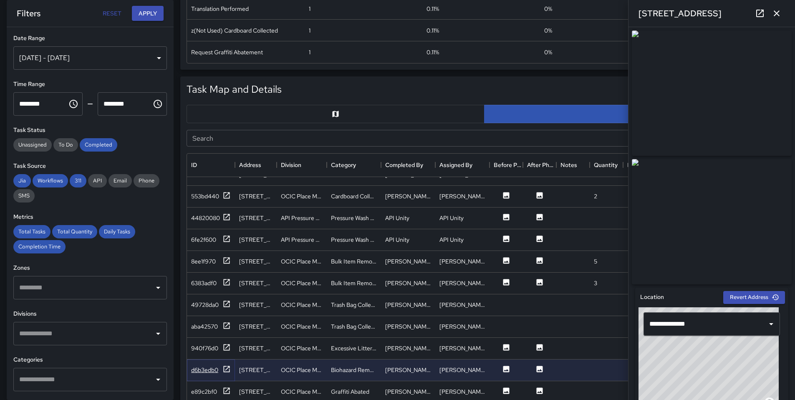
click at [228, 365] on icon at bounding box center [226, 369] width 8 height 8
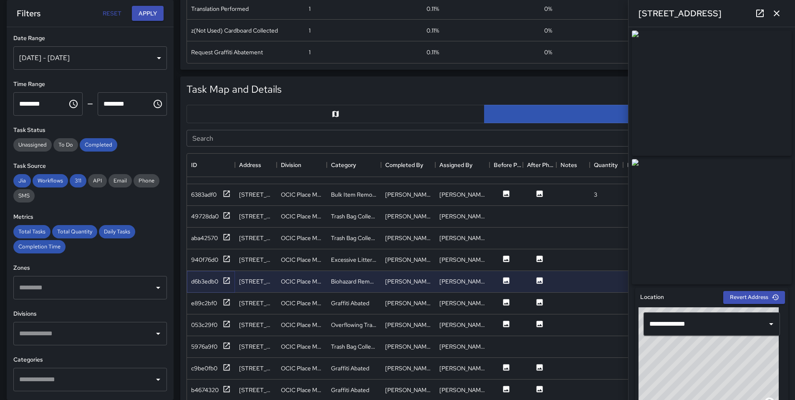
scroll to position [1621, 0]
click at [226, 300] on icon at bounding box center [226, 301] width 8 height 8
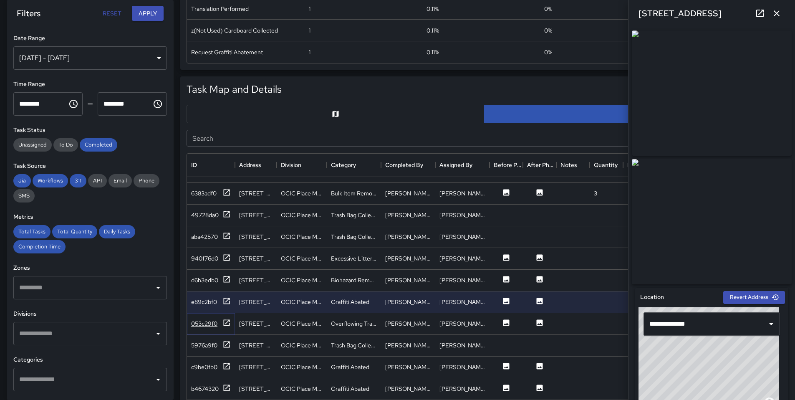
click at [225, 321] on icon at bounding box center [226, 322] width 8 height 8
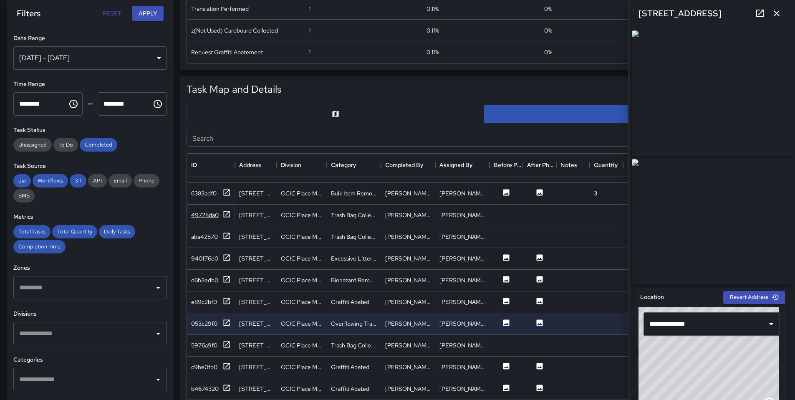
click at [229, 215] on icon at bounding box center [226, 214] width 8 height 8
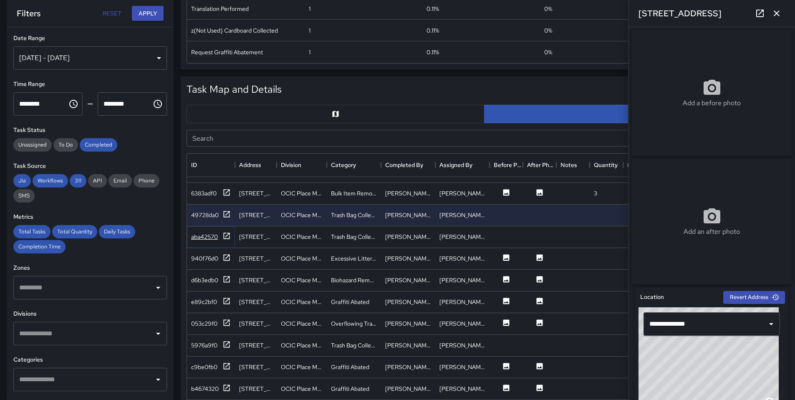
click at [226, 239] on icon at bounding box center [226, 236] width 8 height 8
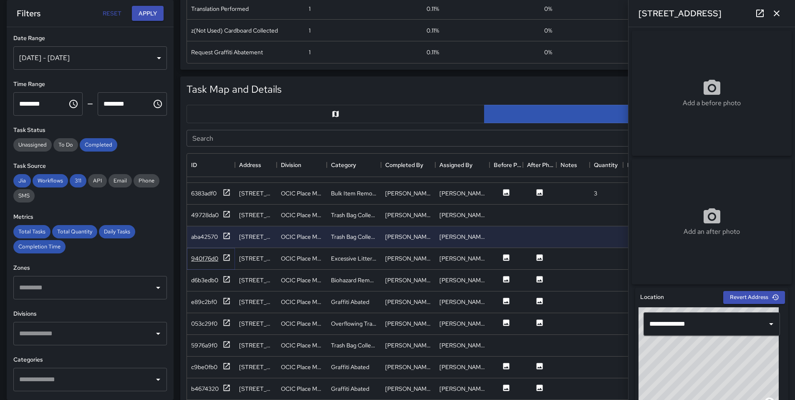
click at [226, 257] on icon at bounding box center [227, 257] width 6 height 6
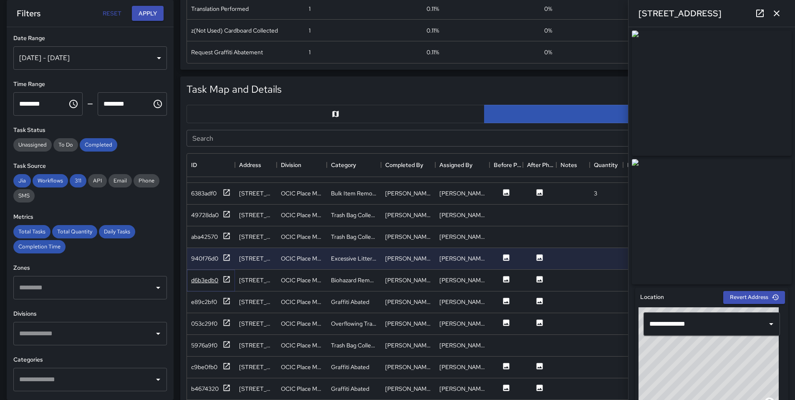
click at [225, 275] on icon at bounding box center [226, 279] width 8 height 8
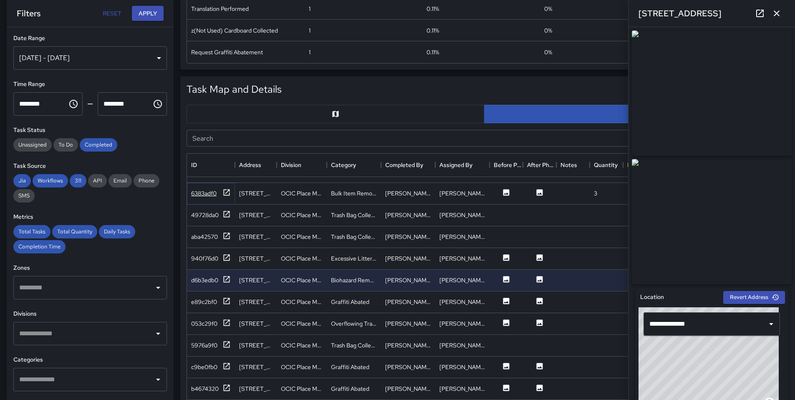
click at [225, 193] on icon at bounding box center [226, 192] width 8 height 8
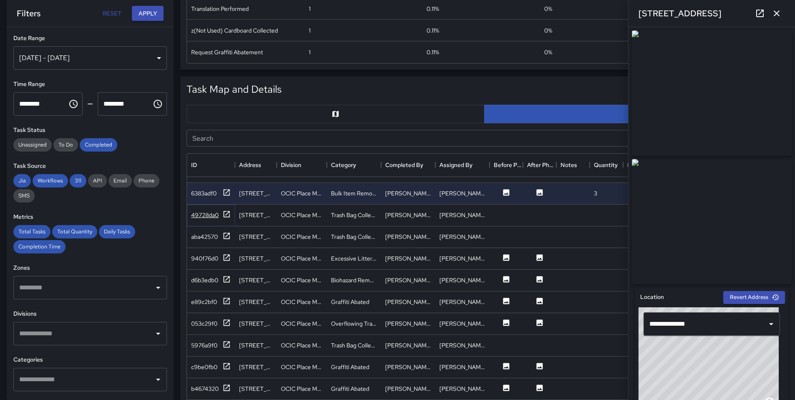
click at [227, 212] on icon at bounding box center [226, 214] width 8 height 8
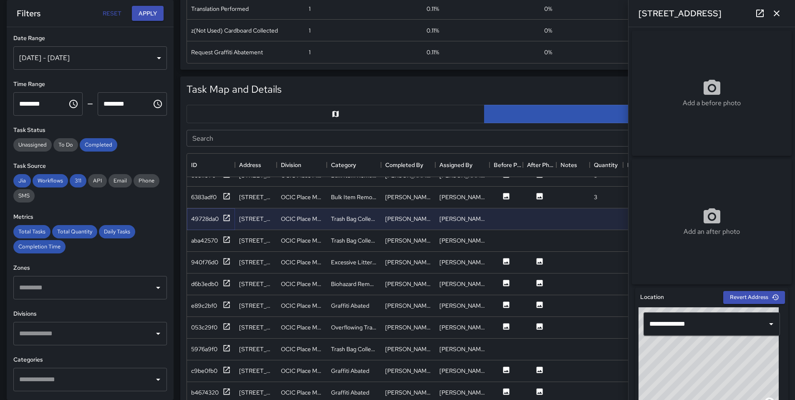
scroll to position [1610, 0]
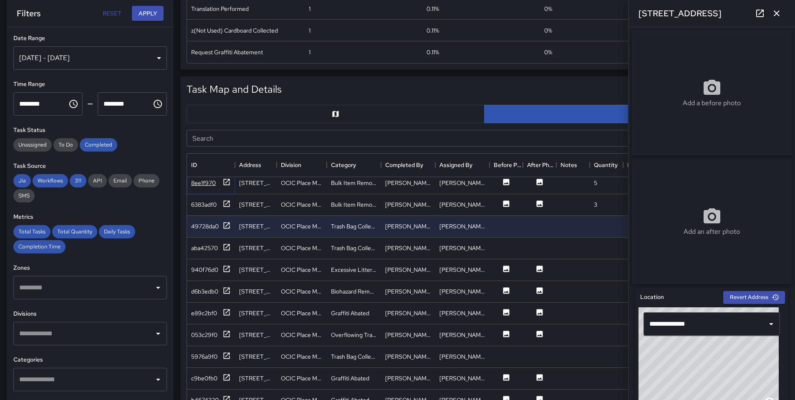
click at [228, 184] on icon at bounding box center [227, 182] width 6 height 6
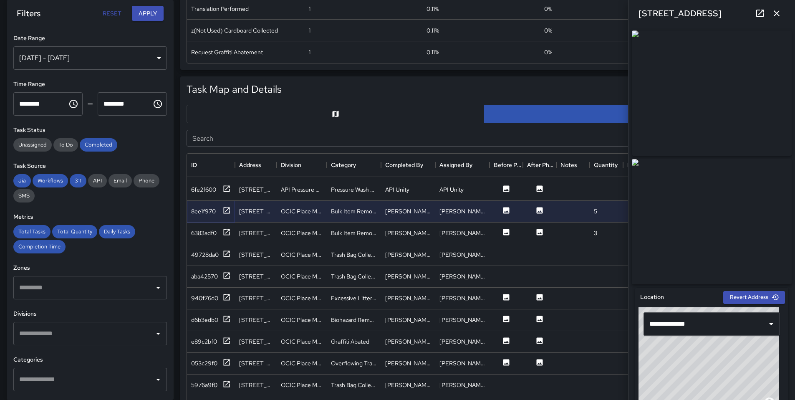
scroll to position [1581, 0]
click at [225, 232] on icon at bounding box center [226, 232] width 8 height 8
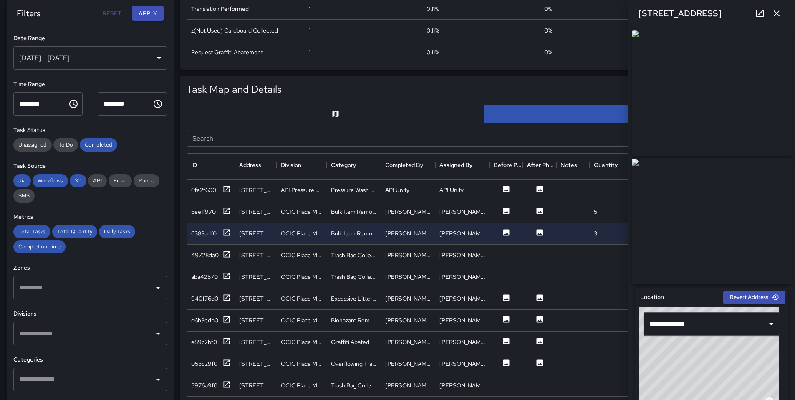
click at [224, 252] on icon at bounding box center [226, 254] width 8 height 8
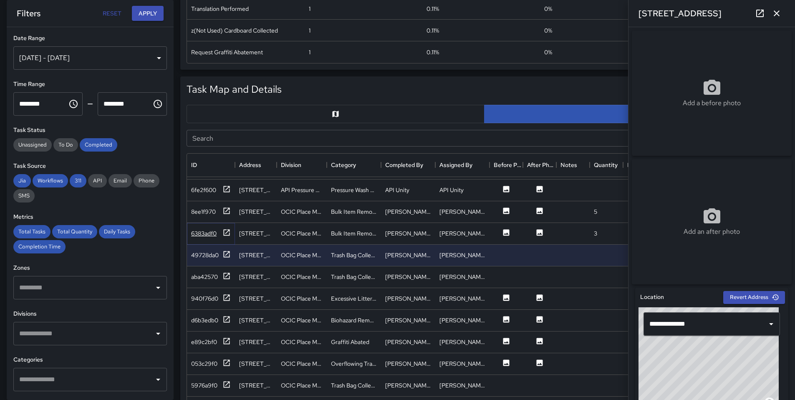
click at [225, 230] on icon at bounding box center [226, 232] width 8 height 8
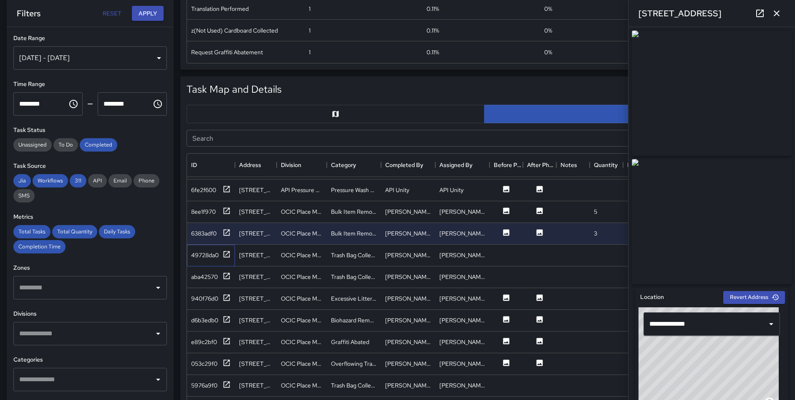
click at [231, 254] on div "49728da0" at bounding box center [211, 255] width 48 height 22
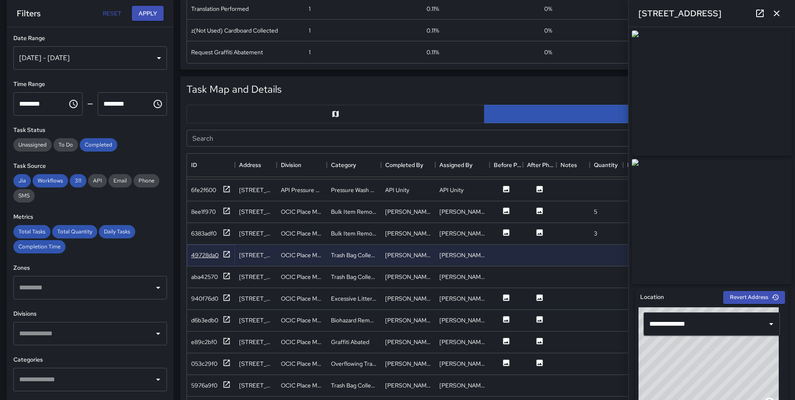
click at [228, 255] on icon at bounding box center [226, 254] width 8 height 8
click at [227, 273] on icon at bounding box center [226, 276] width 8 height 8
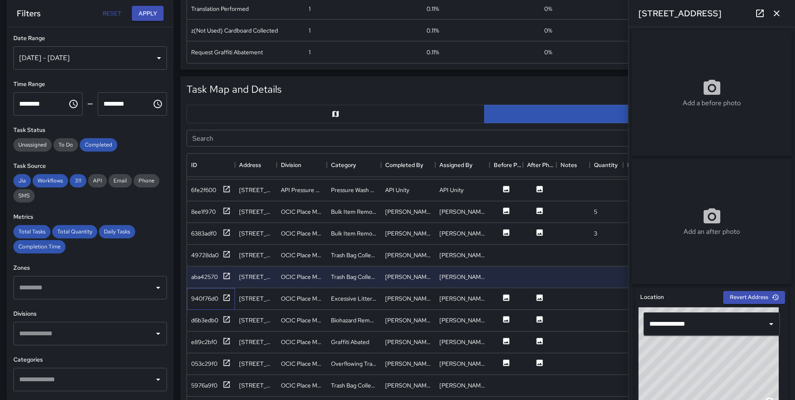
click at [227, 288] on div "940f76d0" at bounding box center [211, 299] width 48 height 22
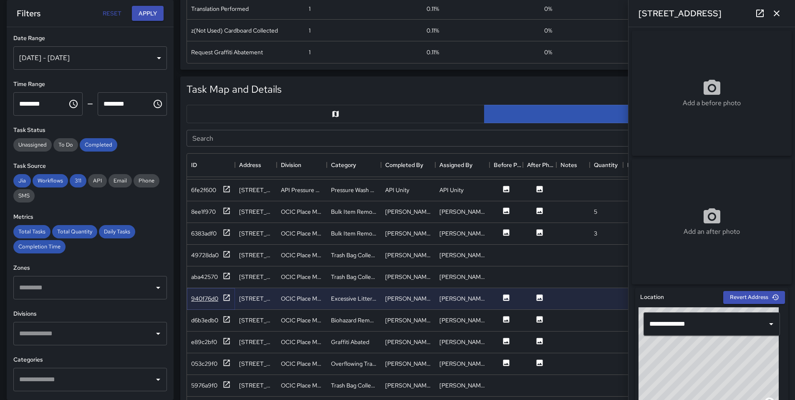
click at [230, 300] on icon at bounding box center [226, 297] width 8 height 8
click at [227, 320] on icon at bounding box center [226, 319] width 8 height 8
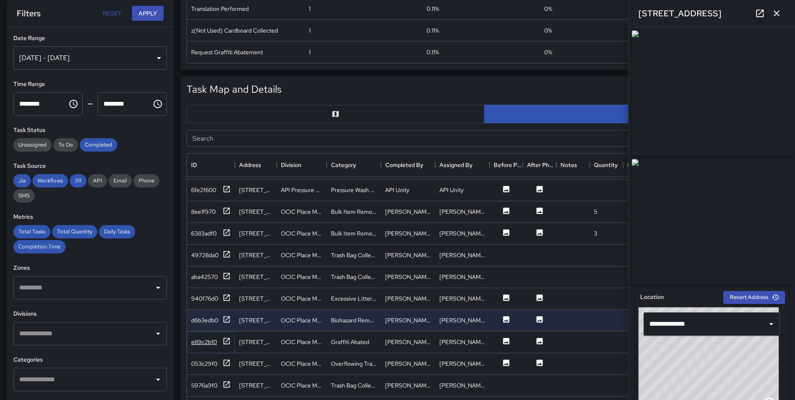
click at [224, 346] on div at bounding box center [226, 342] width 8 height 10
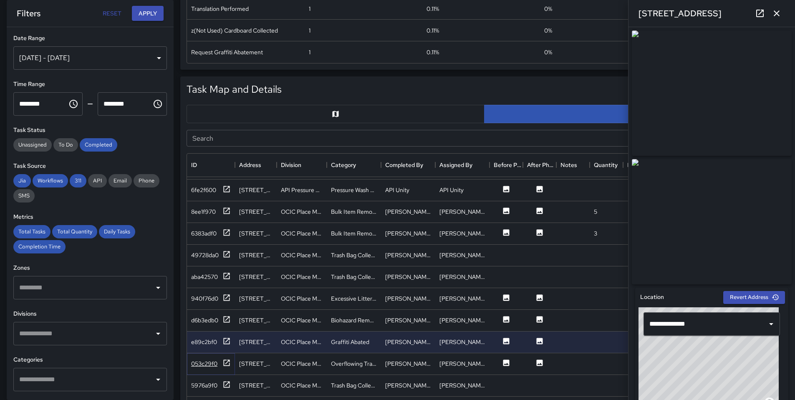
click at [228, 363] on icon at bounding box center [226, 362] width 8 height 8
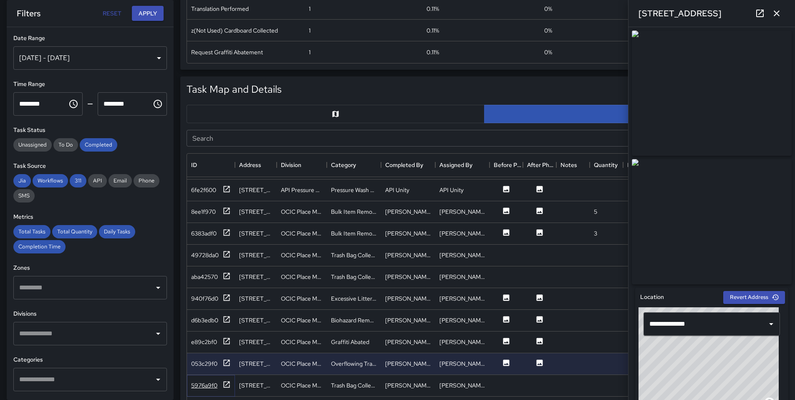
click at [228, 383] on icon at bounding box center [226, 384] width 8 height 8
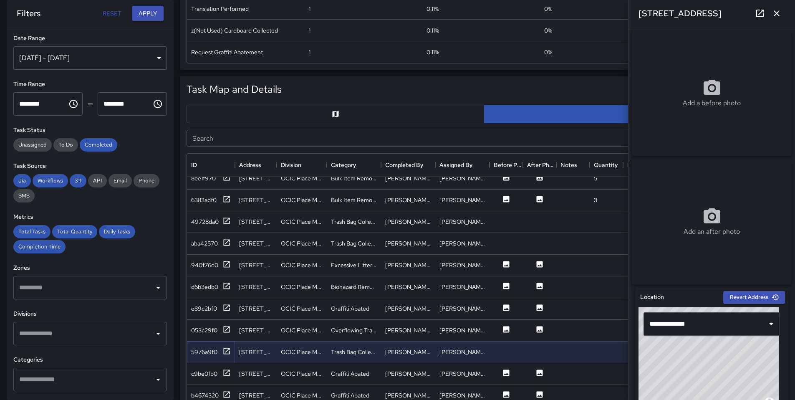
scroll to position [1722, 0]
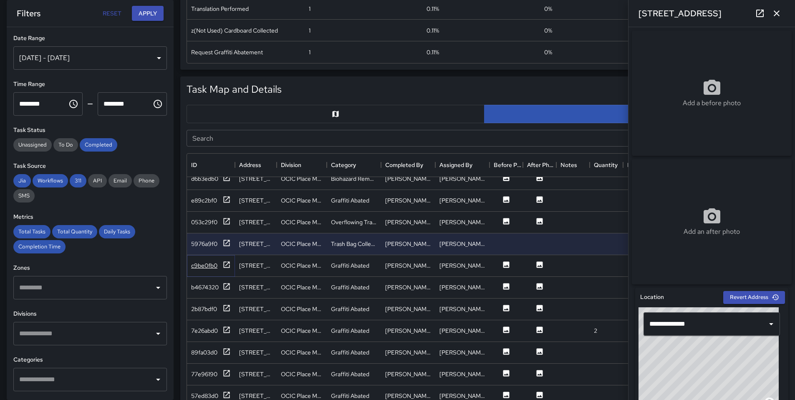
click at [229, 264] on icon at bounding box center [227, 264] width 6 height 6
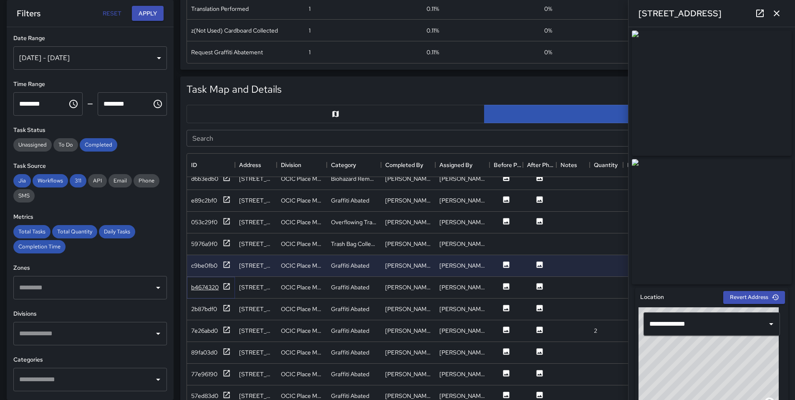
click at [224, 288] on icon at bounding box center [227, 286] width 6 height 6
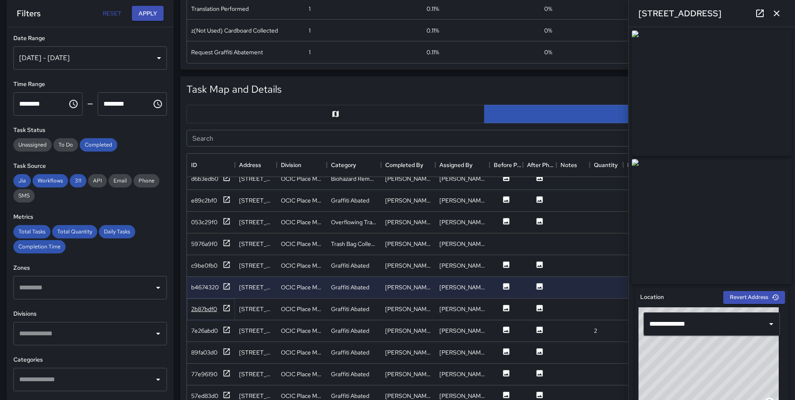
click at [224, 310] on icon at bounding box center [227, 308] width 6 height 6
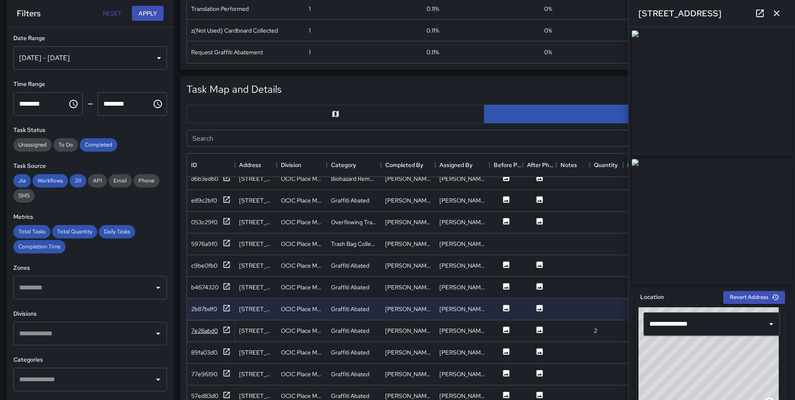
click at [226, 325] on icon at bounding box center [226, 329] width 8 height 8
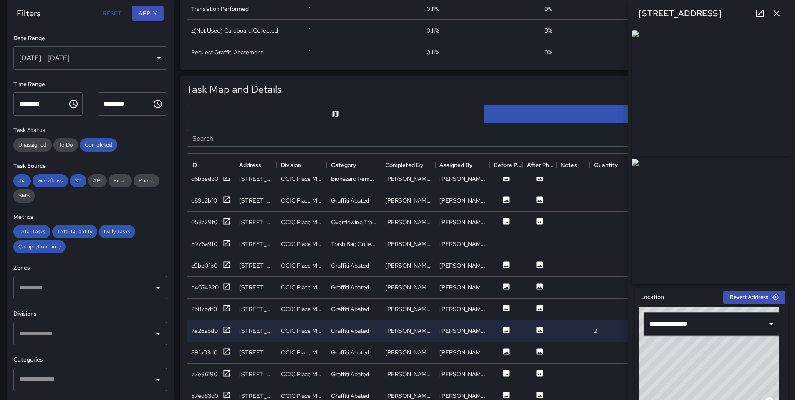
click at [228, 349] on icon at bounding box center [227, 351] width 6 height 6
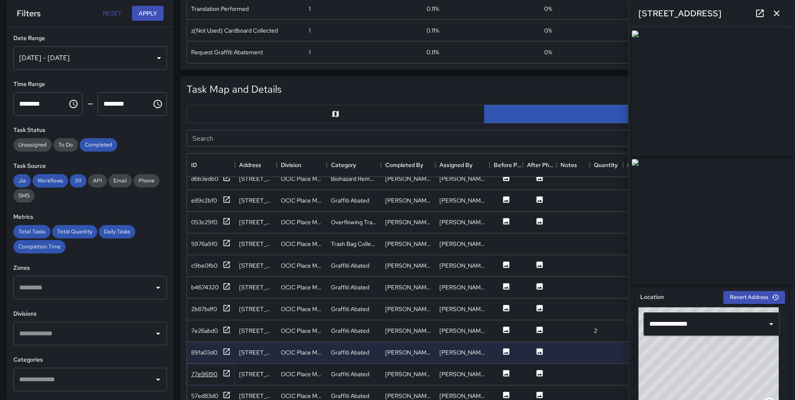
click at [228, 373] on icon at bounding box center [226, 373] width 8 height 8
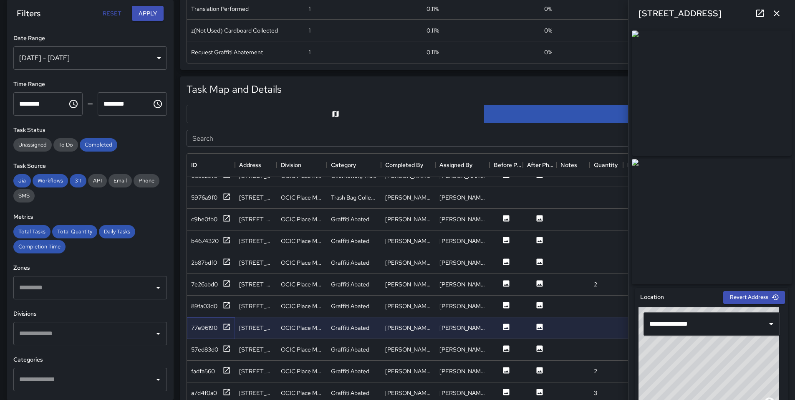
scroll to position [1770, 0]
click at [225, 350] on icon at bounding box center [227, 347] width 6 height 6
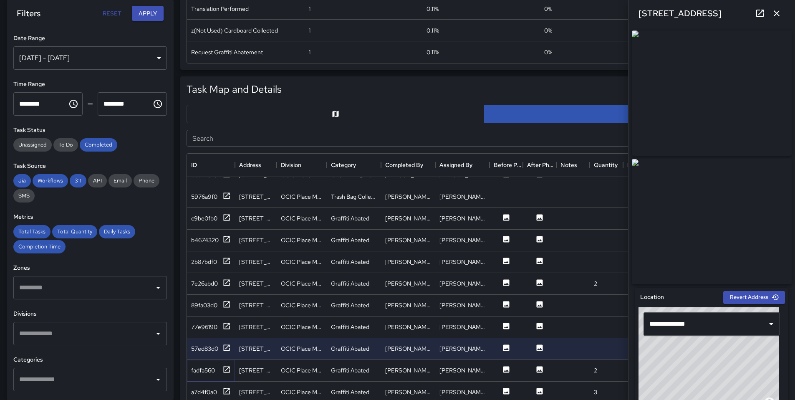
click at [225, 370] on icon at bounding box center [227, 369] width 6 height 6
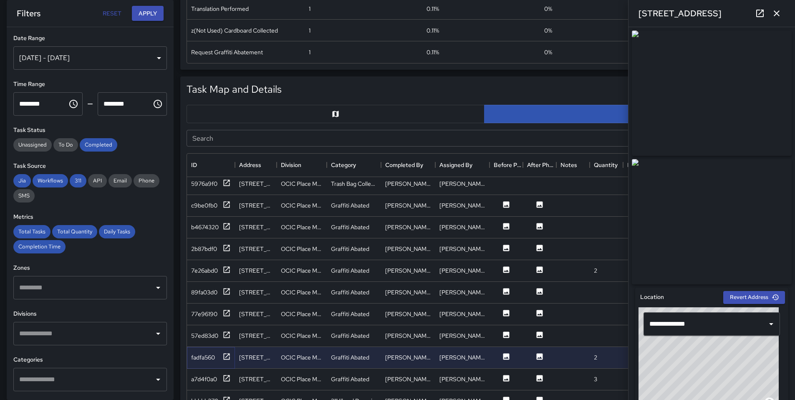
scroll to position [1784, 0]
click at [222, 378] on icon at bounding box center [226, 377] width 8 height 8
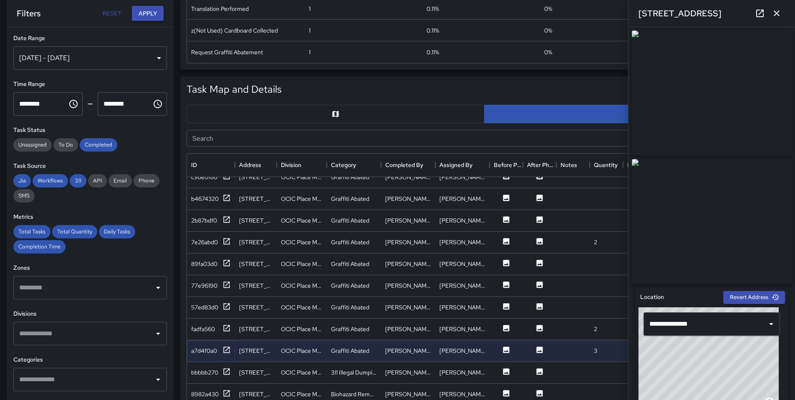
scroll to position [1831, 0]
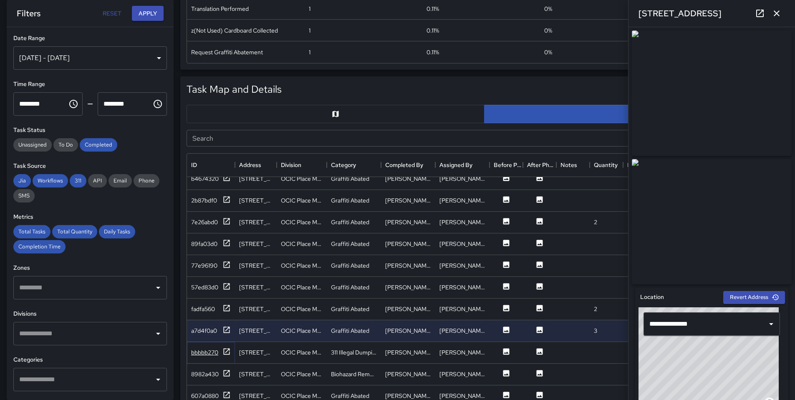
click at [221, 349] on div "bbbbb270" at bounding box center [211, 352] width 40 height 10
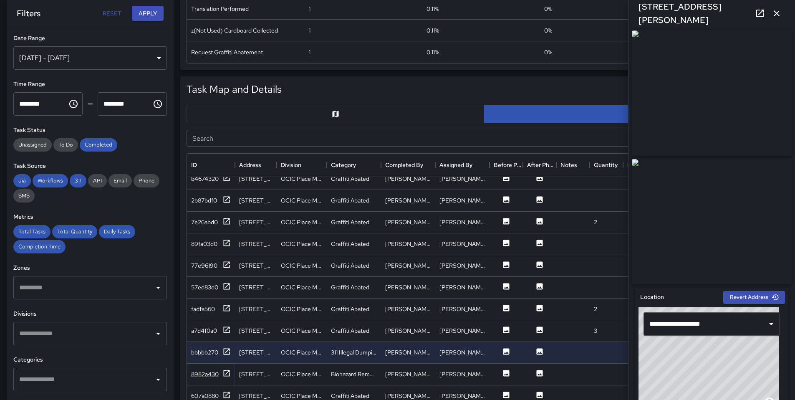
click at [227, 376] on icon at bounding box center [226, 373] width 8 height 8
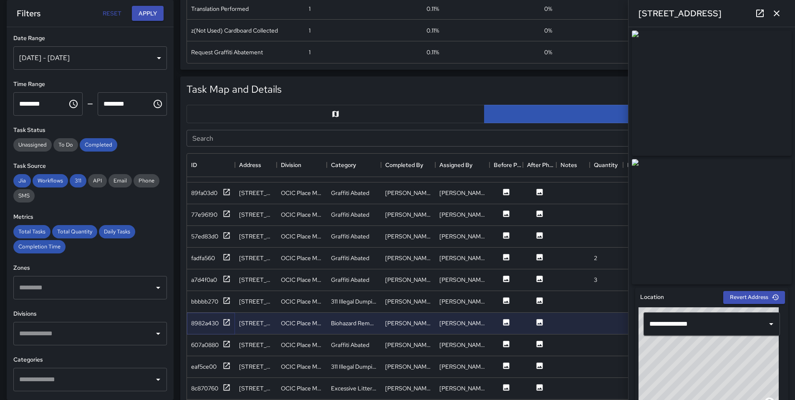
scroll to position [1888, 0]
click at [229, 340] on icon at bounding box center [227, 343] width 6 height 6
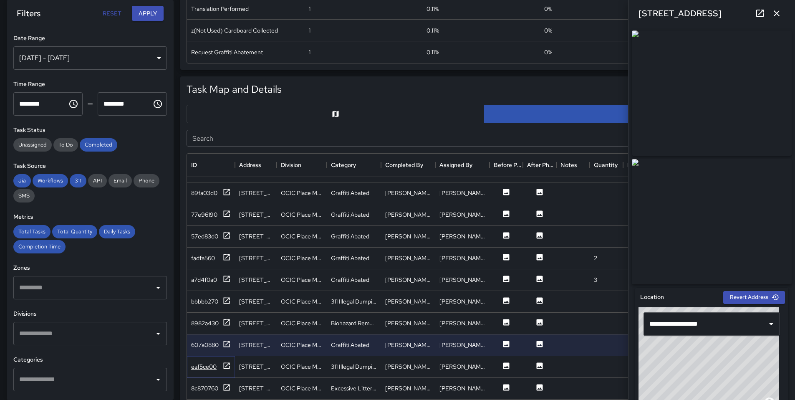
click at [225, 361] on icon at bounding box center [226, 365] width 8 height 8
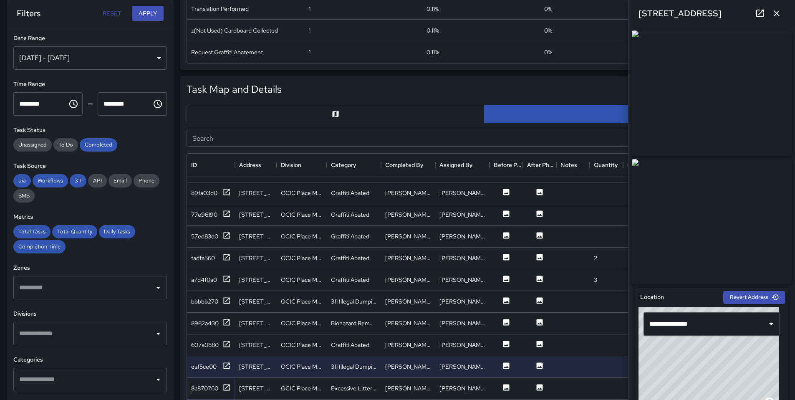
click at [224, 383] on icon at bounding box center [226, 387] width 8 height 8
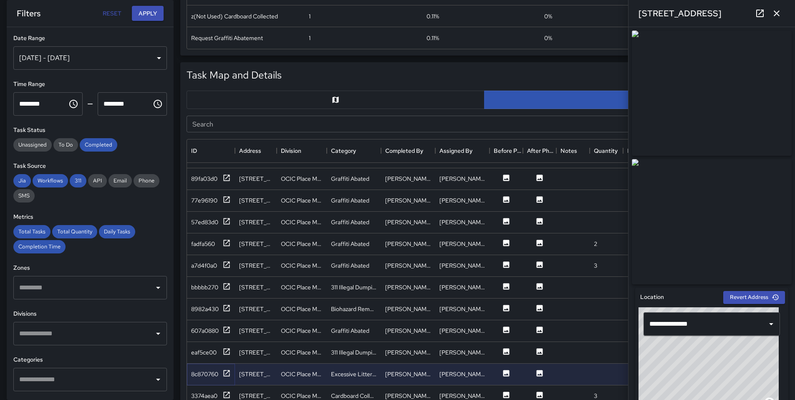
scroll to position [365, 0]
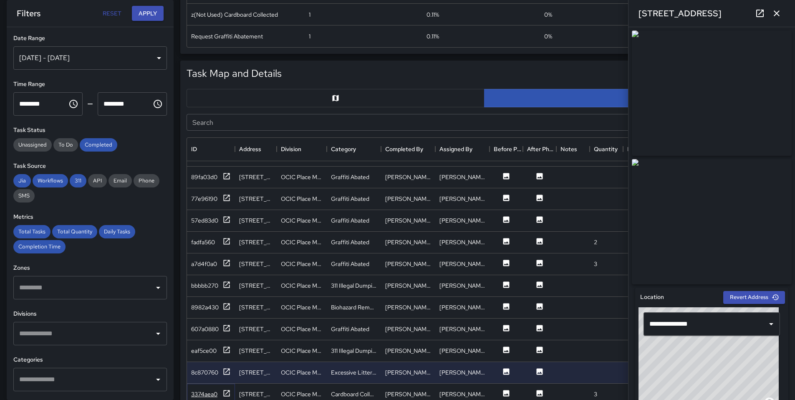
click at [227, 389] on icon at bounding box center [226, 393] width 8 height 8
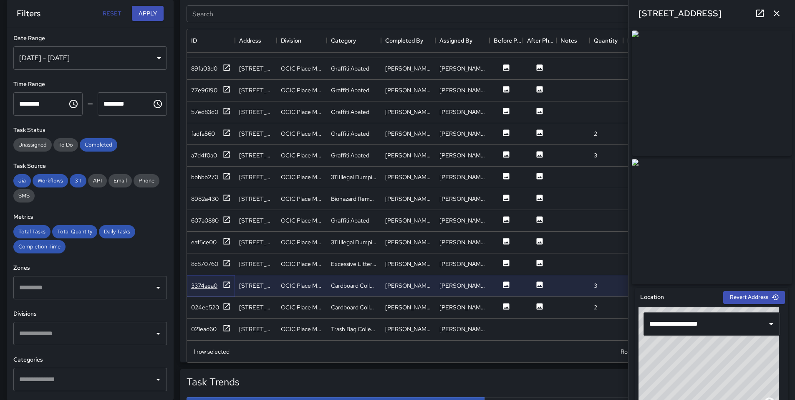
scroll to position [481, 0]
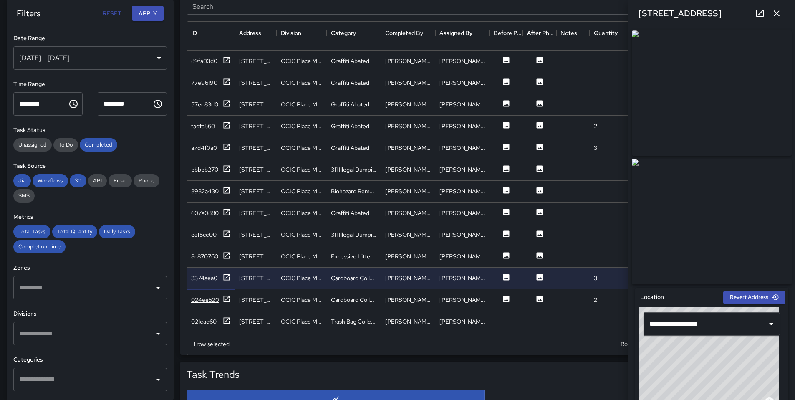
click at [230, 295] on icon at bounding box center [226, 299] width 8 height 8
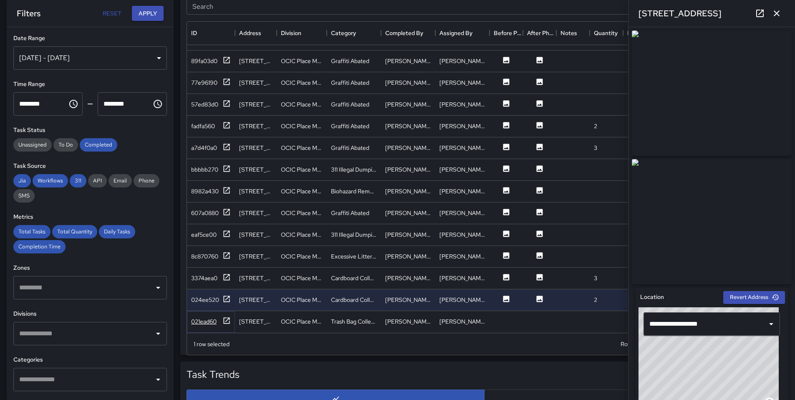
click at [227, 317] on icon at bounding box center [227, 320] width 6 height 6
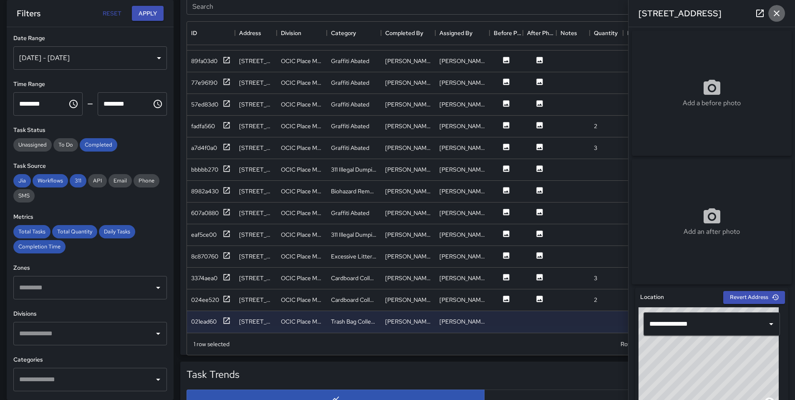
click at [781, 18] on button "button" at bounding box center [776, 13] width 17 height 17
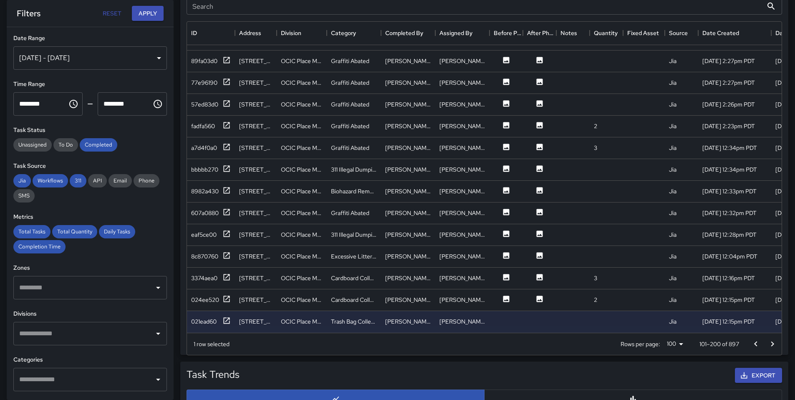
click at [770, 343] on icon "Go to next page" at bounding box center [772, 344] width 10 height 10
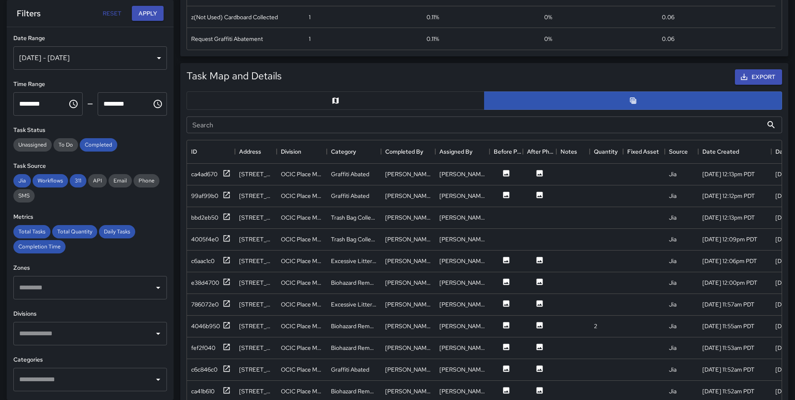
scroll to position [364, 0]
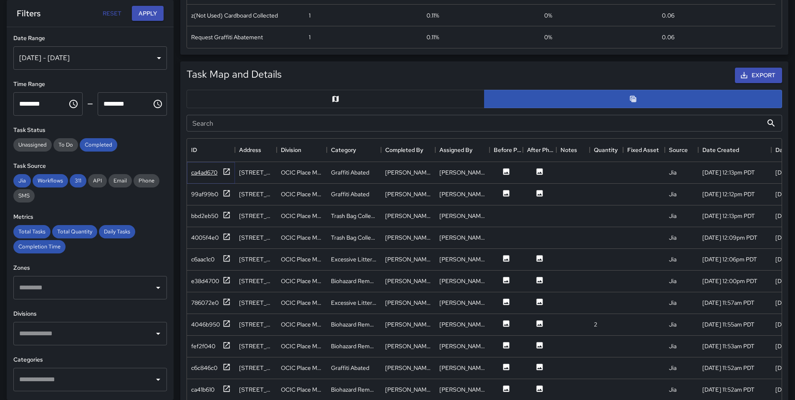
click at [226, 172] on icon at bounding box center [227, 171] width 6 height 6
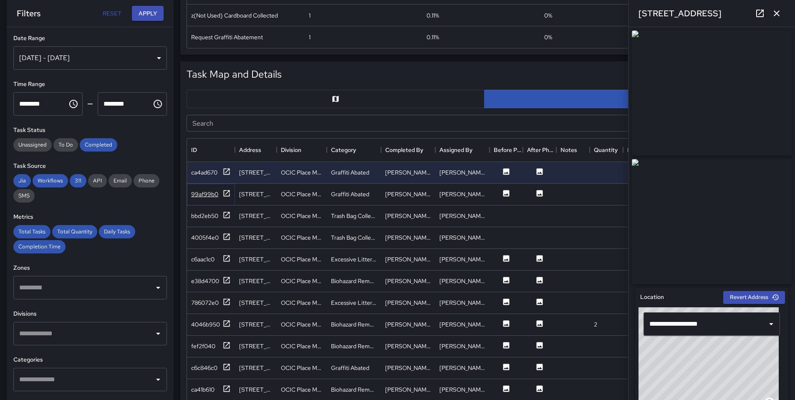
click at [229, 195] on icon at bounding box center [227, 193] width 6 height 6
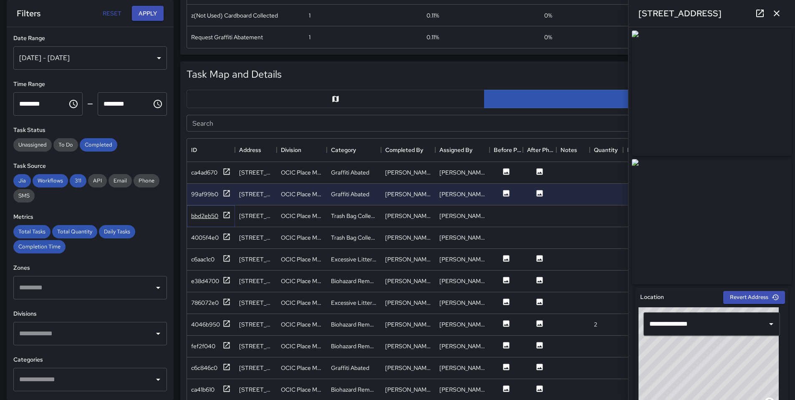
click at [227, 214] on icon at bounding box center [226, 215] width 8 height 8
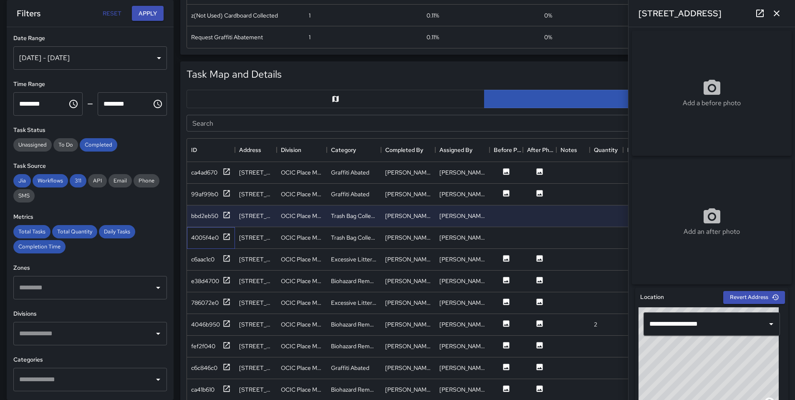
click at [227, 228] on div "4005f4e0" at bounding box center [211, 238] width 48 height 22
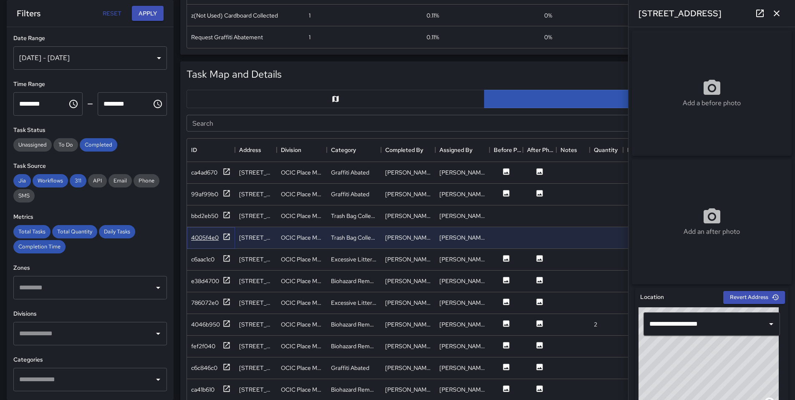
click at [227, 233] on icon at bounding box center [226, 236] width 8 height 8
click at [226, 258] on icon at bounding box center [227, 258] width 6 height 6
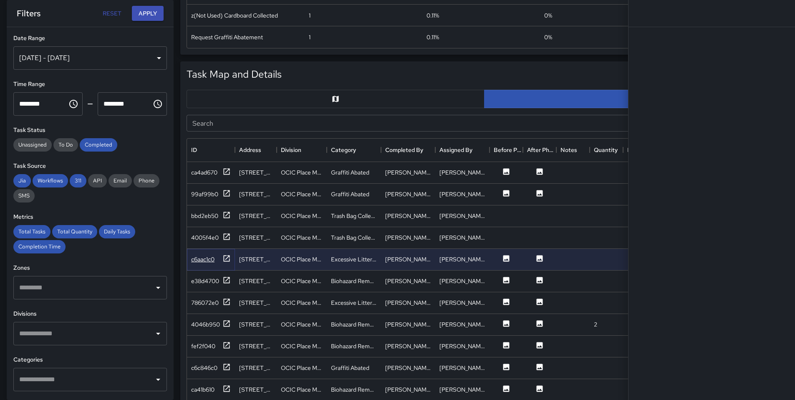
click at [226, 258] on icon at bounding box center [227, 258] width 6 height 6
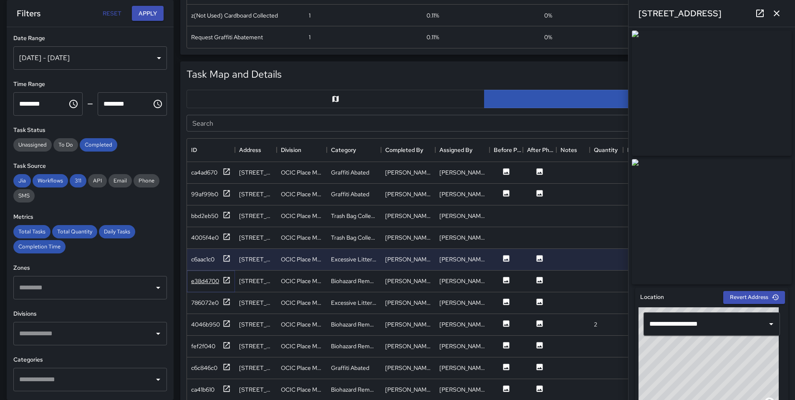
click at [225, 276] on icon at bounding box center [226, 280] width 8 height 8
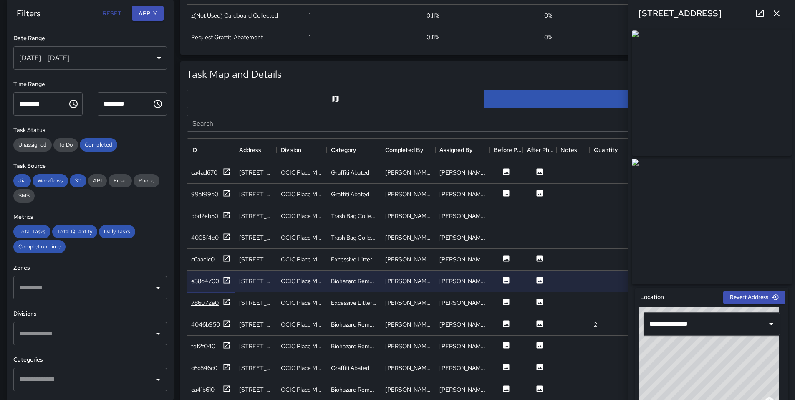
click at [227, 303] on icon at bounding box center [226, 301] width 8 height 8
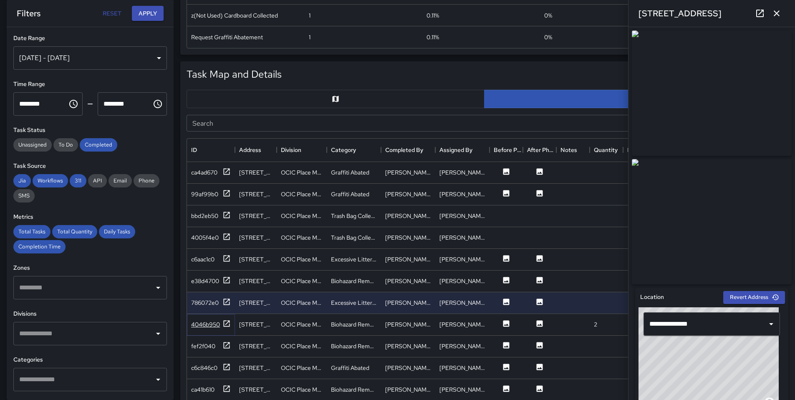
click at [226, 323] on icon at bounding box center [226, 323] width 8 height 8
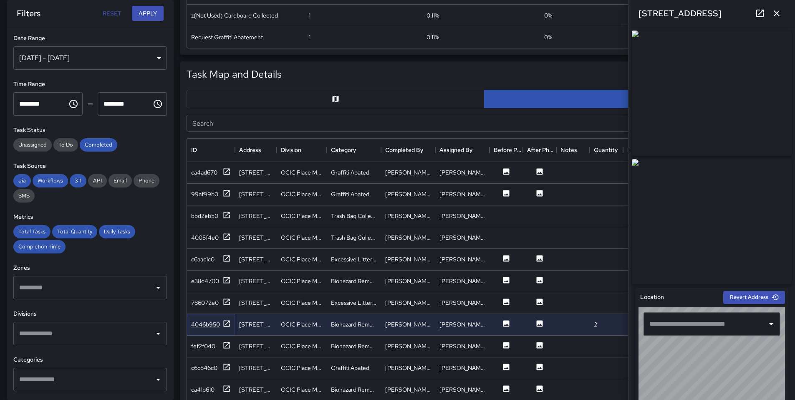
type input "**********"
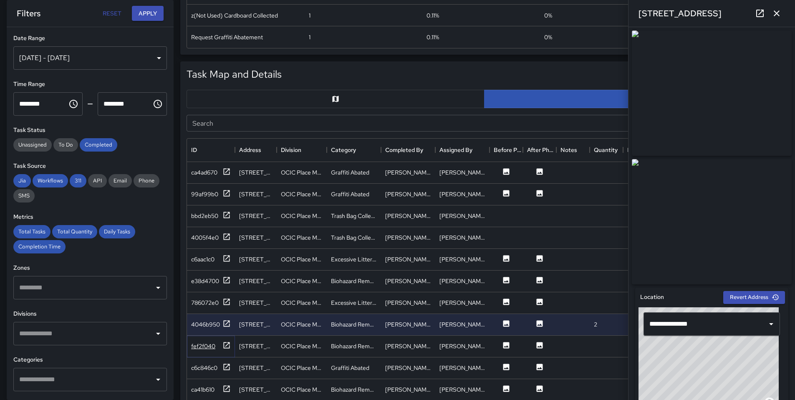
click at [225, 345] on icon at bounding box center [226, 345] width 8 height 8
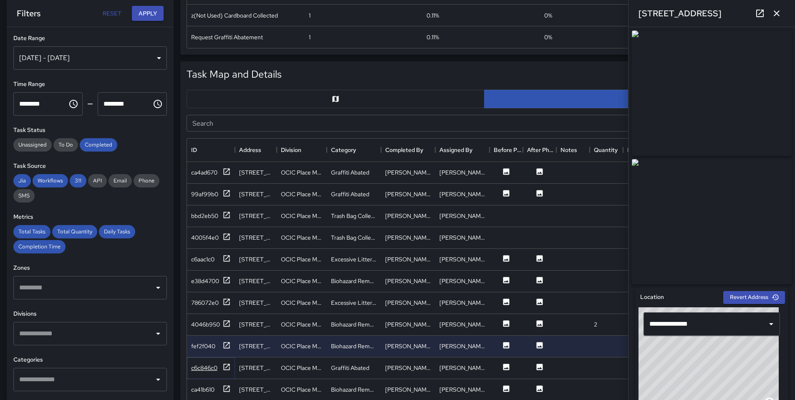
click at [224, 365] on icon at bounding box center [226, 367] width 8 height 8
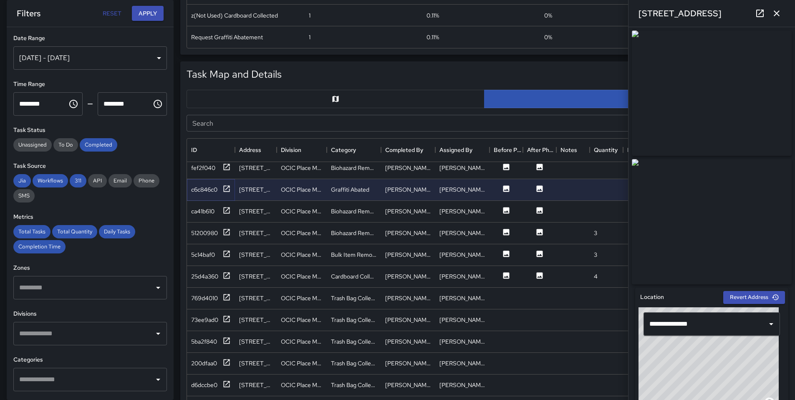
scroll to position [142, 0]
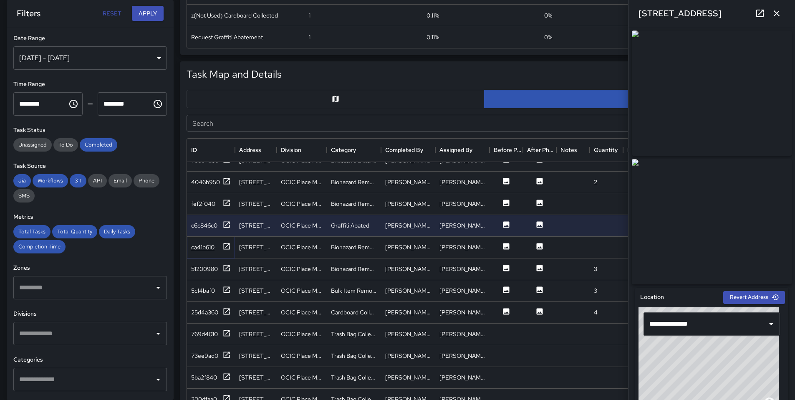
click at [222, 247] on icon at bounding box center [226, 246] width 8 height 8
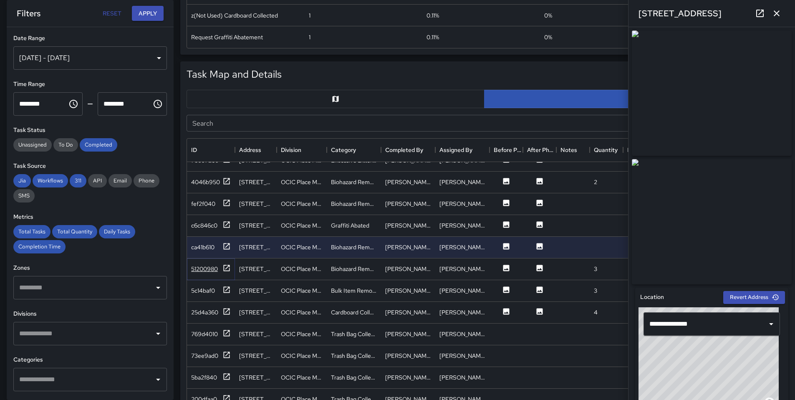
click at [225, 269] on icon at bounding box center [227, 267] width 6 height 6
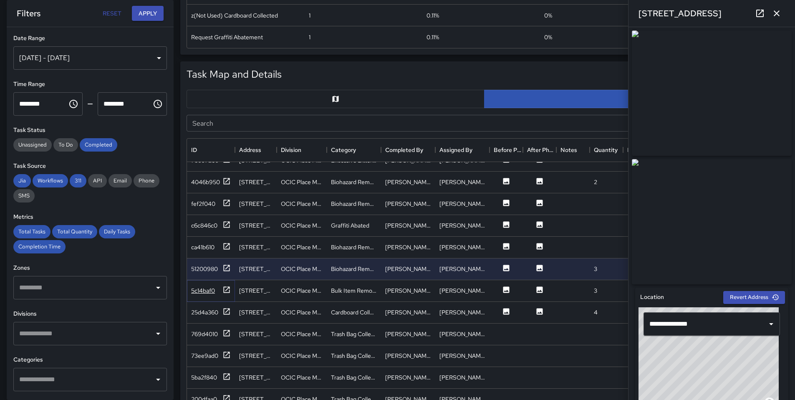
click at [224, 287] on icon at bounding box center [227, 289] width 6 height 6
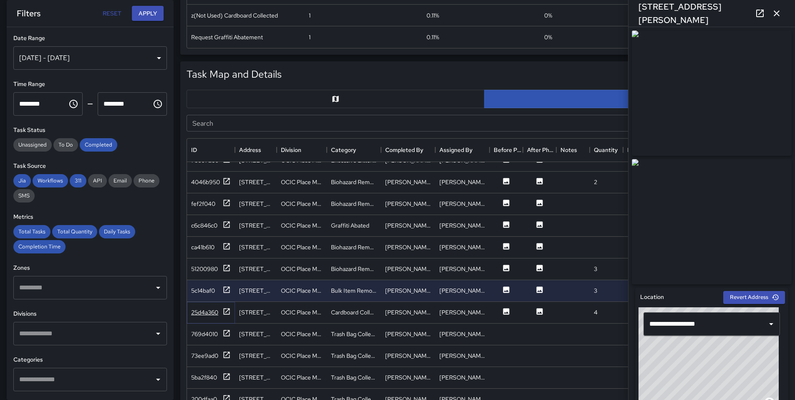
click at [227, 312] on icon at bounding box center [226, 311] width 8 height 8
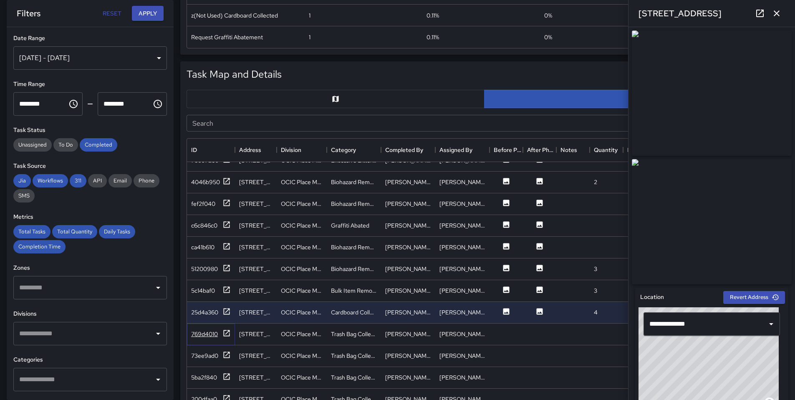
click at [227, 336] on icon at bounding box center [226, 333] width 8 height 8
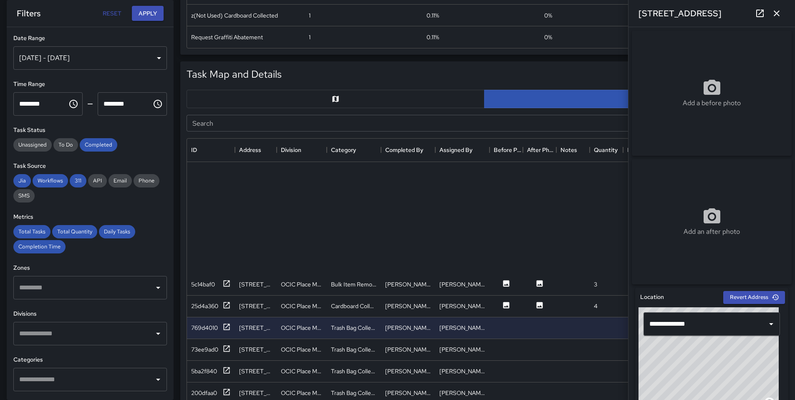
scroll to position [367, 0]
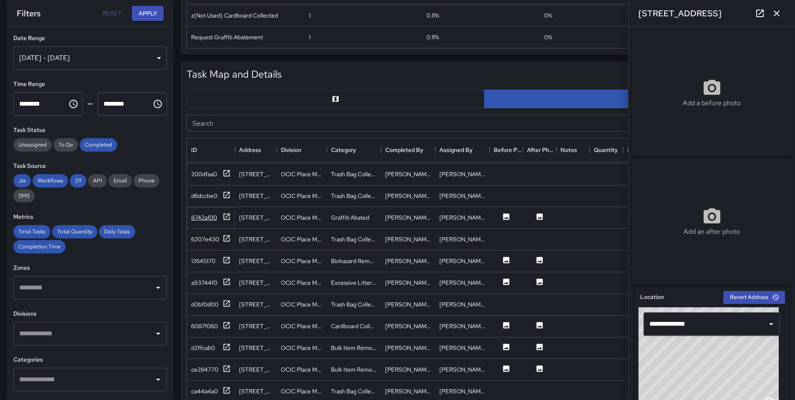
click at [224, 219] on icon at bounding box center [227, 216] width 6 height 6
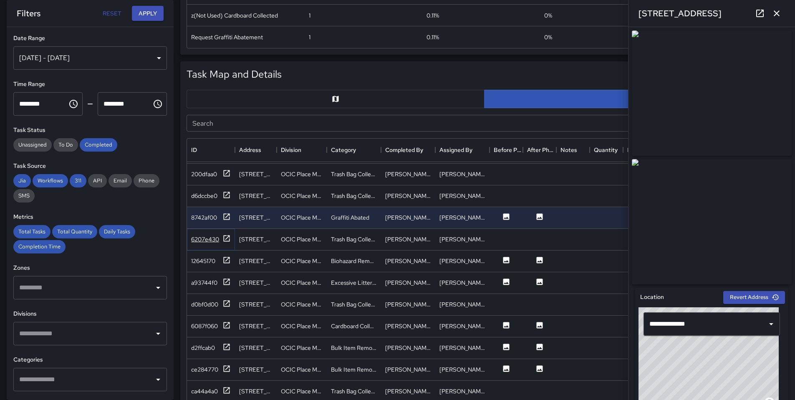
click at [226, 240] on icon at bounding box center [226, 238] width 8 height 8
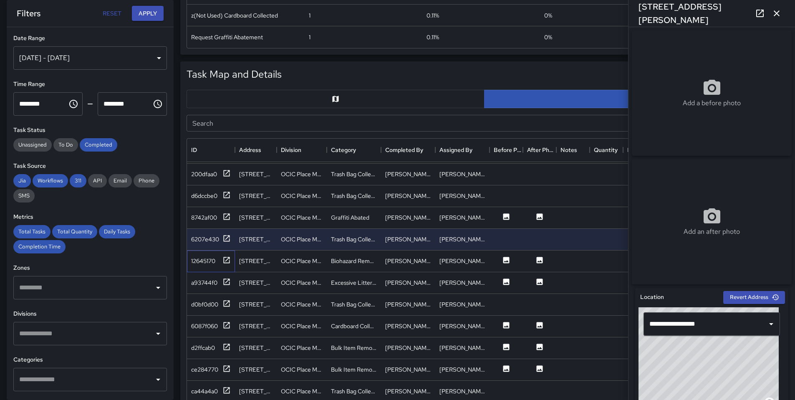
click at [234, 258] on div "12645170" at bounding box center [211, 261] width 48 height 22
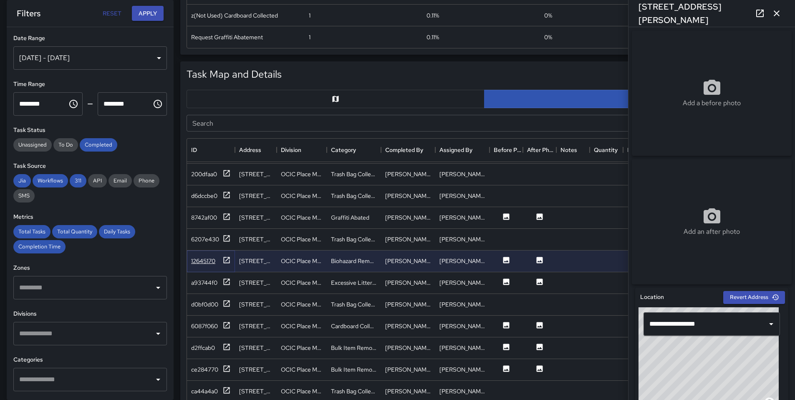
click at [230, 258] on icon at bounding box center [226, 260] width 8 height 8
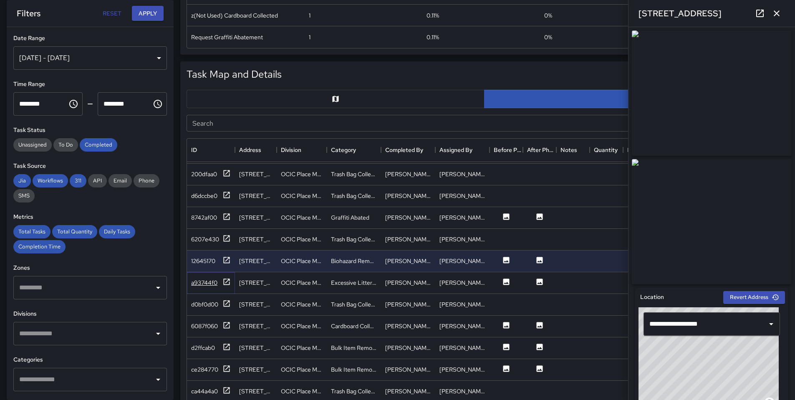
click at [227, 283] on icon at bounding box center [226, 281] width 8 height 8
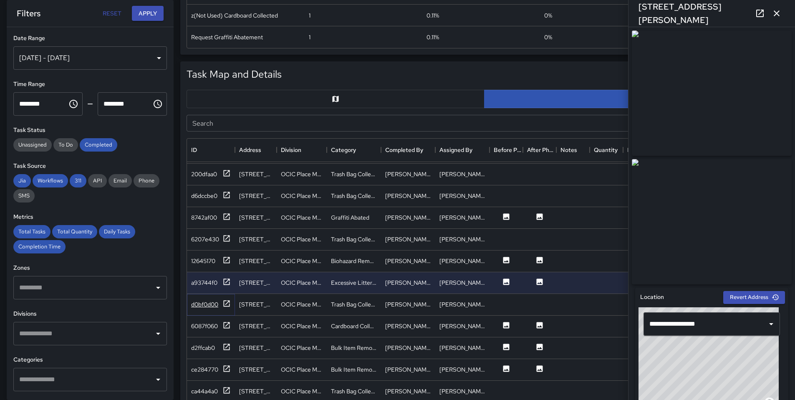
click at [229, 304] on icon at bounding box center [227, 303] width 6 height 6
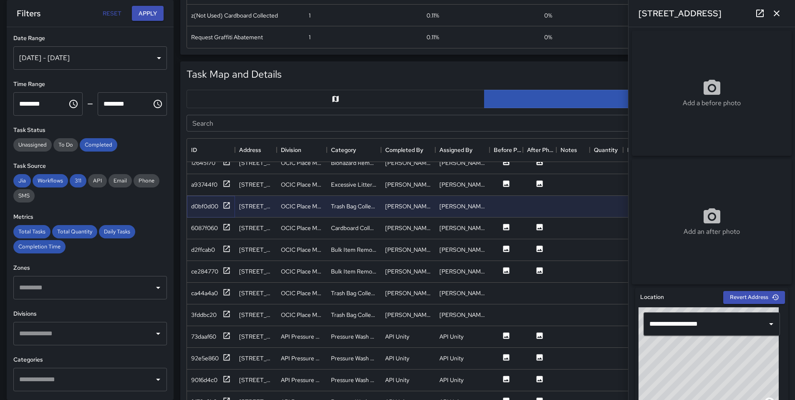
scroll to position [466, 0]
click at [225, 226] on icon at bounding box center [226, 226] width 8 height 8
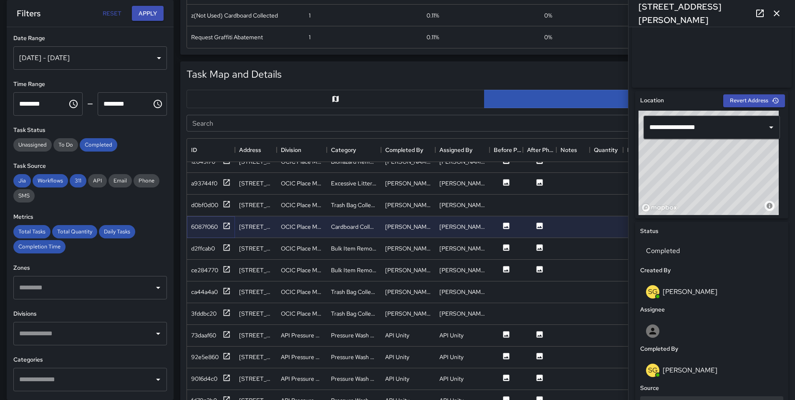
scroll to position [345, 0]
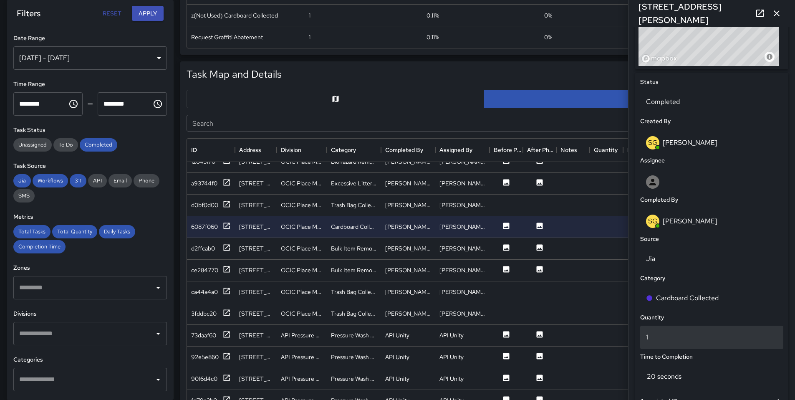
click at [733, 335] on div "1" at bounding box center [711, 336] width 143 height 23
type input "*"
click at [225, 245] on icon at bounding box center [226, 247] width 8 height 8
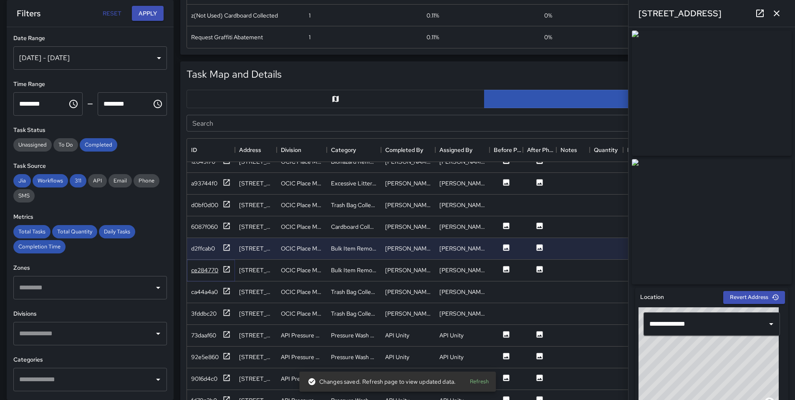
click at [228, 270] on icon at bounding box center [226, 269] width 8 height 8
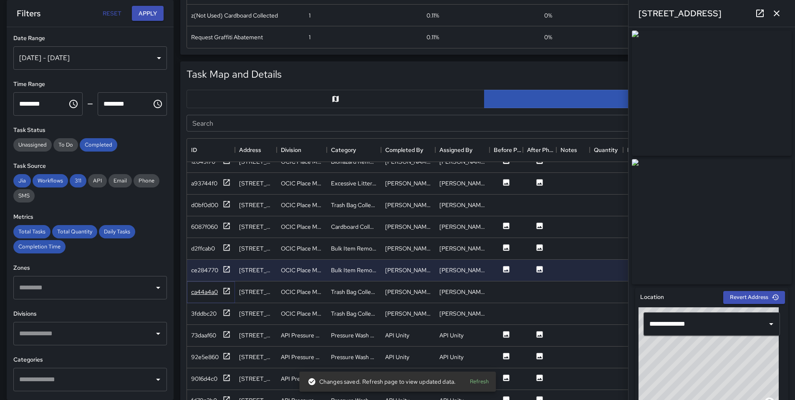
click at [229, 294] on icon at bounding box center [226, 291] width 8 height 8
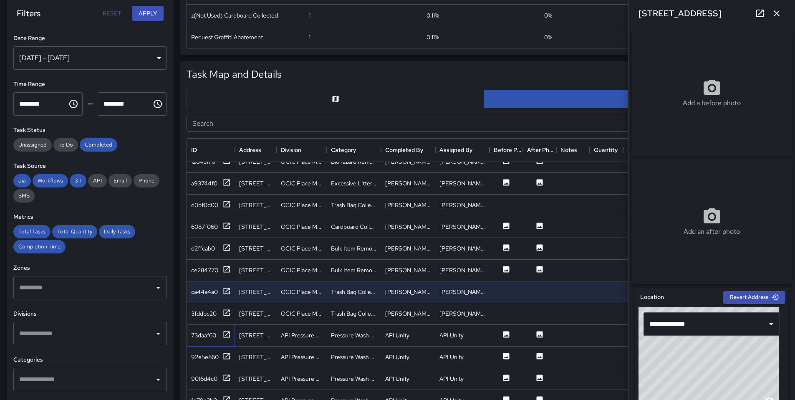
click at [234, 332] on div "73daaf60" at bounding box center [211, 336] width 48 height 22
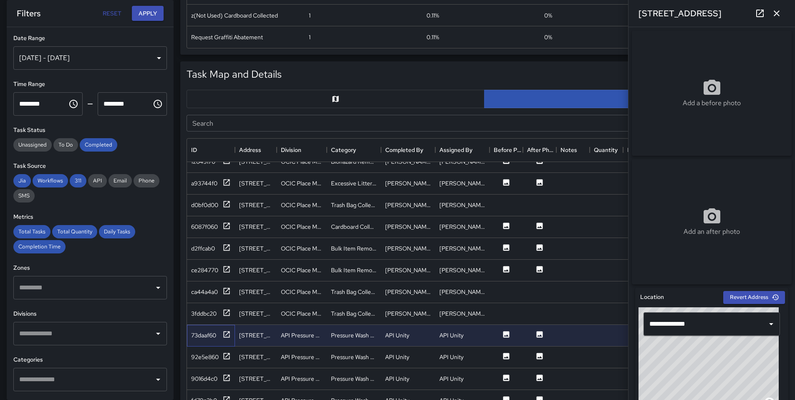
click at [233, 339] on div "73daaf60" at bounding box center [211, 336] width 48 height 22
click at [229, 335] on icon at bounding box center [227, 334] width 6 height 6
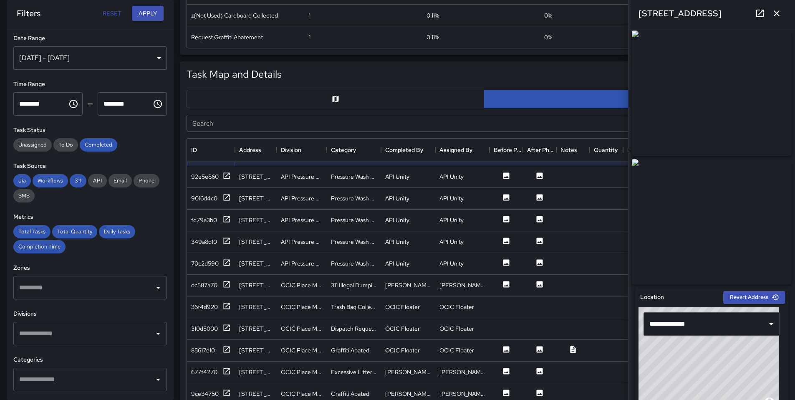
scroll to position [650, 0]
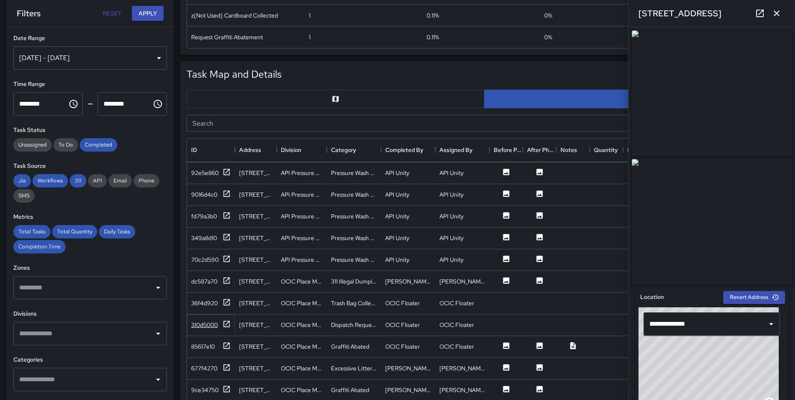
click at [227, 324] on icon at bounding box center [226, 324] width 8 height 8
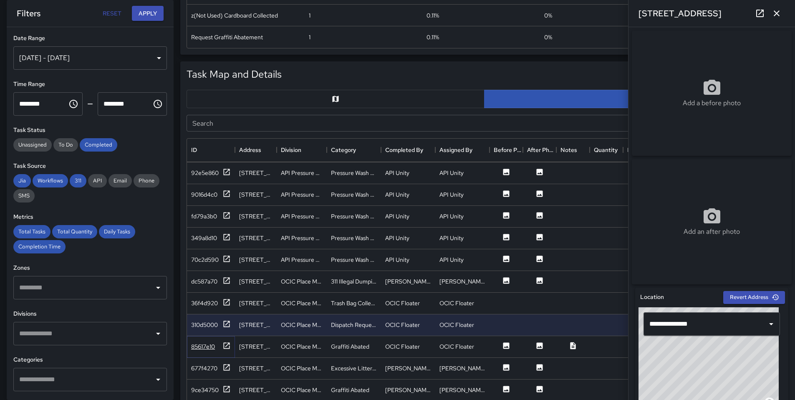
click at [228, 341] on icon at bounding box center [226, 345] width 8 height 8
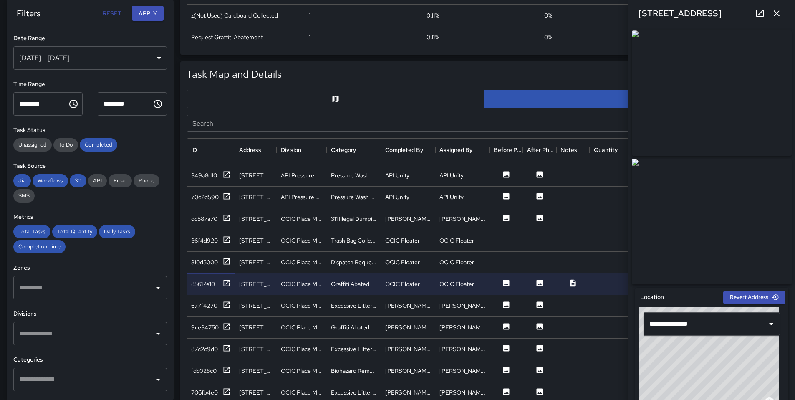
scroll to position [725, 0]
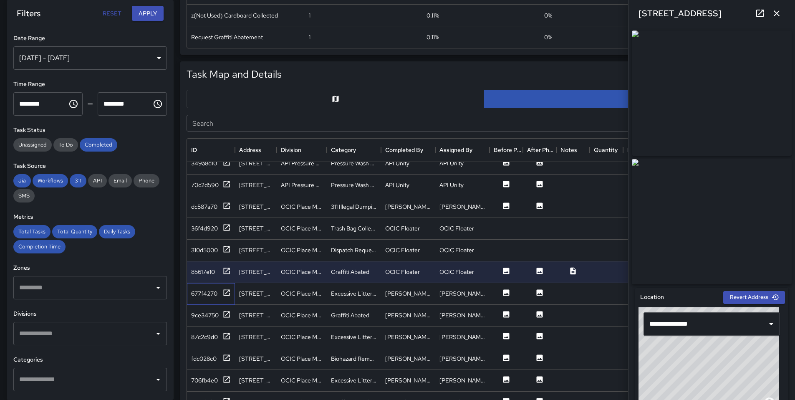
click at [233, 292] on div "677f4270" at bounding box center [211, 294] width 48 height 22
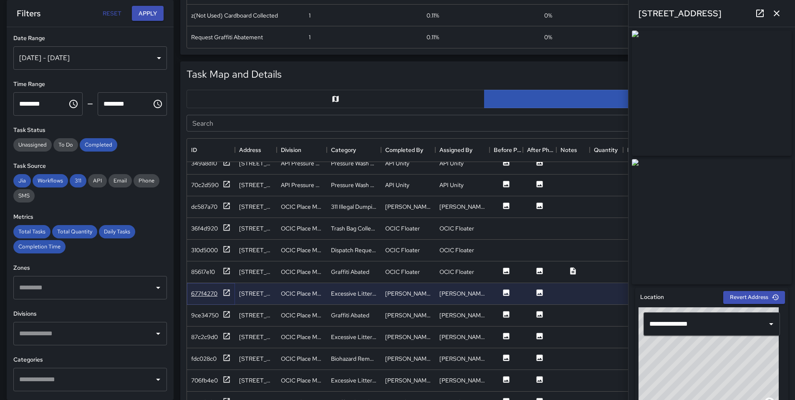
click at [228, 295] on icon at bounding box center [227, 292] width 6 height 6
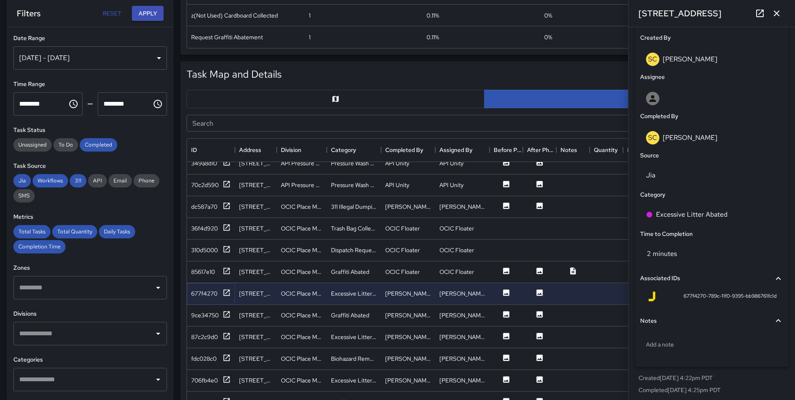
scroll to position [429, 0]
click at [684, 345] on p "Add a note" at bounding box center [711, 344] width 131 height 8
click at [663, 348] on textarea "**********" at bounding box center [708, 344] width 125 height 8
type textarea "**********"
click at [233, 318] on div "9ce34750" at bounding box center [211, 316] width 48 height 22
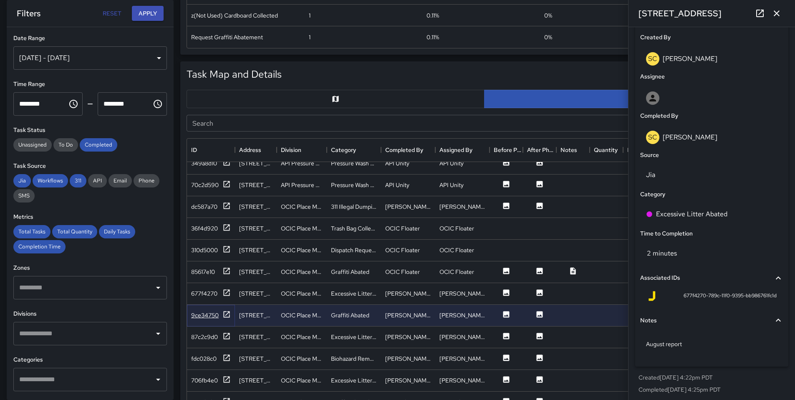
click at [230, 313] on icon at bounding box center [226, 314] width 8 height 8
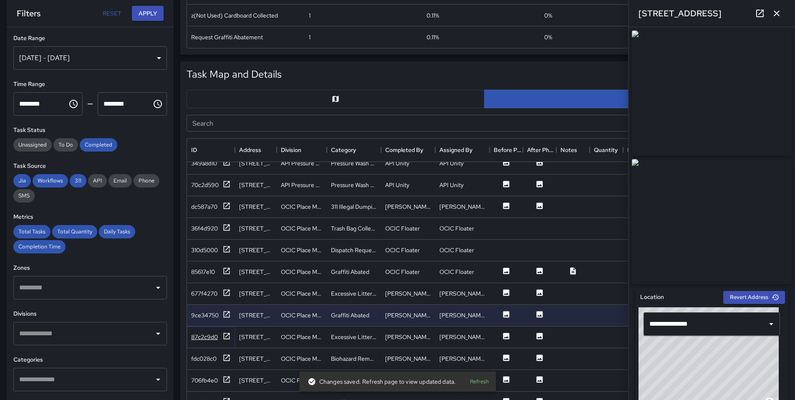
click at [227, 335] on icon at bounding box center [226, 336] width 8 height 8
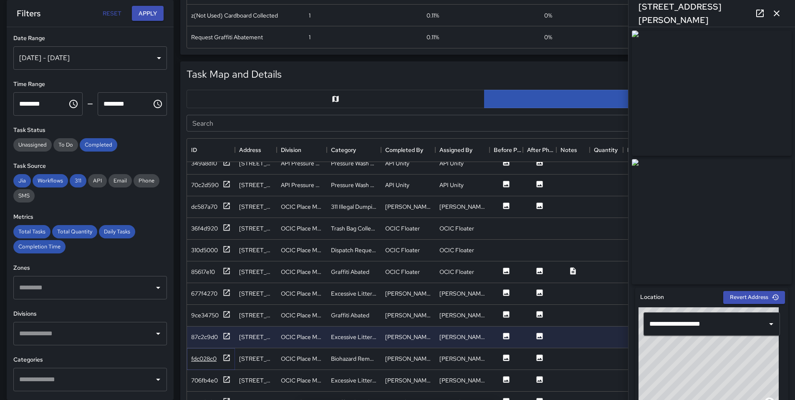
click at [229, 357] on icon at bounding box center [226, 357] width 8 height 8
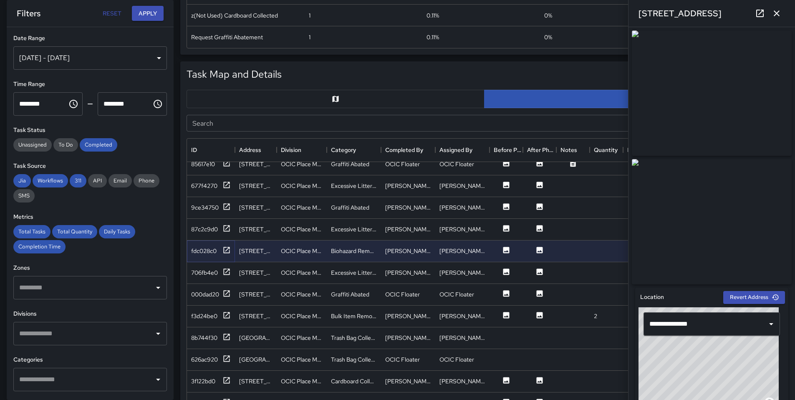
scroll to position [833, 0]
click at [225, 281] on div "706fb4e0" at bounding box center [211, 272] width 48 height 22
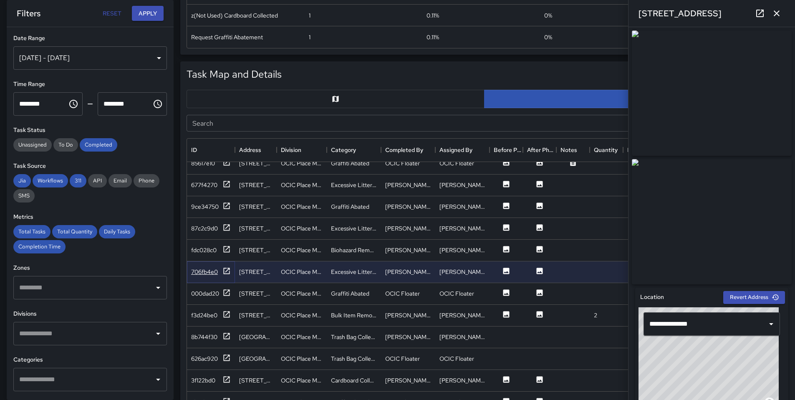
click at [227, 271] on icon at bounding box center [226, 271] width 8 height 8
click at [227, 246] on icon at bounding box center [226, 249] width 8 height 8
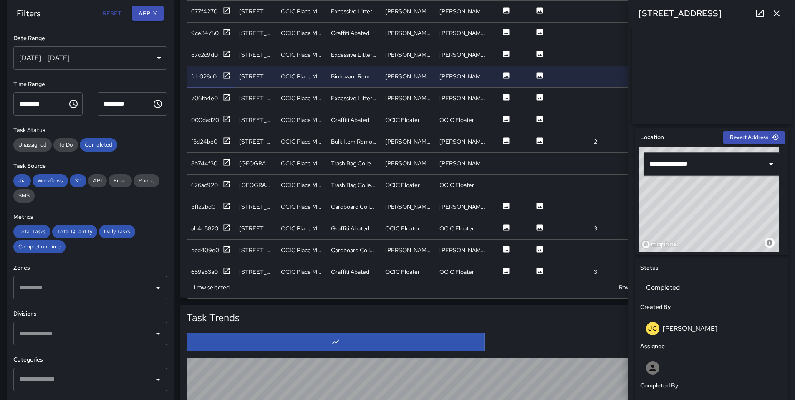
scroll to position [175, 0]
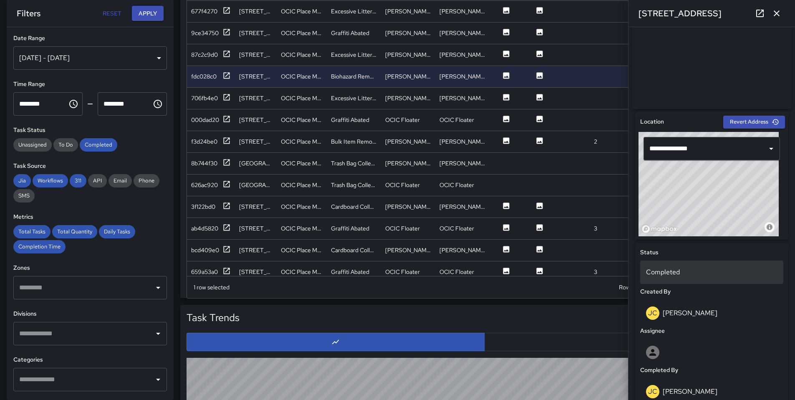
click at [643, 275] on div "Completed" at bounding box center [711, 271] width 143 height 23
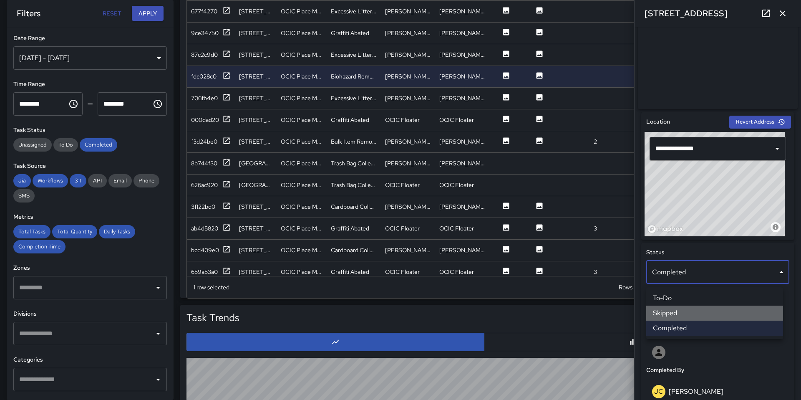
click at [691, 309] on li "Skipped" at bounding box center [714, 312] width 137 height 15
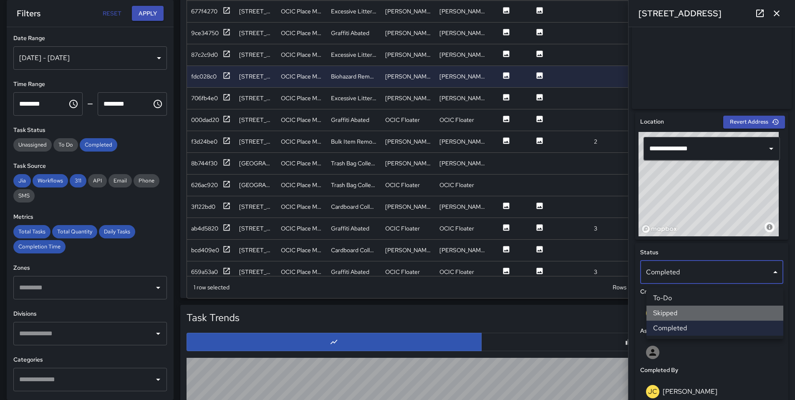
scroll to position [7, 7]
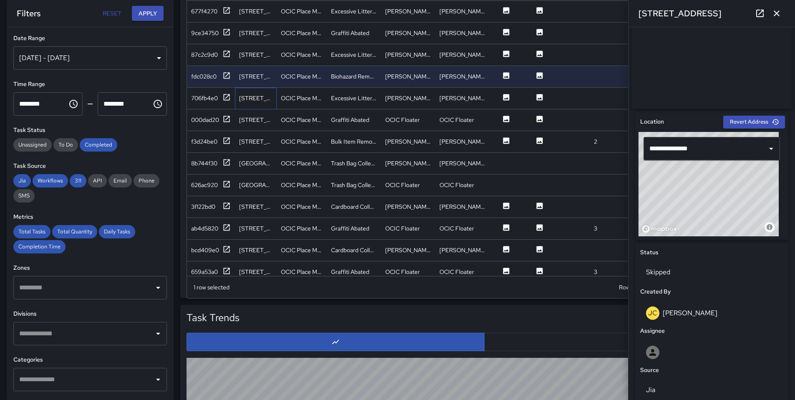
click at [249, 104] on div "261 12th Street" at bounding box center [256, 99] width 42 height 22
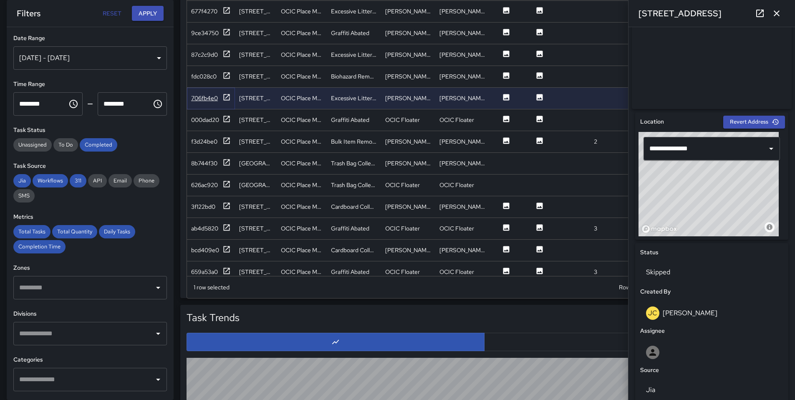
click at [229, 100] on icon at bounding box center [226, 97] width 8 height 8
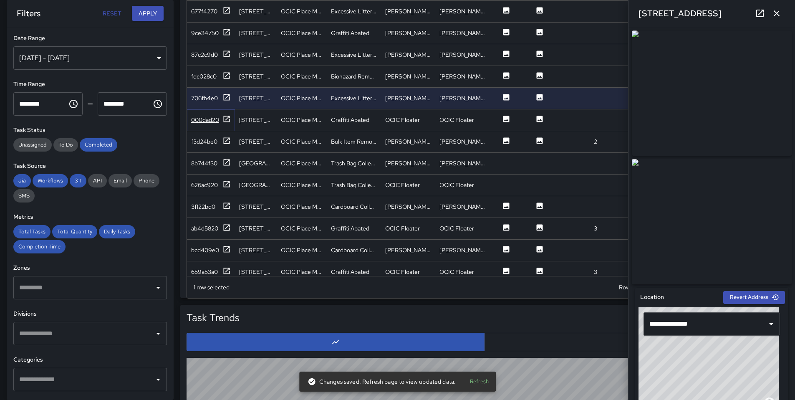
click at [229, 119] on icon at bounding box center [227, 119] width 6 height 6
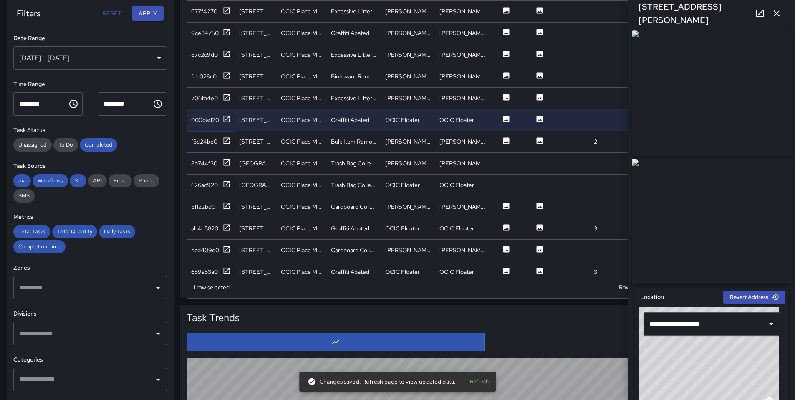
click at [229, 139] on icon at bounding box center [226, 140] width 8 height 8
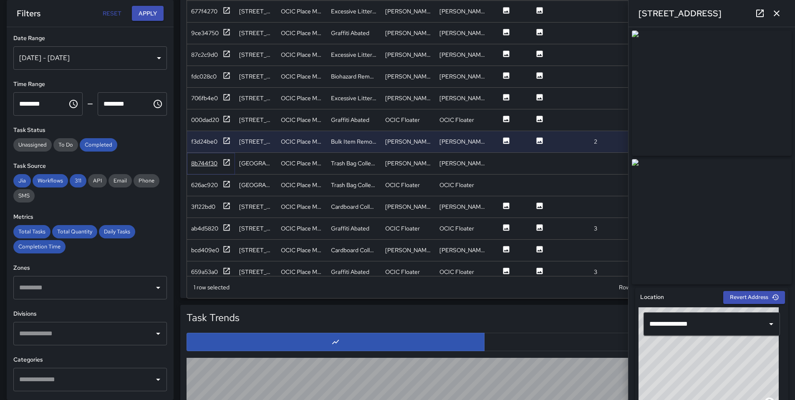
click at [229, 160] on icon at bounding box center [227, 162] width 6 height 6
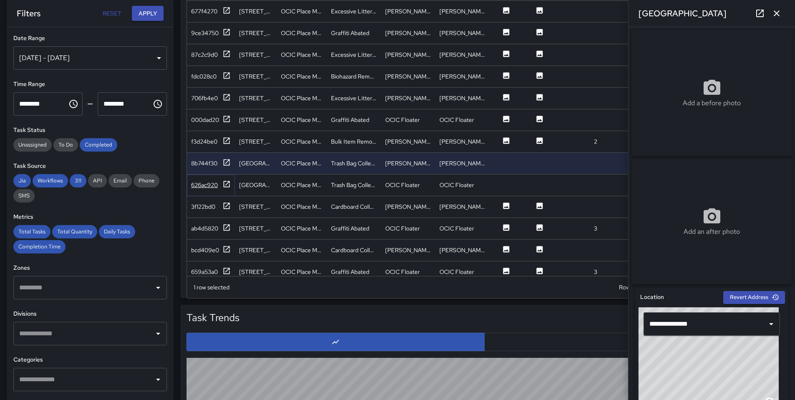
click at [225, 182] on icon at bounding box center [226, 184] width 8 height 8
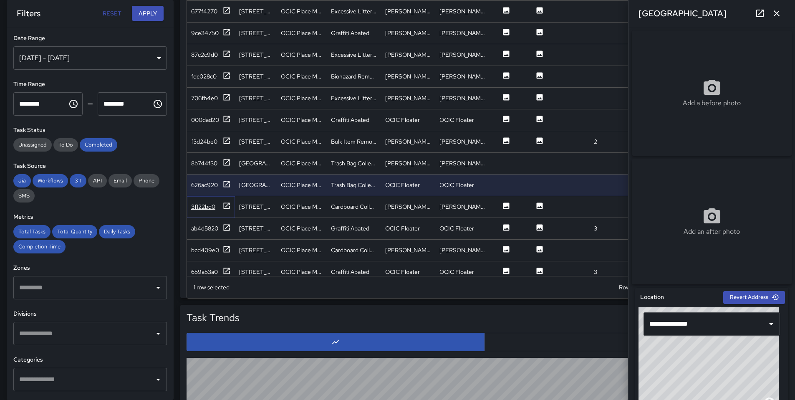
click at [227, 202] on icon at bounding box center [226, 205] width 8 height 8
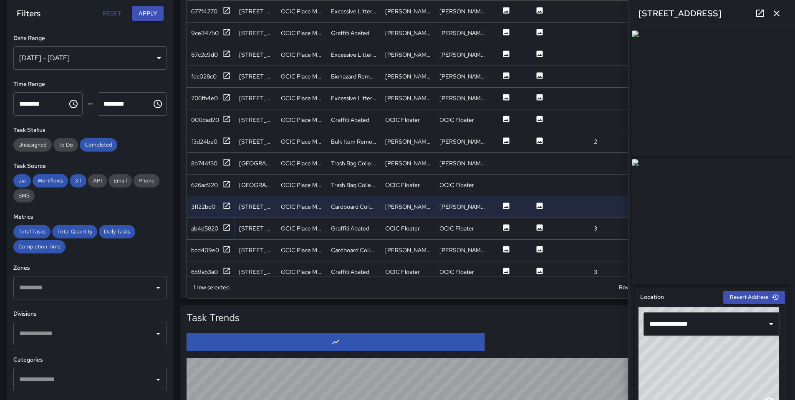
click at [228, 223] on icon at bounding box center [226, 227] width 8 height 8
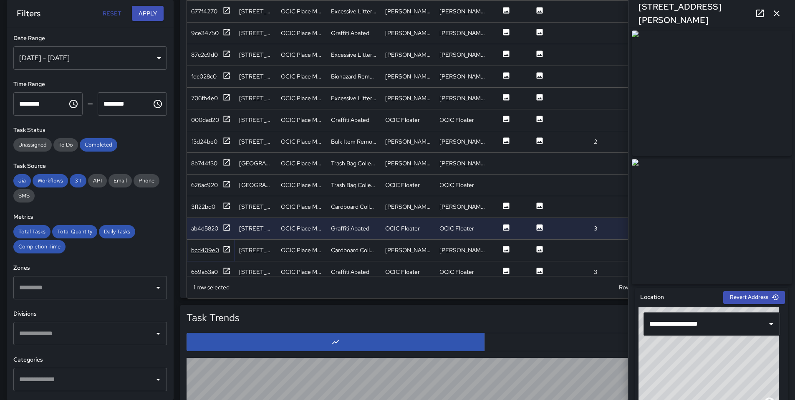
click at [226, 249] on icon at bounding box center [226, 249] width 8 height 8
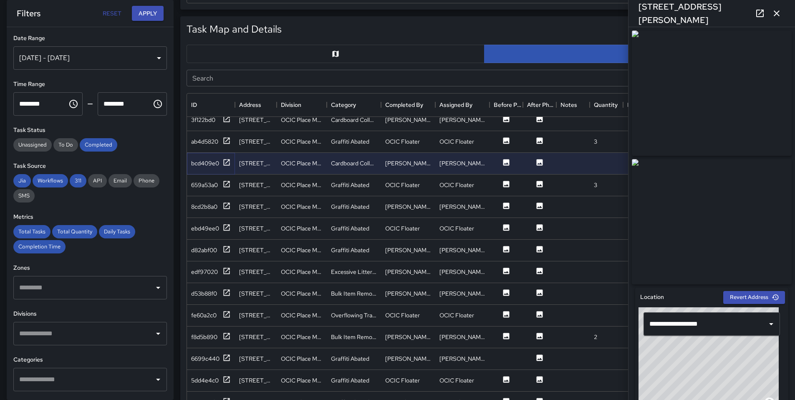
scroll to position [1047, 0]
click at [226, 186] on icon at bounding box center [226, 185] width 8 height 8
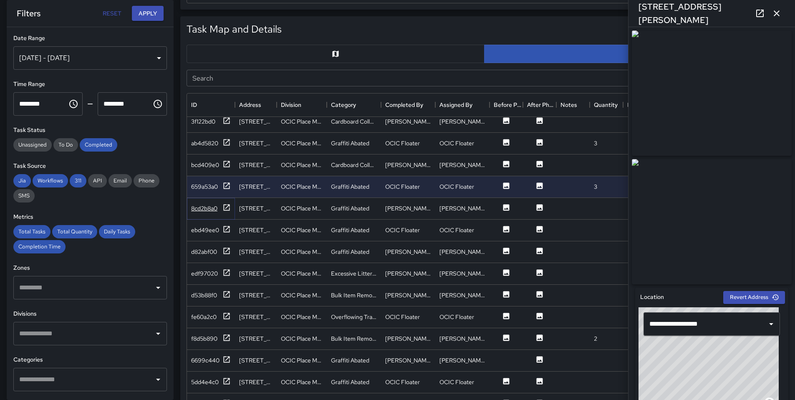
click at [226, 209] on icon at bounding box center [226, 207] width 8 height 8
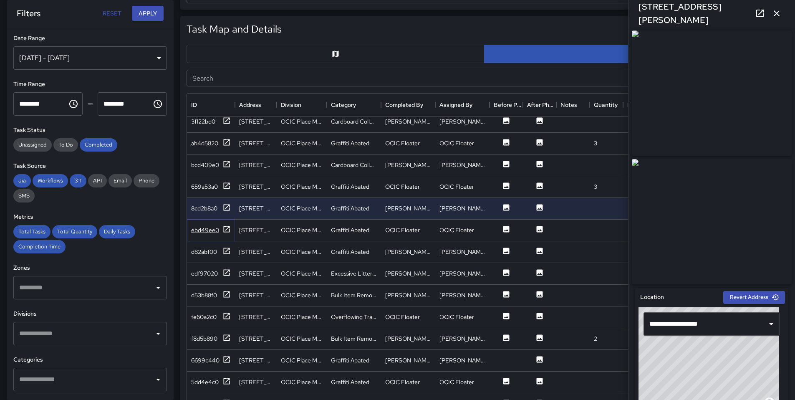
click at [224, 228] on icon at bounding box center [226, 229] width 8 height 8
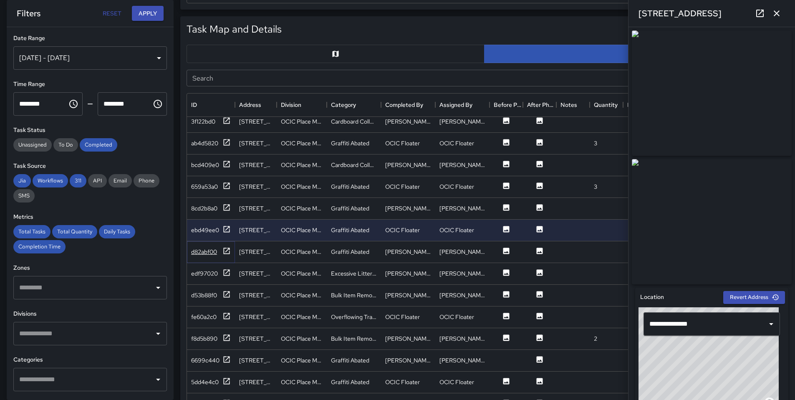
click at [229, 255] on div at bounding box center [226, 252] width 8 height 10
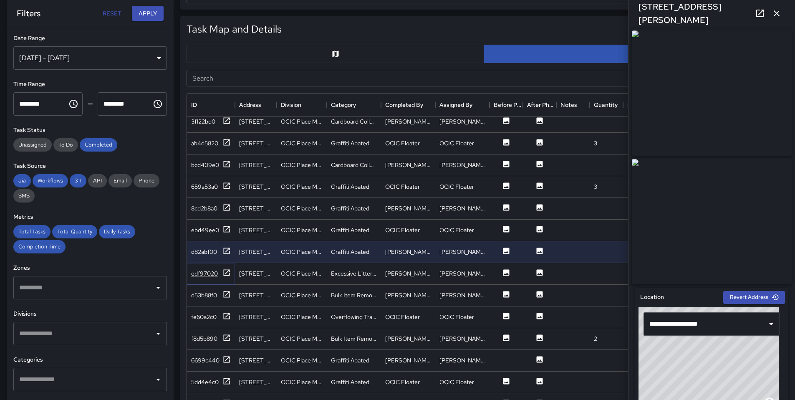
click at [228, 271] on icon at bounding box center [227, 272] width 6 height 6
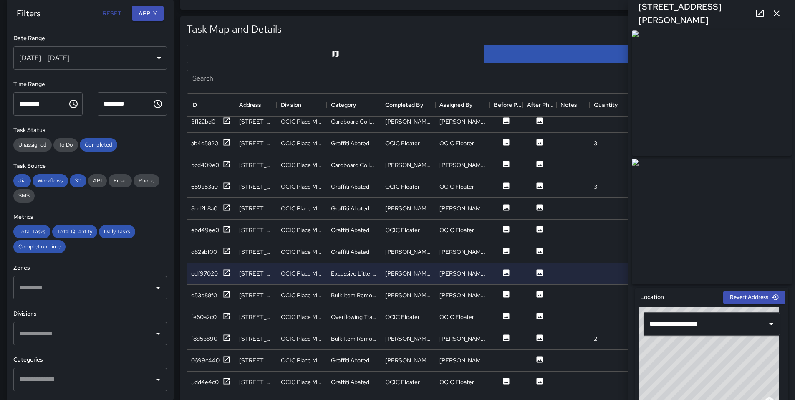
click at [228, 293] on icon at bounding box center [226, 294] width 8 height 8
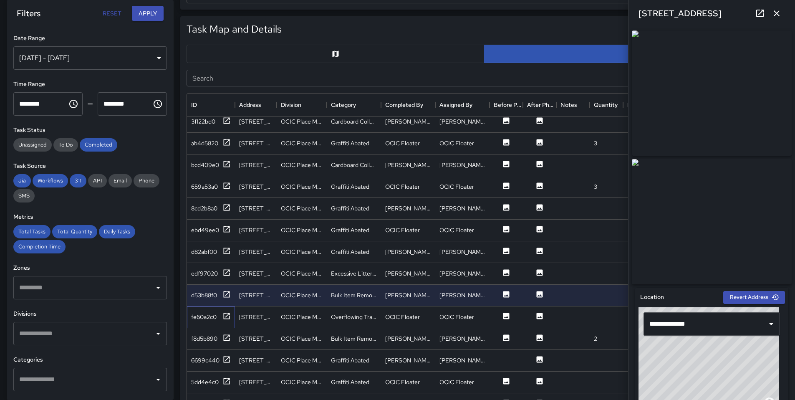
click at [231, 316] on div "fe60a2c0" at bounding box center [211, 317] width 48 height 22
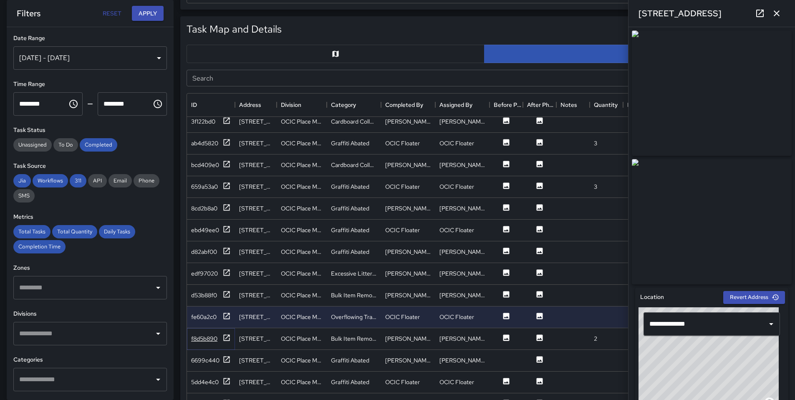
click at [224, 335] on icon at bounding box center [227, 337] width 6 height 6
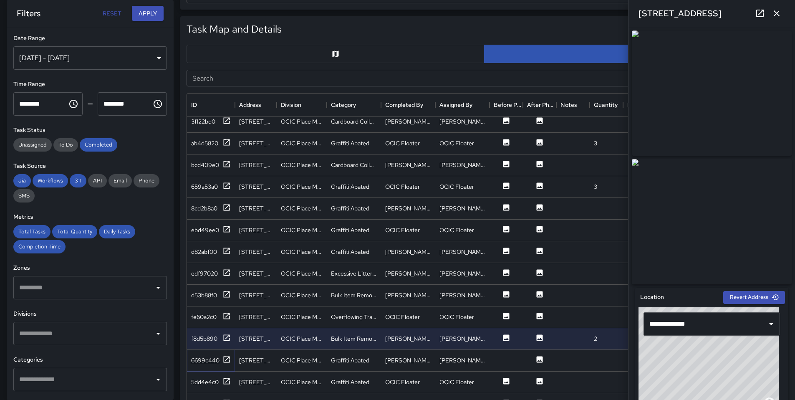
click at [225, 364] on div at bounding box center [226, 360] width 8 height 10
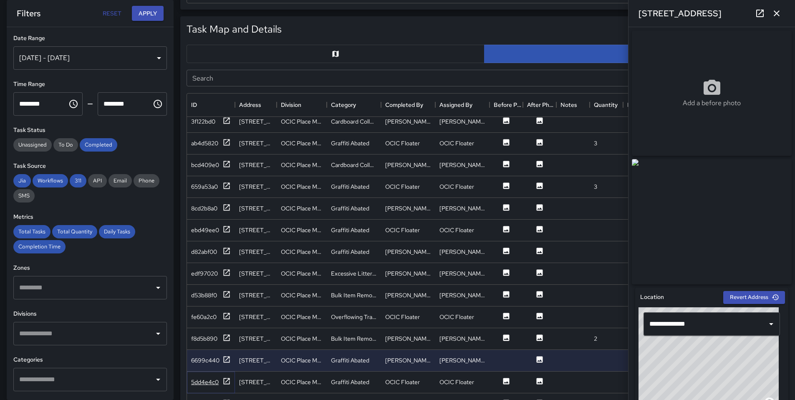
click at [228, 382] on icon at bounding box center [226, 381] width 8 height 8
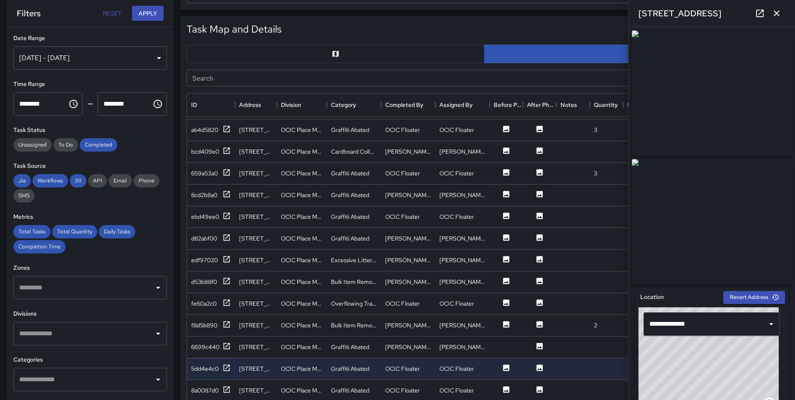
scroll to position [1113, 0]
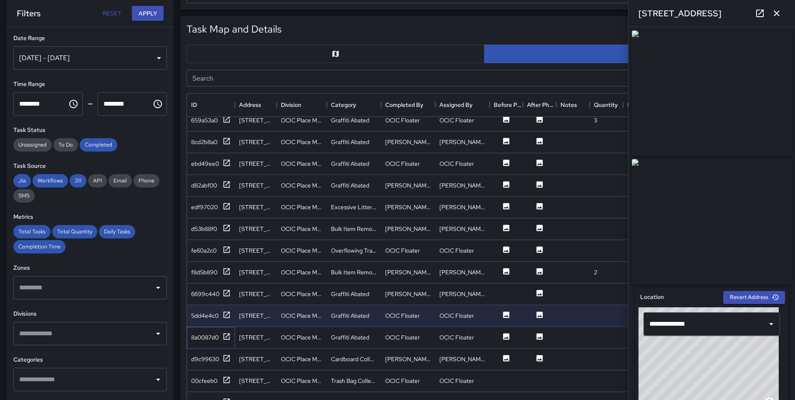
click at [233, 337] on div "8a0087d0" at bounding box center [211, 338] width 48 height 22
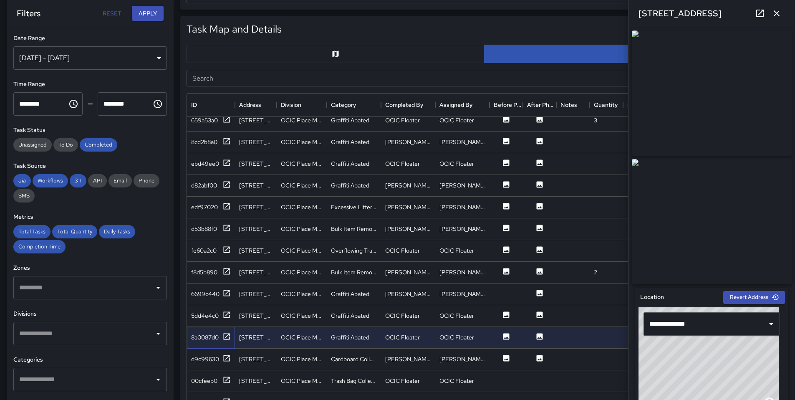
click at [231, 337] on div "8a0087d0" at bounding box center [211, 338] width 48 height 22
click at [225, 337] on icon at bounding box center [226, 336] width 8 height 8
click at [228, 358] on icon at bounding box center [226, 358] width 8 height 8
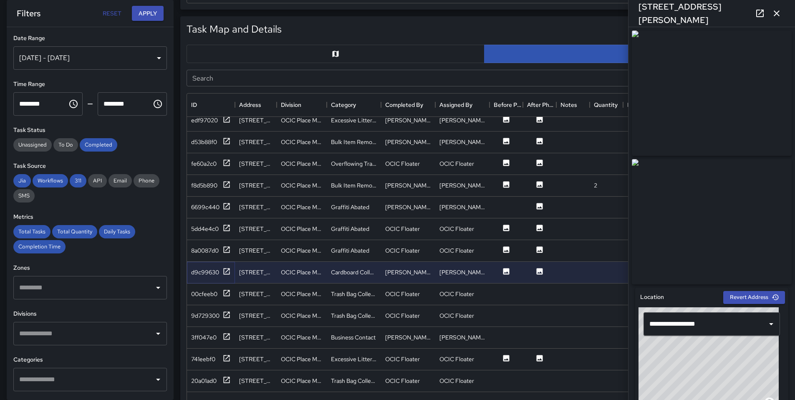
scroll to position [1245, 0]
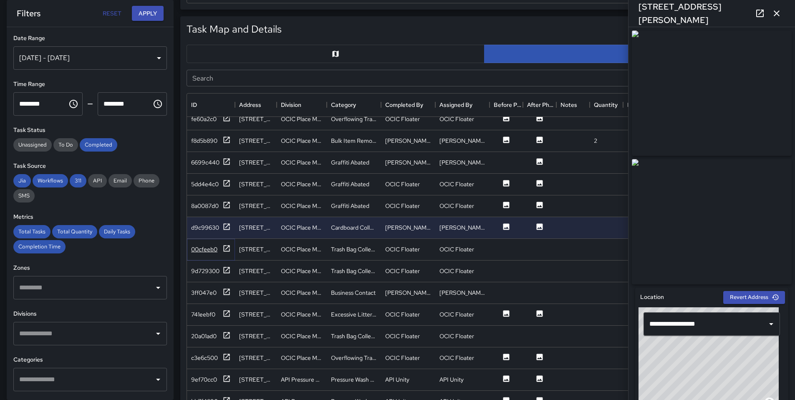
click at [230, 248] on icon at bounding box center [226, 248] width 8 height 8
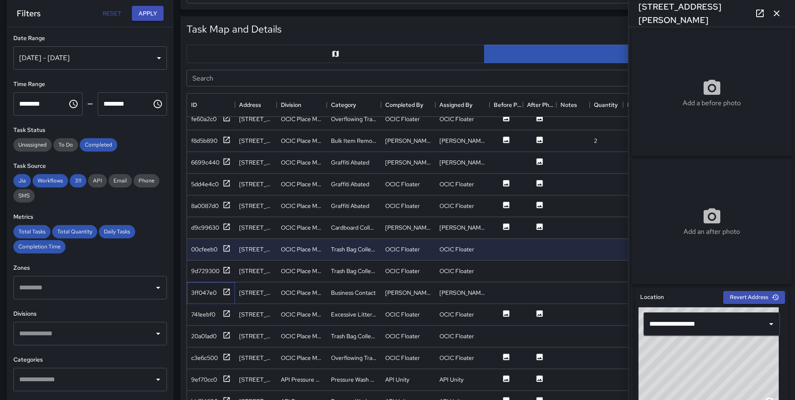
click at [231, 290] on div "3ff047e0" at bounding box center [211, 293] width 48 height 22
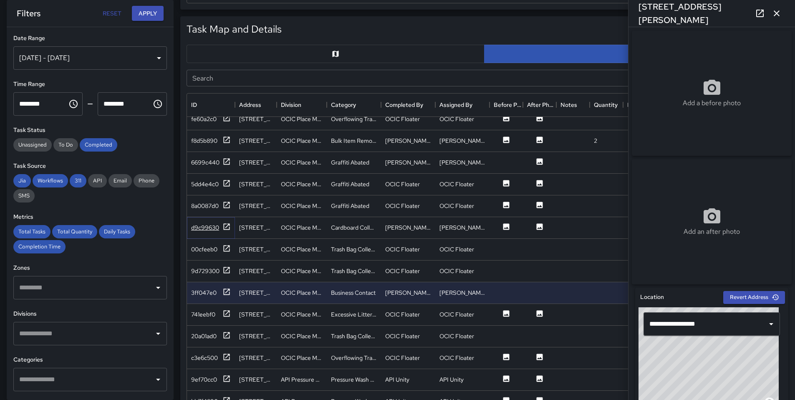
click at [229, 222] on icon at bounding box center [226, 226] width 8 height 8
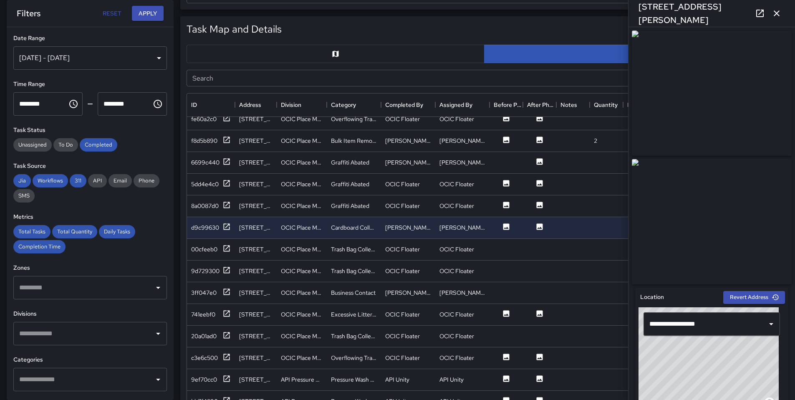
click at [743, 136] on img at bounding box center [712, 92] width 160 height 125
click at [232, 247] on div "00cfeeb0" at bounding box center [211, 250] width 48 height 22
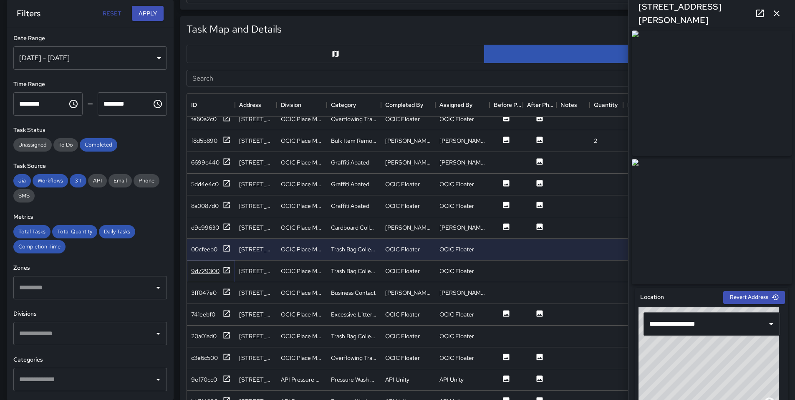
click at [224, 269] on icon at bounding box center [226, 270] width 8 height 8
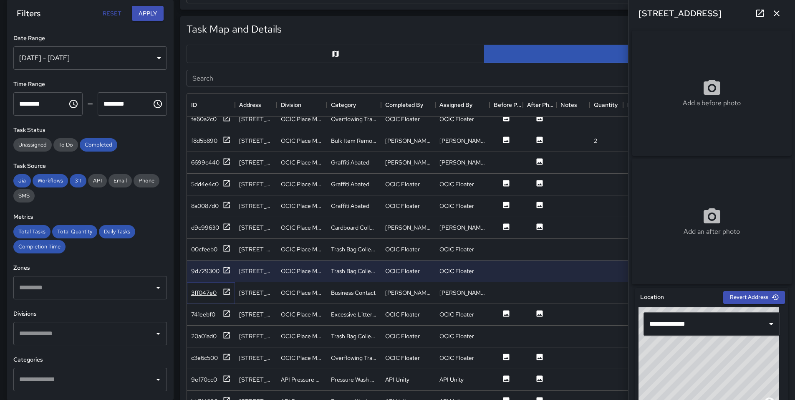
click at [223, 293] on icon at bounding box center [226, 291] width 8 height 8
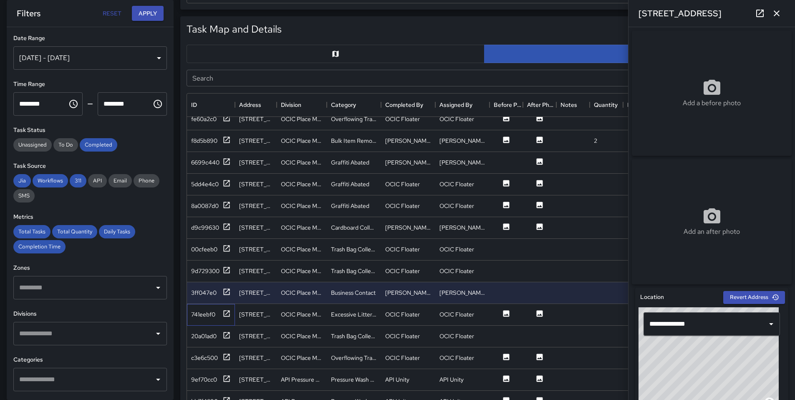
click at [231, 312] on div "741eebf0" at bounding box center [211, 315] width 48 height 22
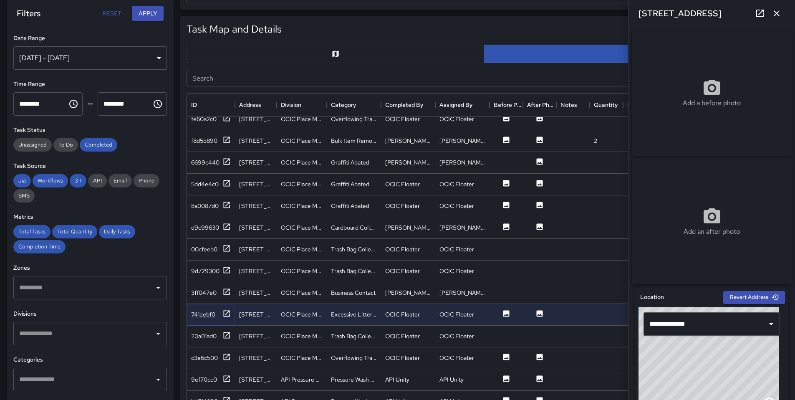
click at [228, 312] on icon at bounding box center [226, 313] width 8 height 8
click at [231, 334] on div "20a01ad0" at bounding box center [211, 336] width 48 height 22
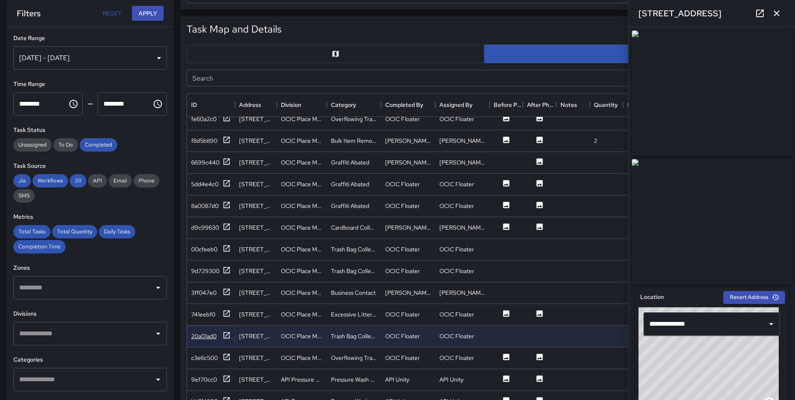
click at [225, 335] on icon at bounding box center [226, 335] width 8 height 8
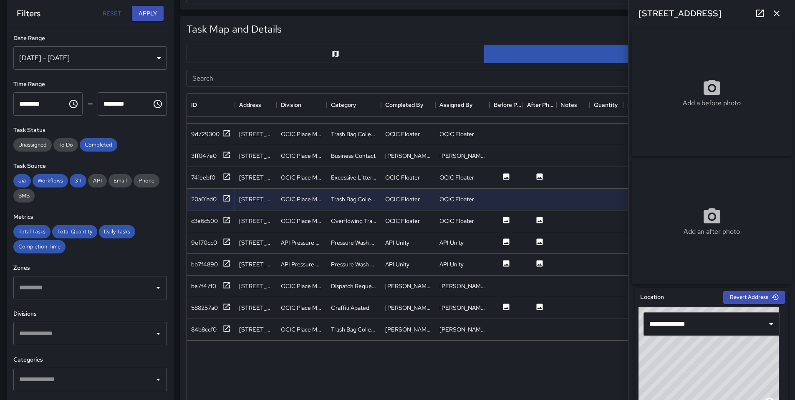
scroll to position [1397, 0]
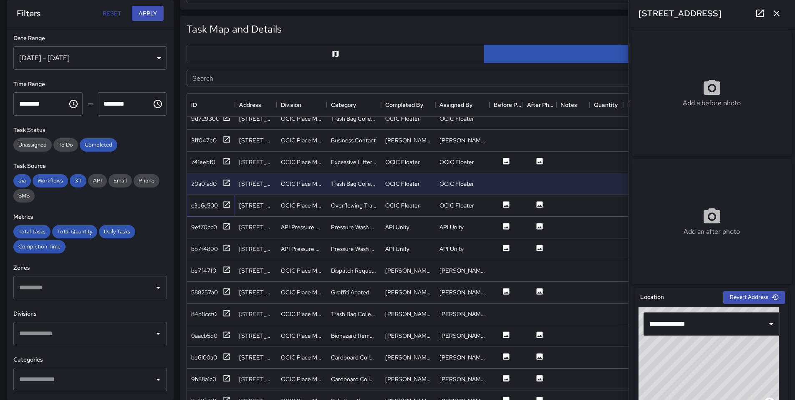
click at [227, 205] on icon at bounding box center [226, 204] width 8 height 8
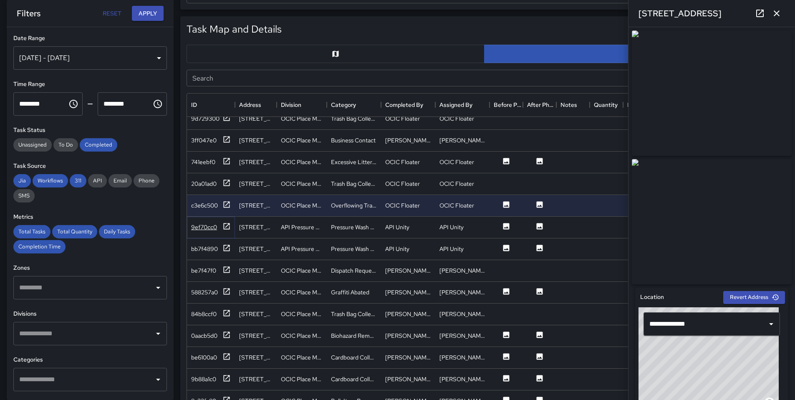
click at [227, 226] on icon at bounding box center [226, 226] width 8 height 8
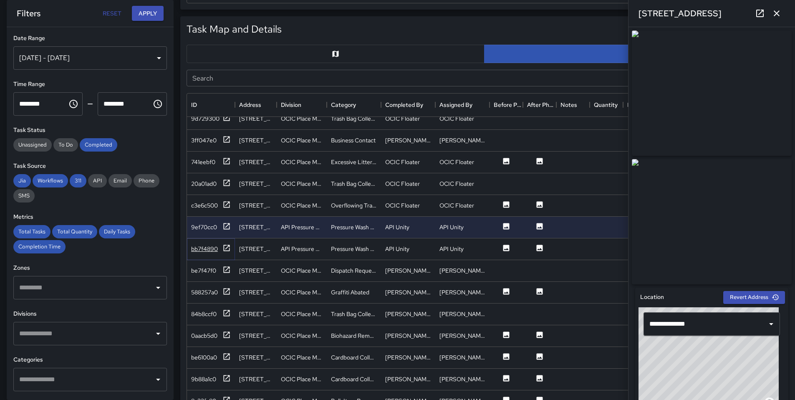
click at [228, 247] on icon at bounding box center [226, 248] width 8 height 8
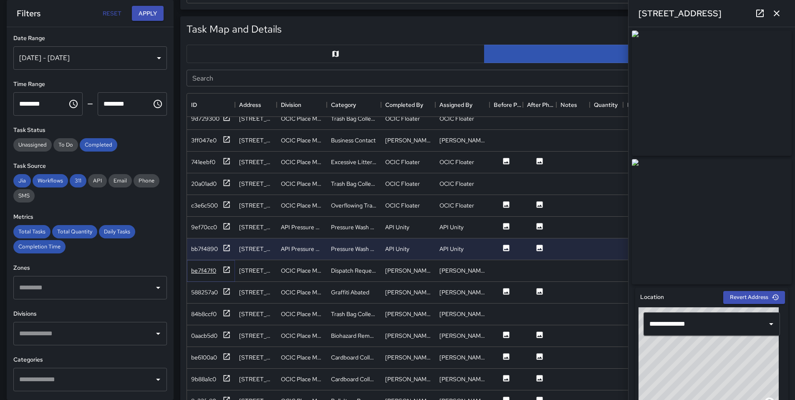
click at [227, 267] on icon at bounding box center [226, 269] width 8 height 8
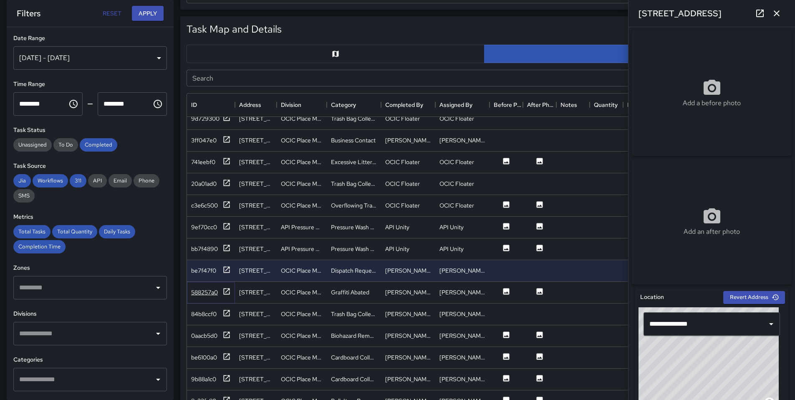
click at [229, 290] on icon at bounding box center [227, 291] width 6 height 6
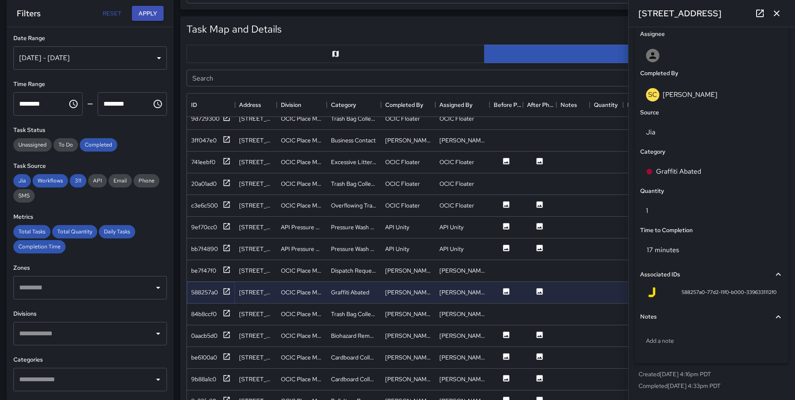
scroll to position [475, 0]
click at [700, 332] on div "Add a note" at bounding box center [711, 341] width 143 height 22
type textarea "**********"
click at [228, 315] on icon at bounding box center [226, 313] width 8 height 8
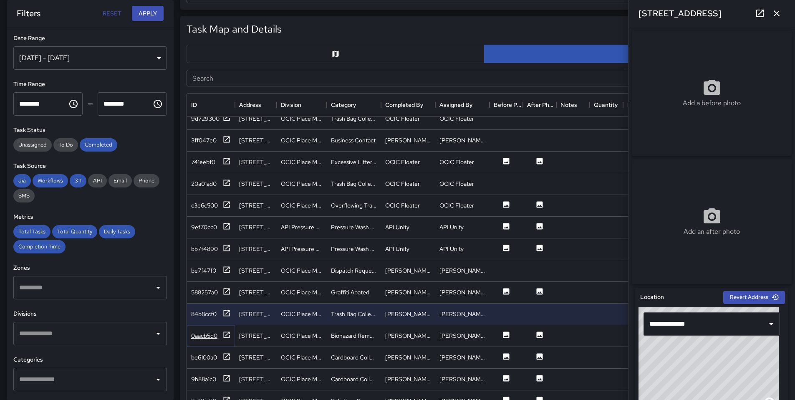
click at [226, 336] on icon at bounding box center [226, 334] width 8 height 8
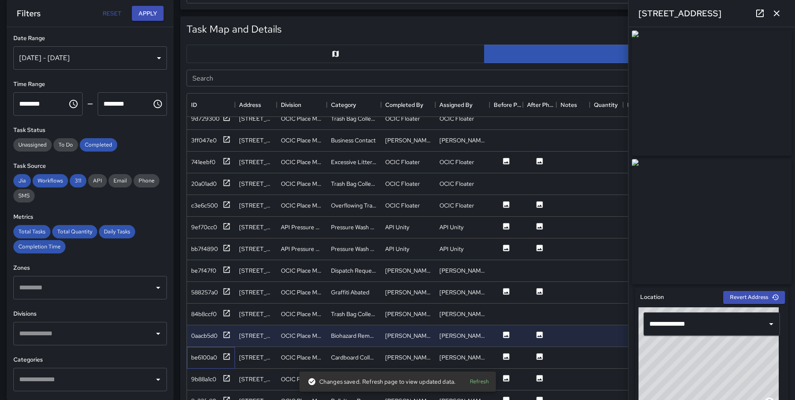
click at [230, 364] on div "be6100a0" at bounding box center [211, 358] width 48 height 22
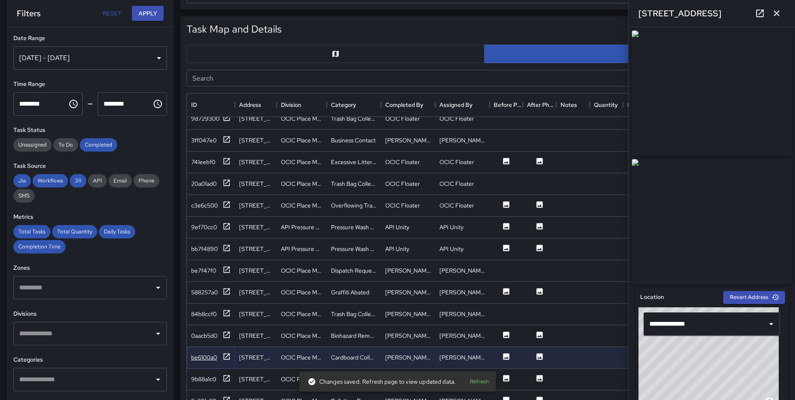
click at [228, 355] on icon at bounding box center [226, 356] width 8 height 8
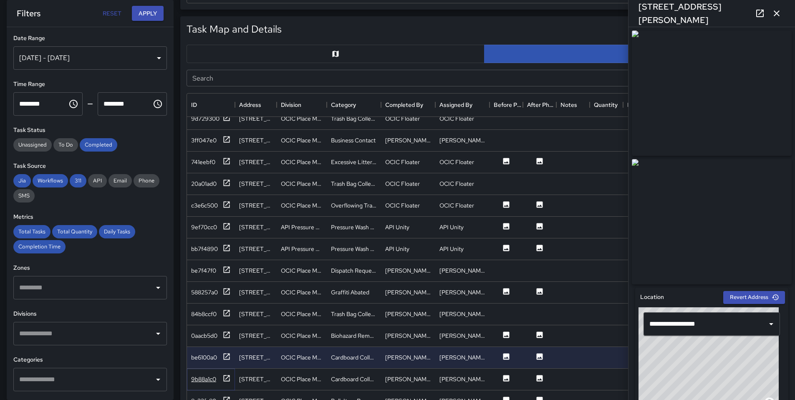
click at [224, 375] on icon at bounding box center [227, 378] width 6 height 6
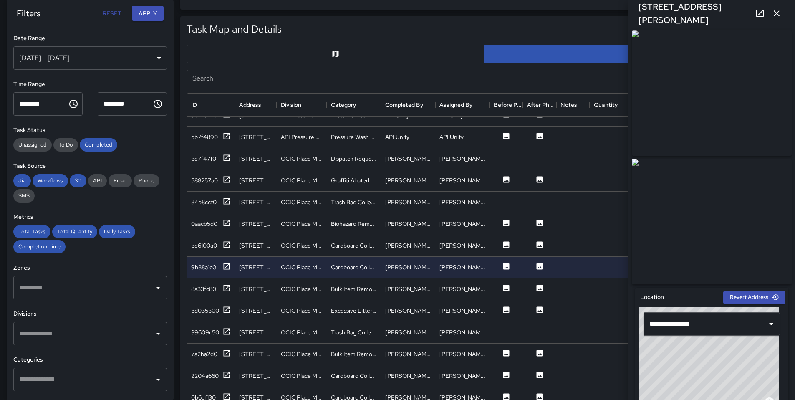
scroll to position [1561, 0]
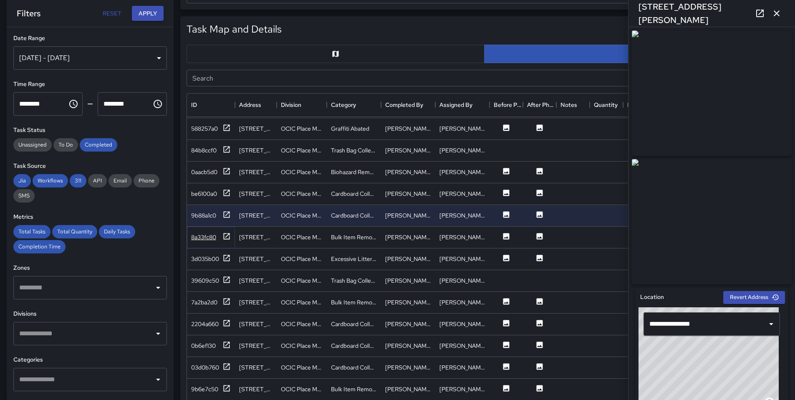
click at [227, 234] on icon at bounding box center [226, 236] width 8 height 8
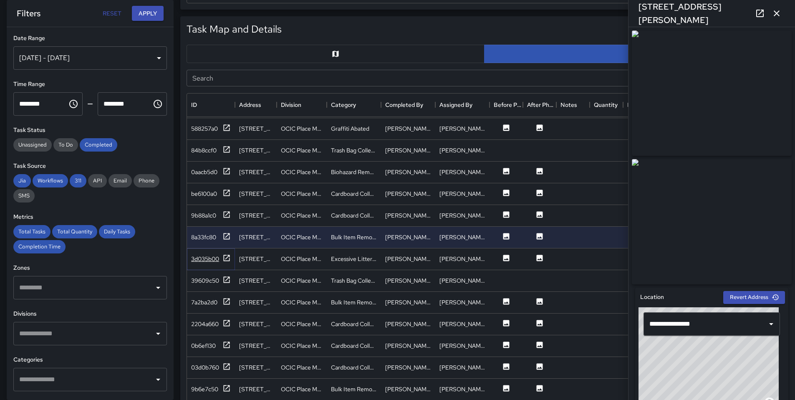
click at [229, 259] on icon at bounding box center [226, 258] width 8 height 8
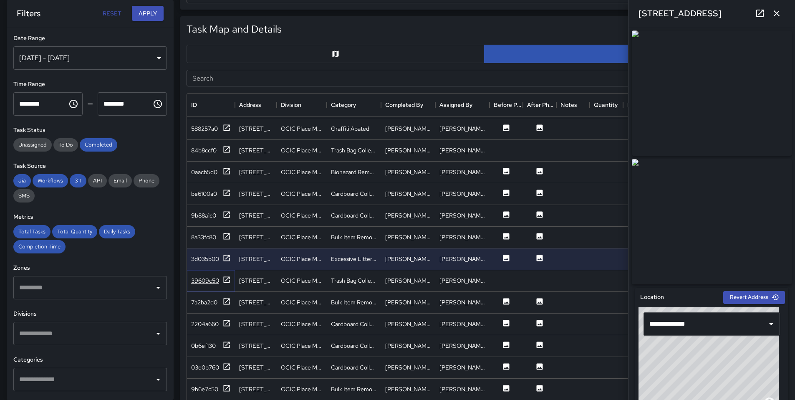
click at [230, 279] on icon at bounding box center [226, 279] width 8 height 8
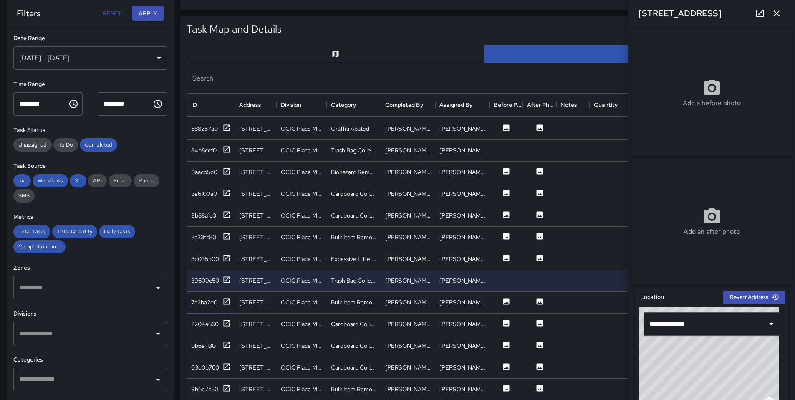
click at [224, 305] on icon at bounding box center [226, 301] width 8 height 8
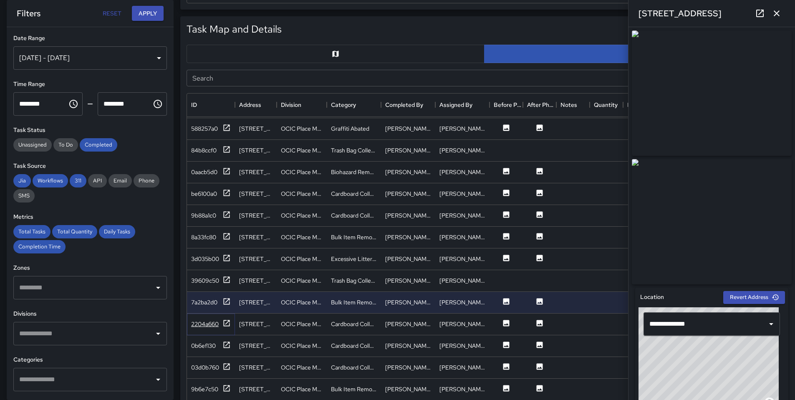
click at [230, 327] on div at bounding box center [226, 324] width 8 height 10
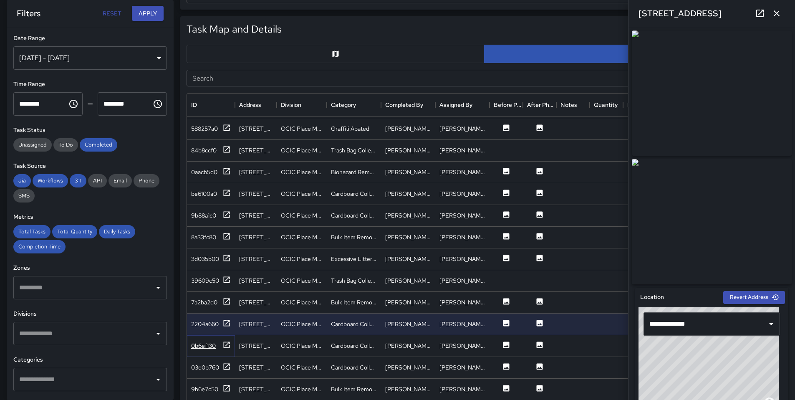
click at [224, 343] on icon at bounding box center [226, 344] width 8 height 8
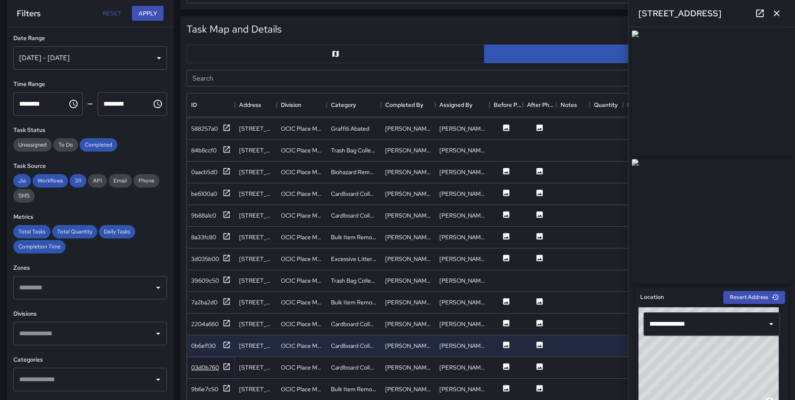
click at [228, 367] on icon at bounding box center [226, 366] width 8 height 8
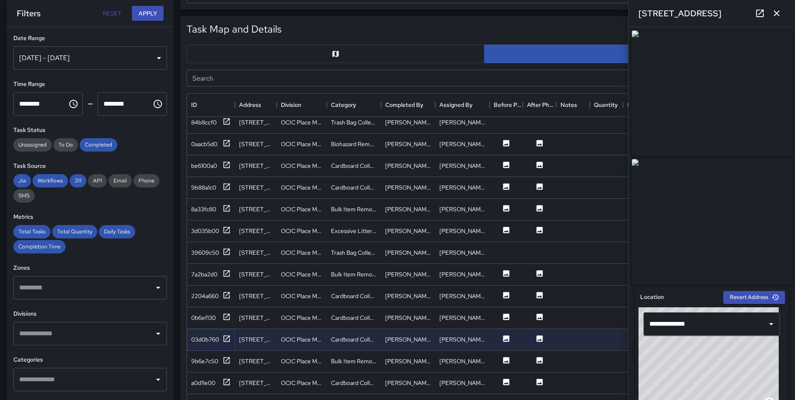
scroll to position [1604, 0]
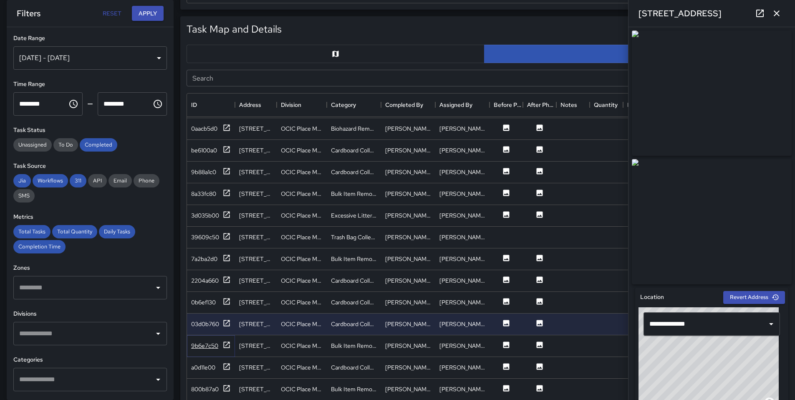
click at [224, 341] on icon at bounding box center [226, 344] width 8 height 8
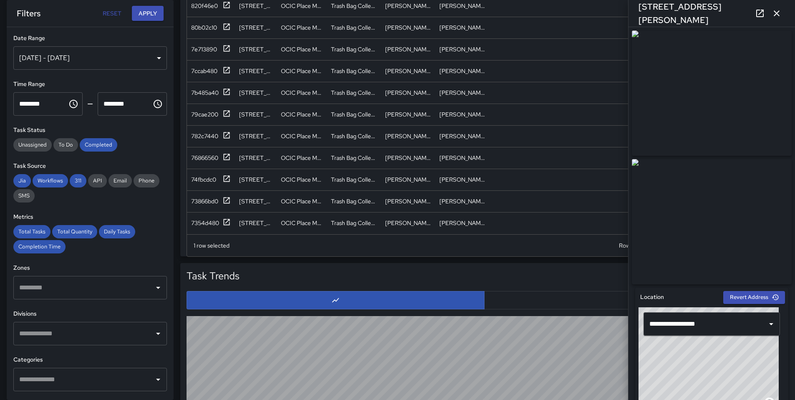
scroll to position [580, 0]
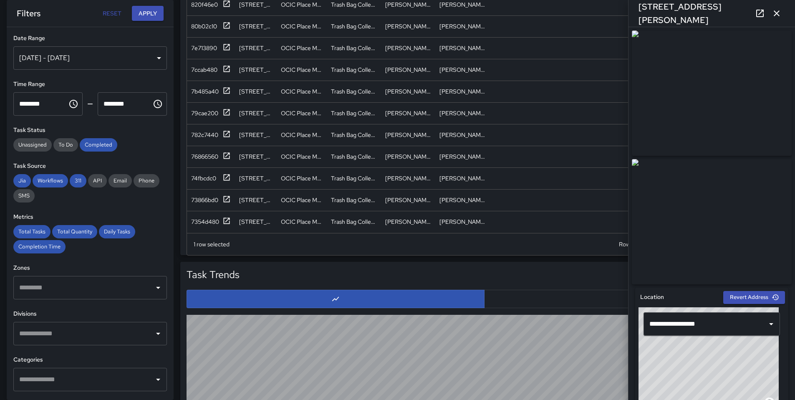
click at [780, 10] on icon "button" at bounding box center [776, 13] width 10 height 10
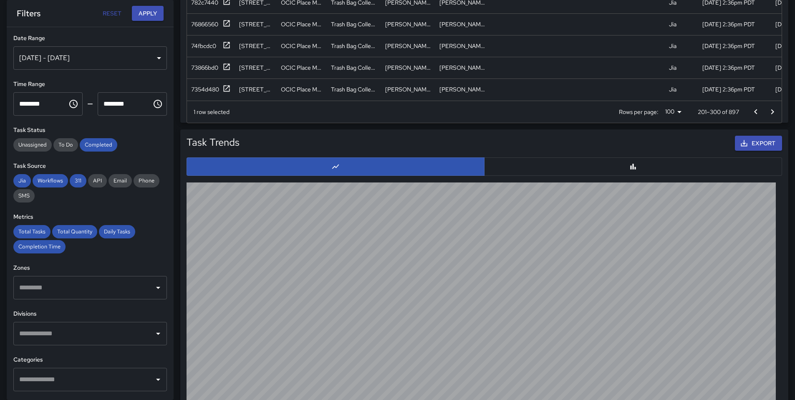
scroll to position [714, 0]
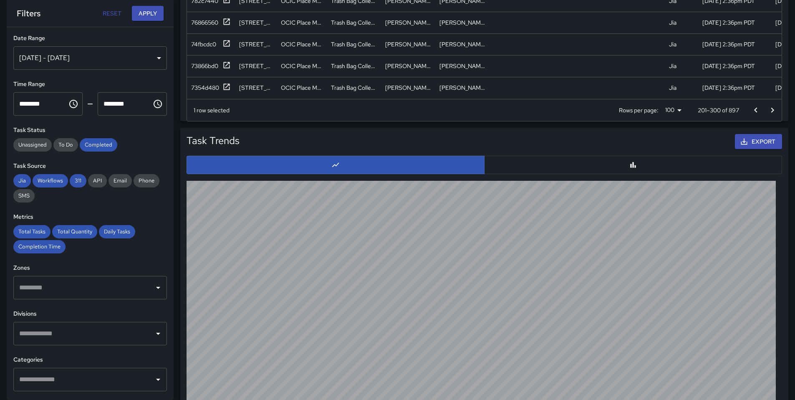
click at [772, 108] on icon "Go to next page" at bounding box center [772, 110] width 10 height 10
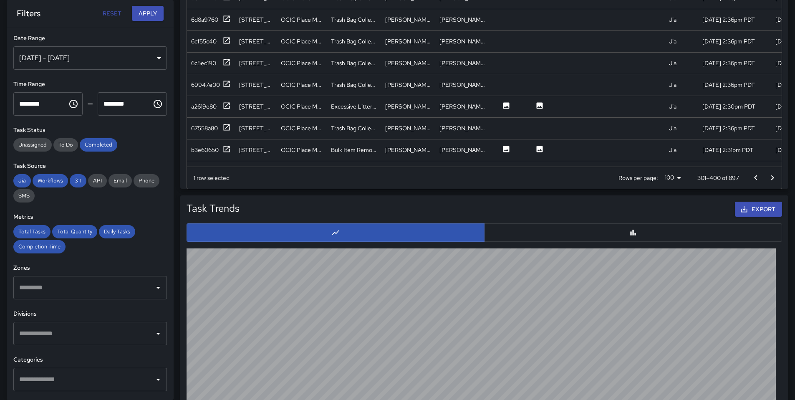
scroll to position [456, 0]
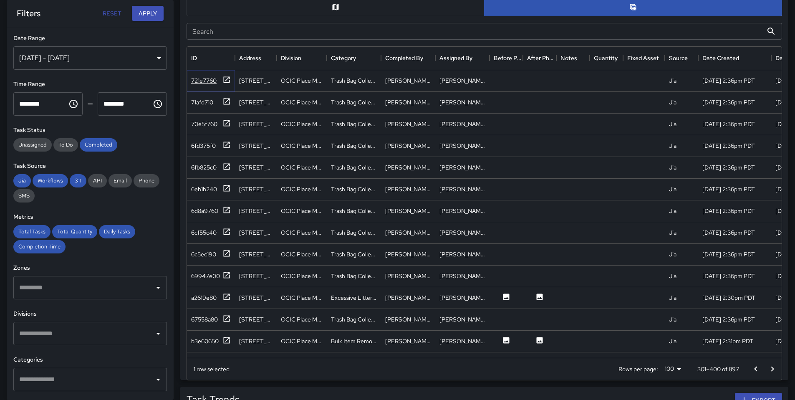
click at [227, 78] on icon at bounding box center [227, 79] width 6 height 6
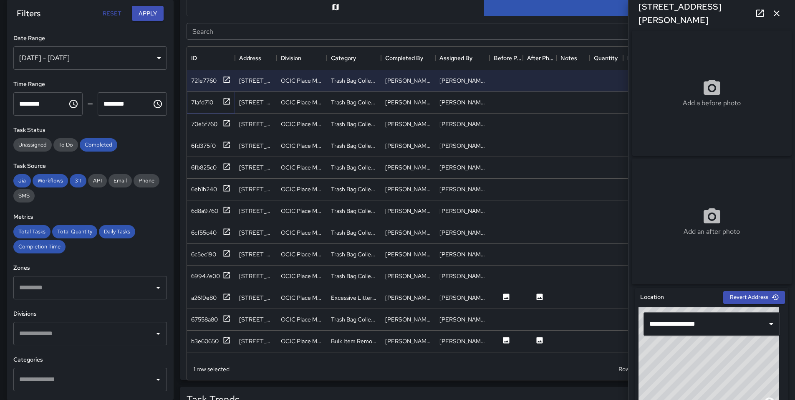
click at [228, 97] on icon at bounding box center [226, 101] width 8 height 8
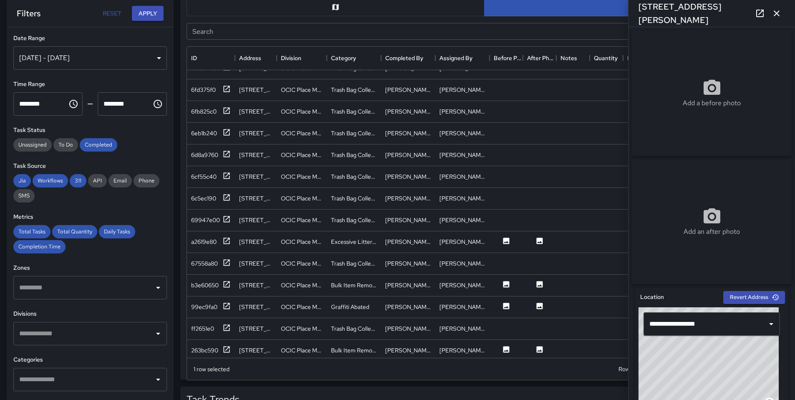
scroll to position [162, 0]
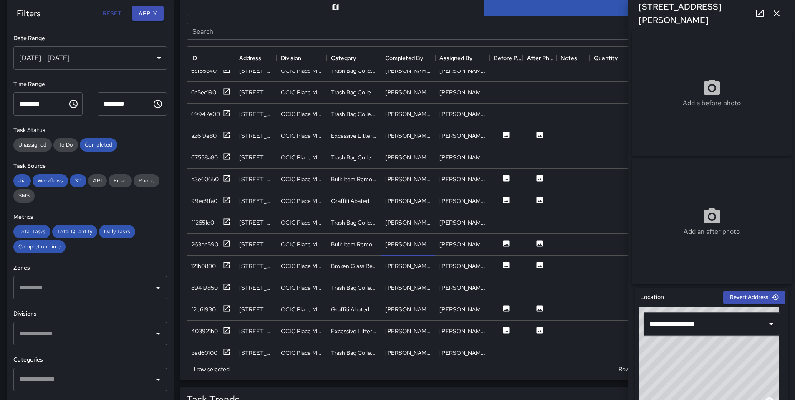
click at [390, 245] on div "[PERSON_NAME]" at bounding box center [408, 244] width 46 height 8
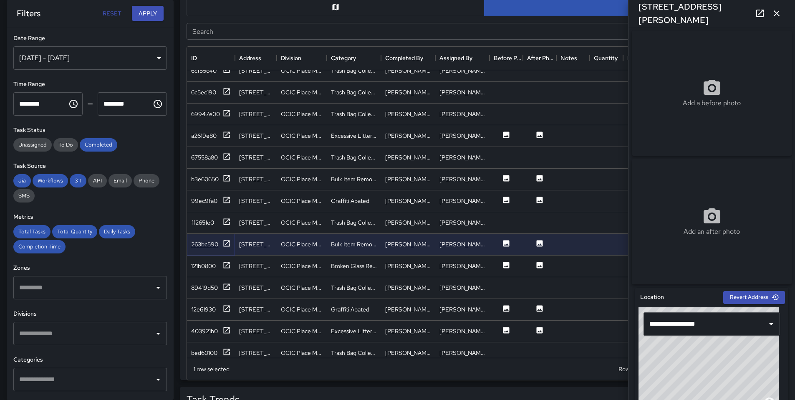
click at [225, 241] on icon at bounding box center [226, 243] width 8 height 8
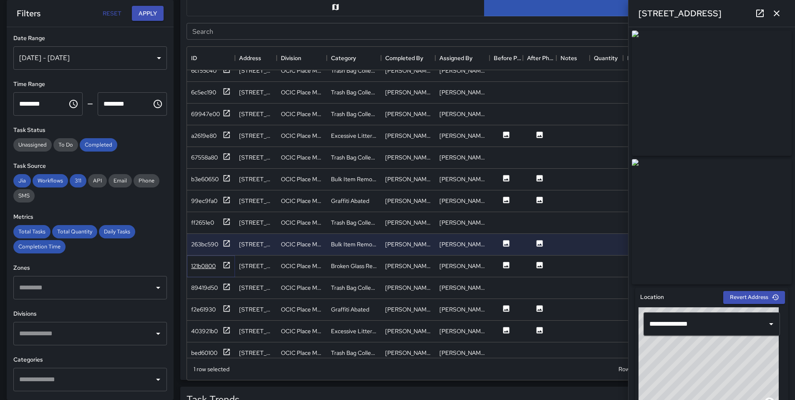
click at [225, 268] on icon at bounding box center [226, 265] width 8 height 8
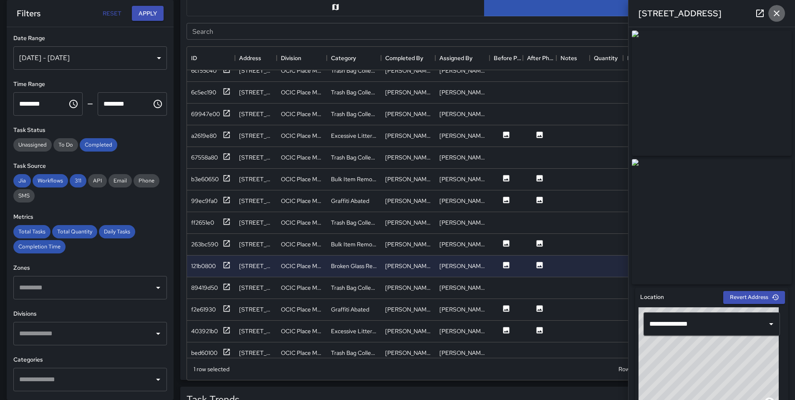
click at [776, 17] on icon "button" at bounding box center [776, 13] width 10 height 10
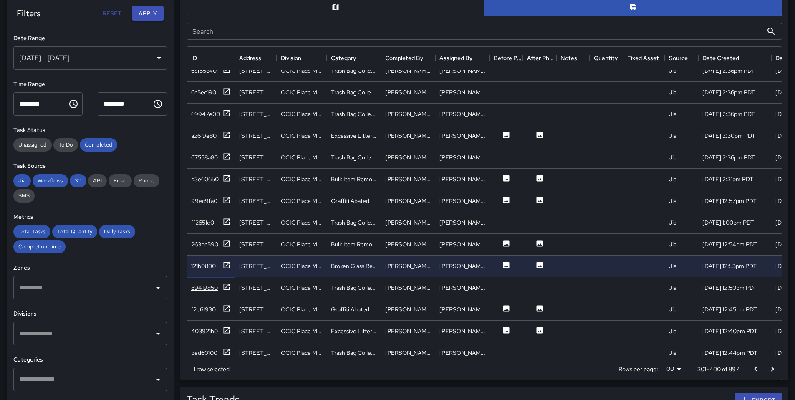
click at [227, 284] on icon at bounding box center [226, 286] width 8 height 8
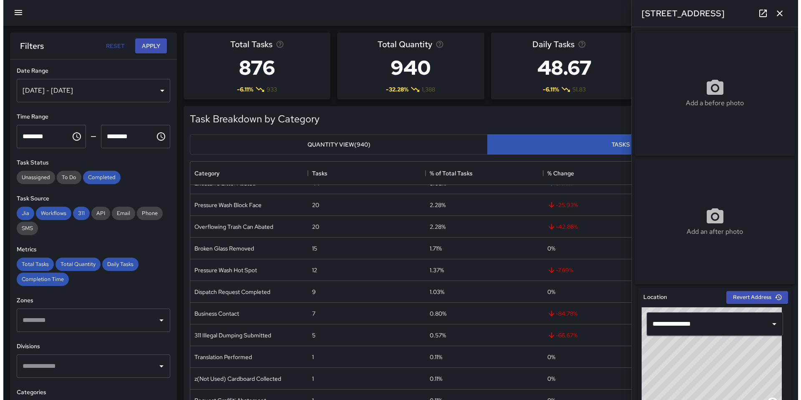
scroll to position [0, 0]
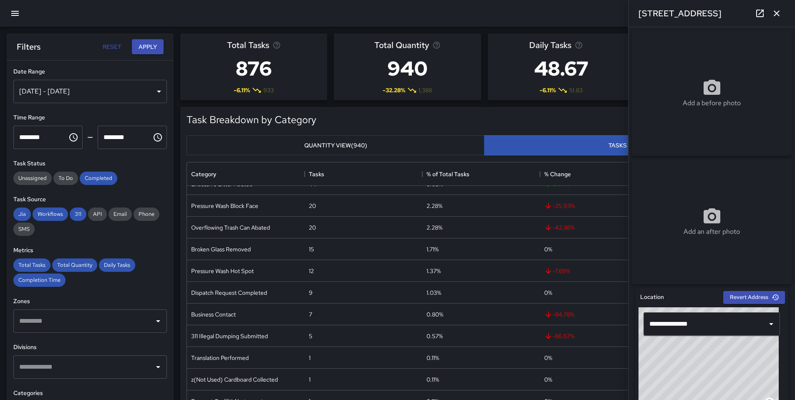
click at [781, 15] on icon "button" at bounding box center [776, 13] width 10 height 10
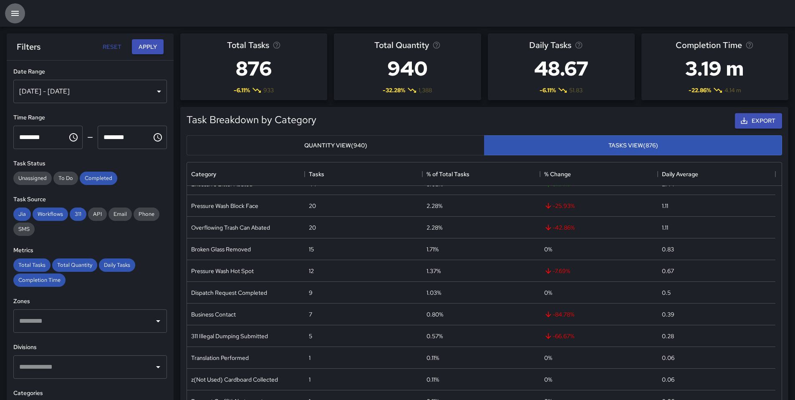
click at [23, 13] on button "button" at bounding box center [15, 13] width 20 height 20
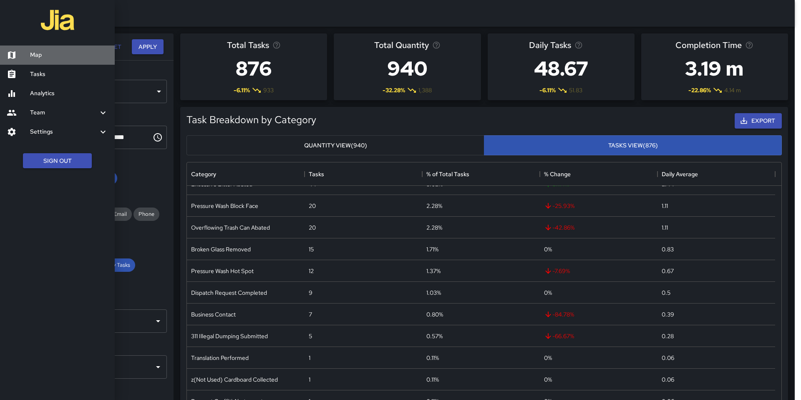
click at [48, 61] on link "Map" at bounding box center [57, 54] width 115 height 19
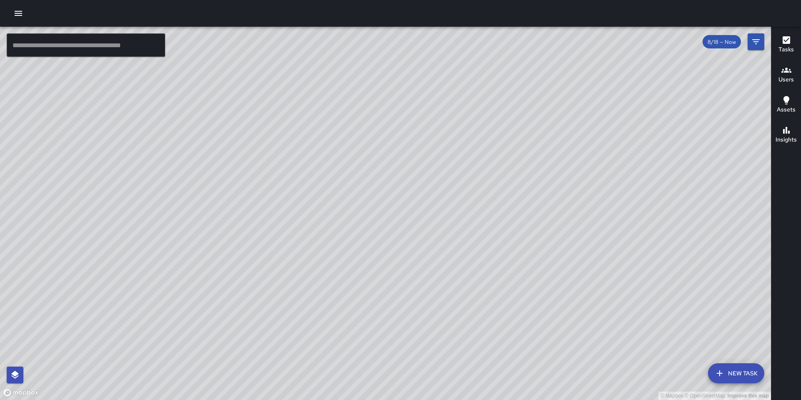
drag, startPoint x: 716, startPoint y: 263, endPoint x: 416, endPoint y: 162, distance: 316.9
click at [416, 162] on div "© Mapbox © OpenStreetMap Improve this map" at bounding box center [385, 213] width 771 height 373
drag, startPoint x: 426, startPoint y: 86, endPoint x: 390, endPoint y: 382, distance: 298.7
click at [391, 383] on div "© Mapbox © OpenStreetMap Improve this map" at bounding box center [385, 213] width 771 height 373
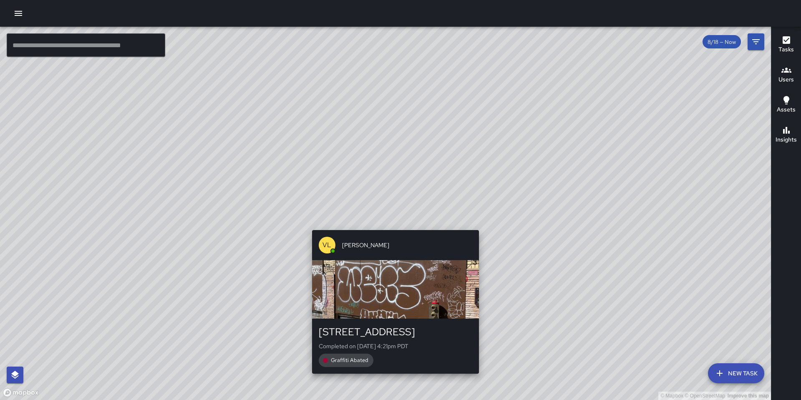
click at [388, 212] on div "© Mapbox © OpenStreetMap Improve this map VL Vann Lorm 316 12th Street Complete…" at bounding box center [385, 213] width 771 height 373
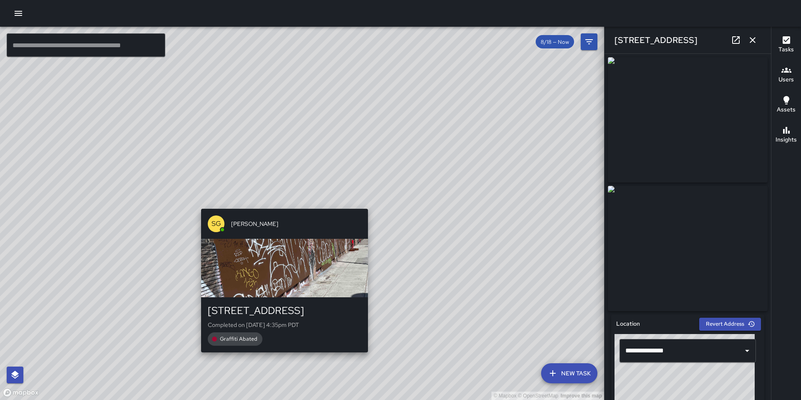
click at [287, 203] on div "© Mapbox © OpenStreetMap Improve this map SG Sam Gonzalez 316 12th Street Compl…" at bounding box center [302, 213] width 604 height 373
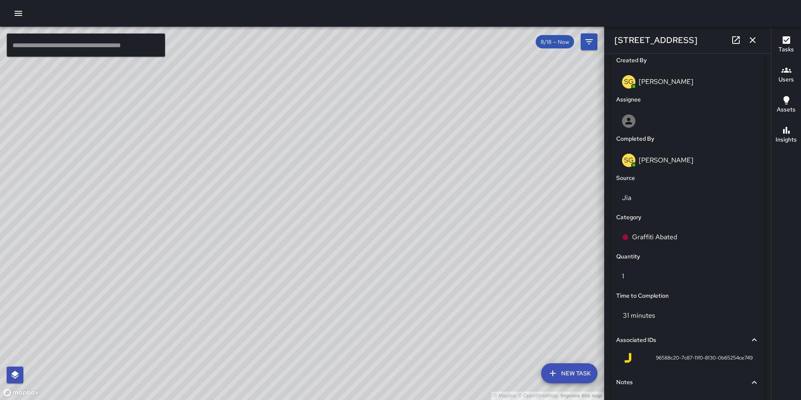
scroll to position [492, 0]
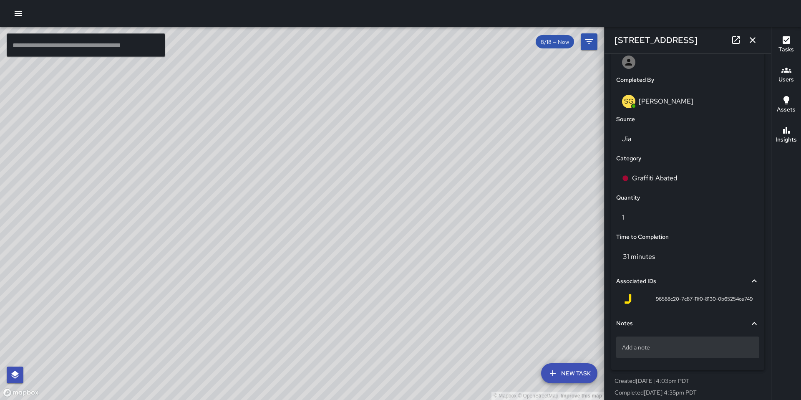
click at [660, 355] on div "Add a note" at bounding box center [687, 347] width 143 height 22
type textarea "**********"
click at [353, 263] on div "© Mapbox © OpenStreetMap Improve this map" at bounding box center [302, 213] width 604 height 373
click at [758, 36] on button "button" at bounding box center [752, 40] width 17 height 17
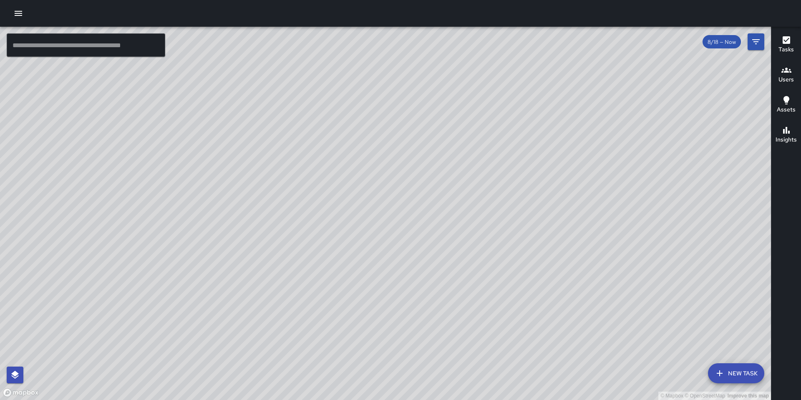
drag, startPoint x: 493, startPoint y: 325, endPoint x: 493, endPoint y: 30, distance: 294.9
click at [491, 36] on div "© Mapbox © OpenStreetMap Improve this map" at bounding box center [385, 213] width 771 height 373
drag, startPoint x: 491, startPoint y: 18, endPoint x: 494, endPoint y: -51, distance: 69.3
click at [494, 0] on html "© Mapbox © OpenStreetMap Improve this map ​ New Task 8/18 — Now Map Layers Task…" at bounding box center [400, 200] width 801 height 400
drag, startPoint x: 527, startPoint y: 199, endPoint x: 509, endPoint y: 149, distance: 53.1
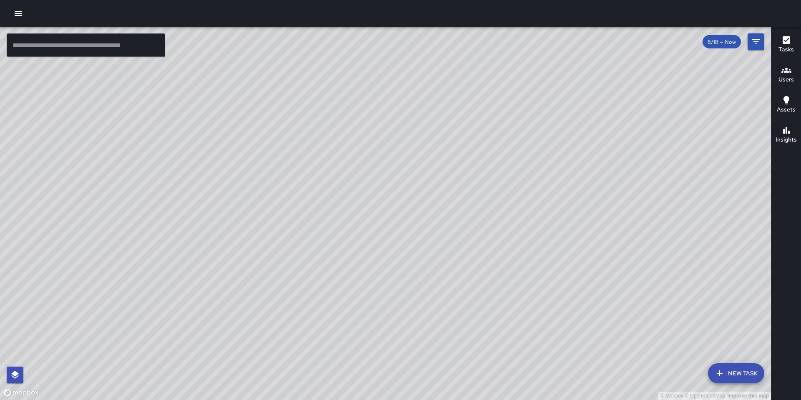
click at [509, 149] on div "© Mapbox © OpenStreetMap Improve this map" at bounding box center [385, 213] width 771 height 373
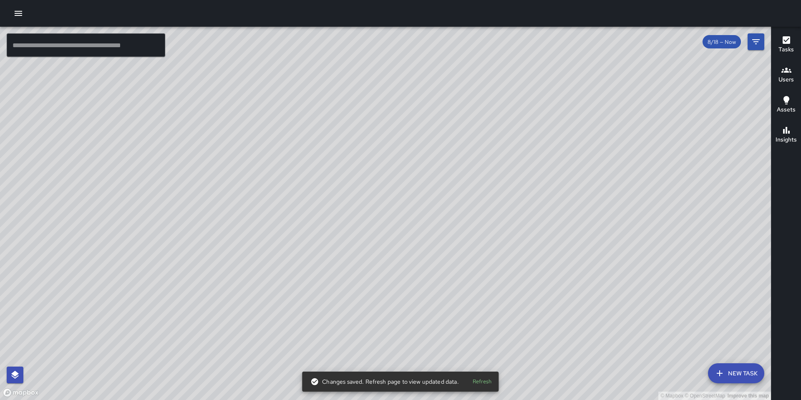
drag, startPoint x: 434, startPoint y: 226, endPoint x: 400, endPoint y: 365, distance: 143.1
click at [400, 365] on div "© Mapbox © OpenStreetMap Improve this map" at bounding box center [385, 213] width 771 height 373
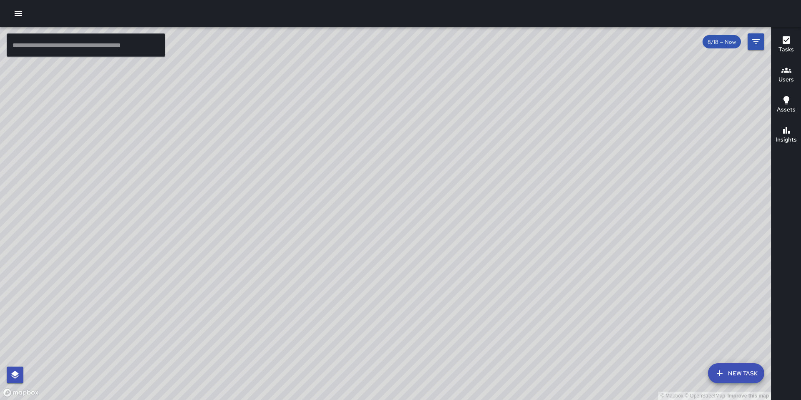
drag, startPoint x: 563, startPoint y: 290, endPoint x: 550, endPoint y: 399, distance: 110.4
click at [550, 399] on div "© Mapbox © OpenStreetMap Improve this map" at bounding box center [385, 213] width 771 height 373
drag, startPoint x: 297, startPoint y: 249, endPoint x: 431, endPoint y: 118, distance: 187.6
click at [431, 118] on div "© Mapbox © OpenStreetMap Improve this map" at bounding box center [385, 213] width 771 height 373
drag, startPoint x: 466, startPoint y: 151, endPoint x: 429, endPoint y: 365, distance: 217.7
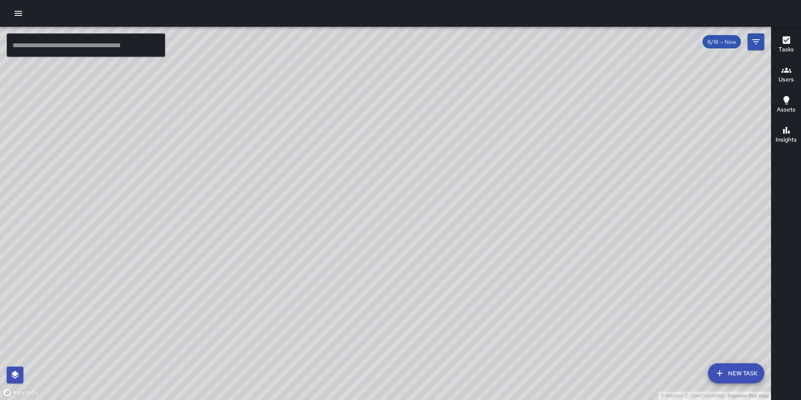
click at [429, 365] on div "© Mapbox © OpenStreetMap Improve this map" at bounding box center [385, 213] width 771 height 373
drag, startPoint x: 513, startPoint y: 133, endPoint x: 517, endPoint y: 337, distance: 204.5
click at [517, 337] on div "© Mapbox © OpenStreetMap Improve this map" at bounding box center [385, 213] width 771 height 373
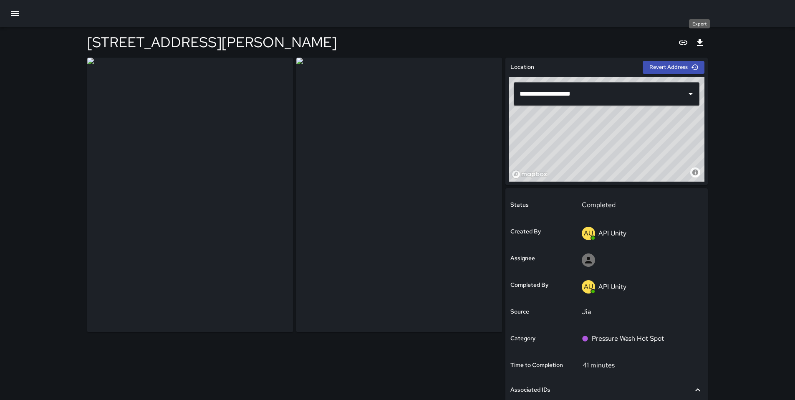
click at [695, 39] on icon "Export" at bounding box center [700, 43] width 10 height 10
click at [703, 45] on icon "Export" at bounding box center [700, 43] width 10 height 10
click at [698, 45] on icon "Export" at bounding box center [700, 42] width 6 height 7
click at [699, 44] on icon "Export" at bounding box center [700, 43] width 10 height 10
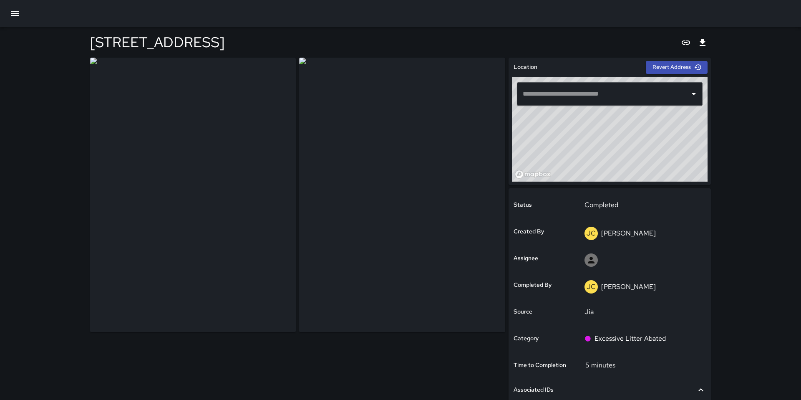
type input "**********"
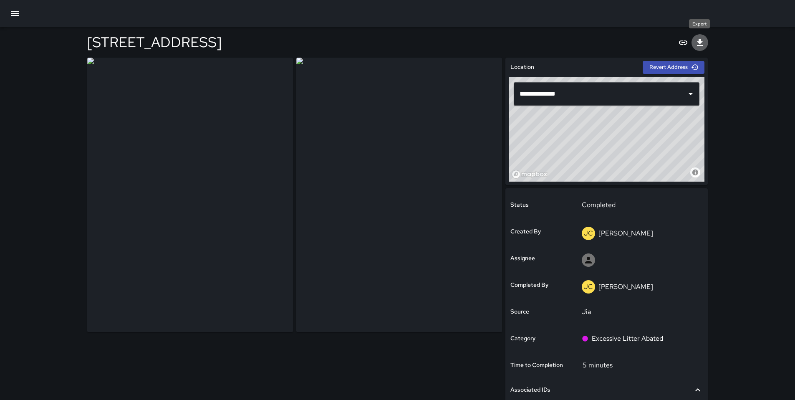
click at [700, 45] on icon "Export" at bounding box center [700, 42] width 6 height 7
click at [699, 46] on icon "Export" at bounding box center [700, 43] width 10 height 10
